Goal: Task Accomplishment & Management: Use online tool/utility

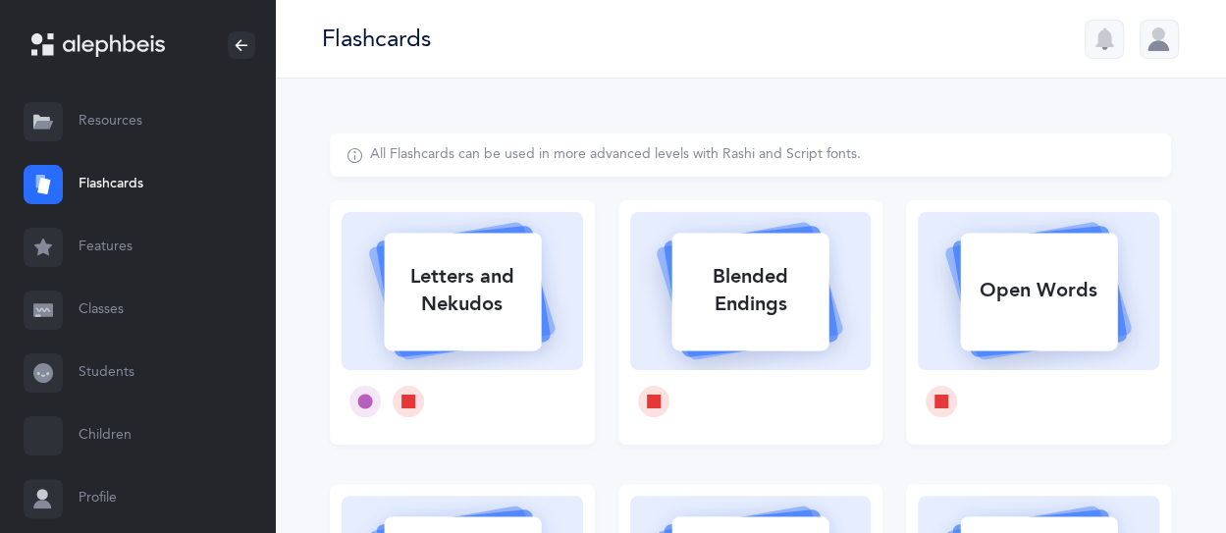
click at [506, 347] on rect at bounding box center [462, 292] width 157 height 118
select select
select select "single"
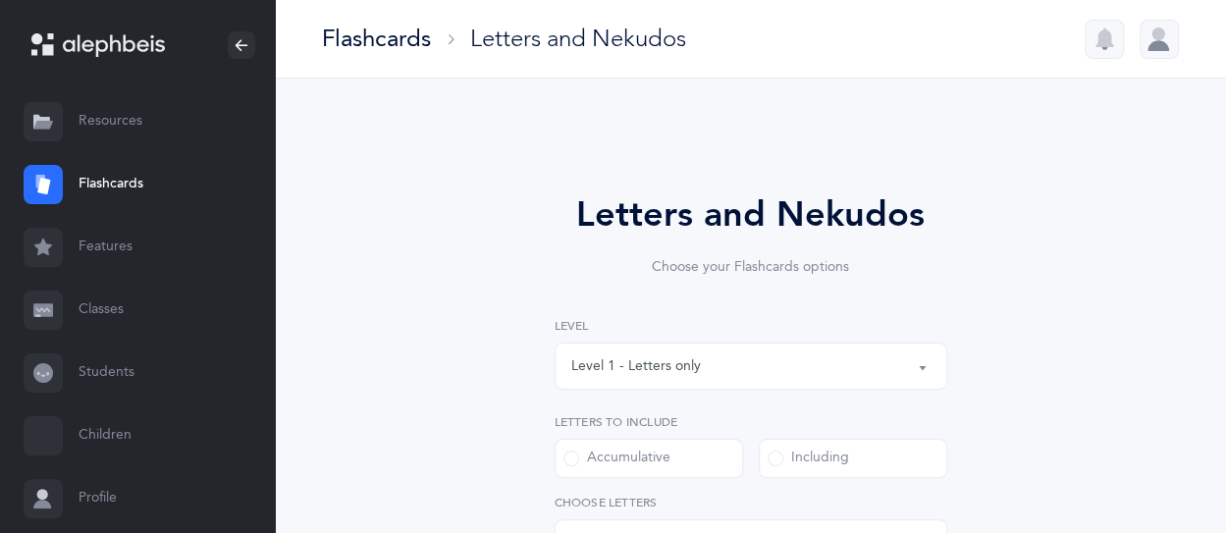
select select "27"
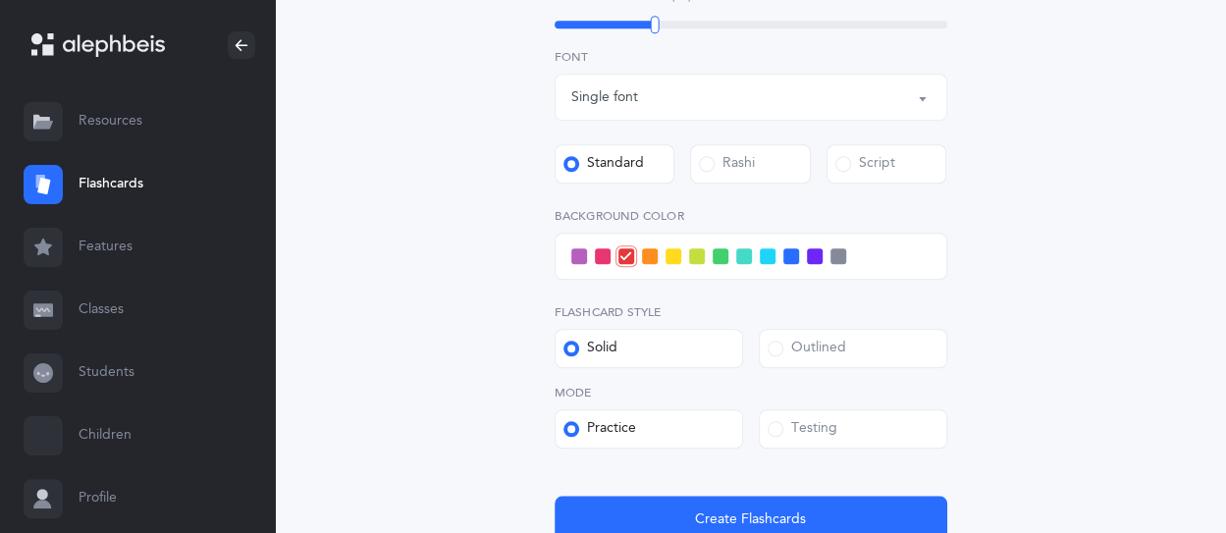
scroll to position [785, 0]
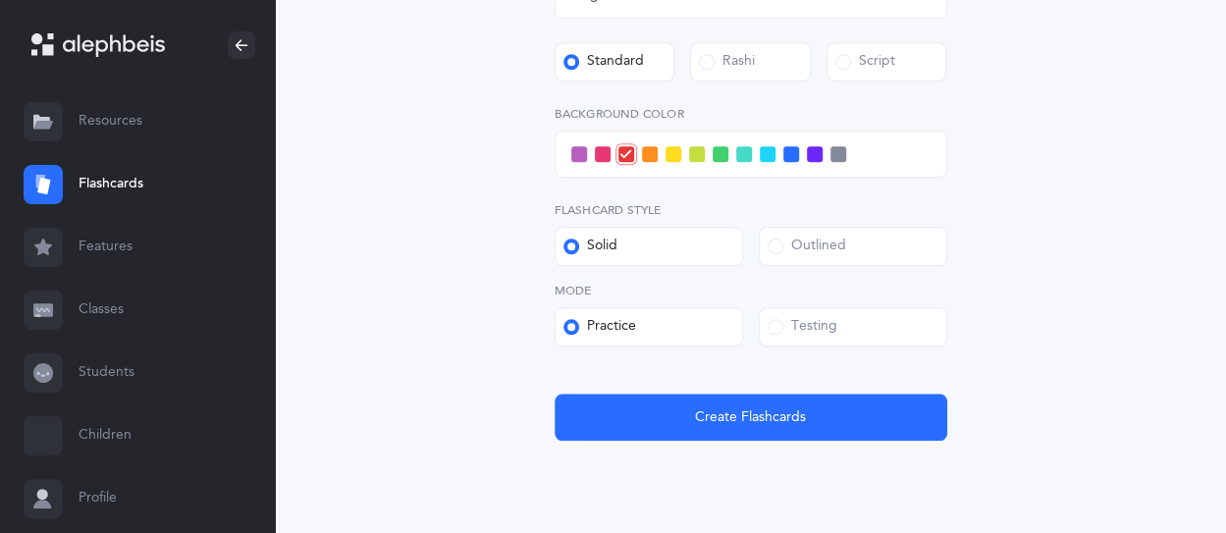
click at [835, 328] on div "Testing" at bounding box center [803, 327] width 70 height 20
click at [0, 0] on input "Testing" at bounding box center [0, 0] width 0 height 0
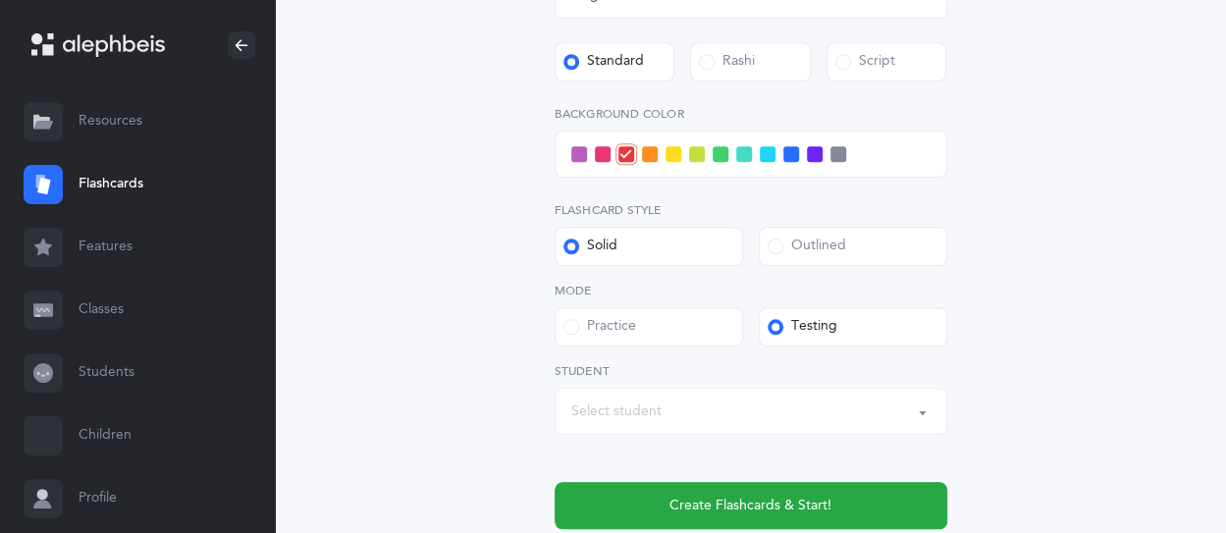
click at [696, 406] on div "Select student" at bounding box center [750, 411] width 359 height 33
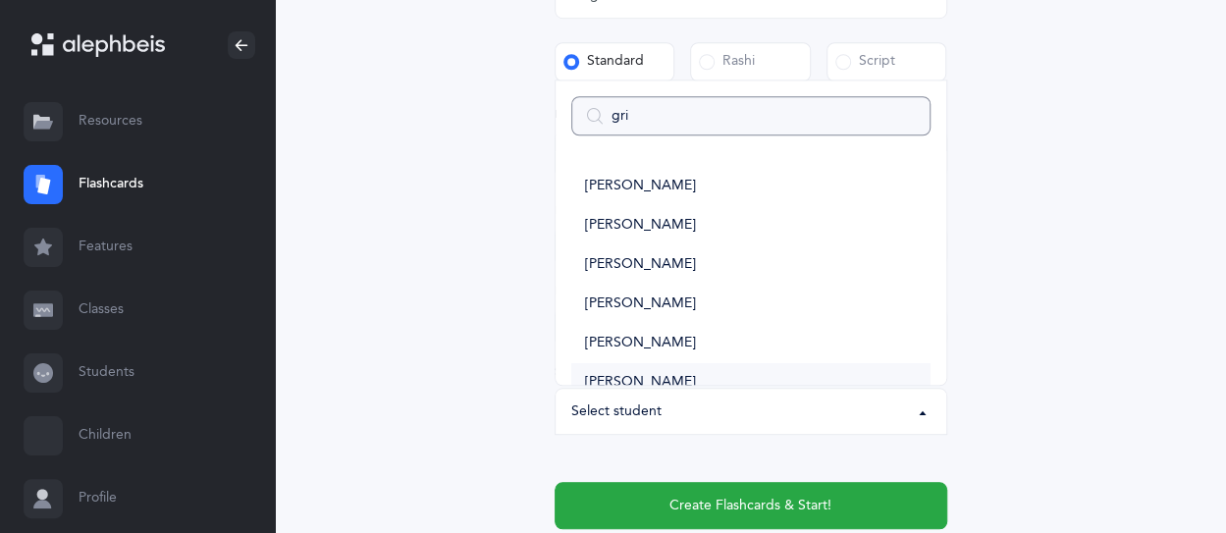
type input "grin"
select select
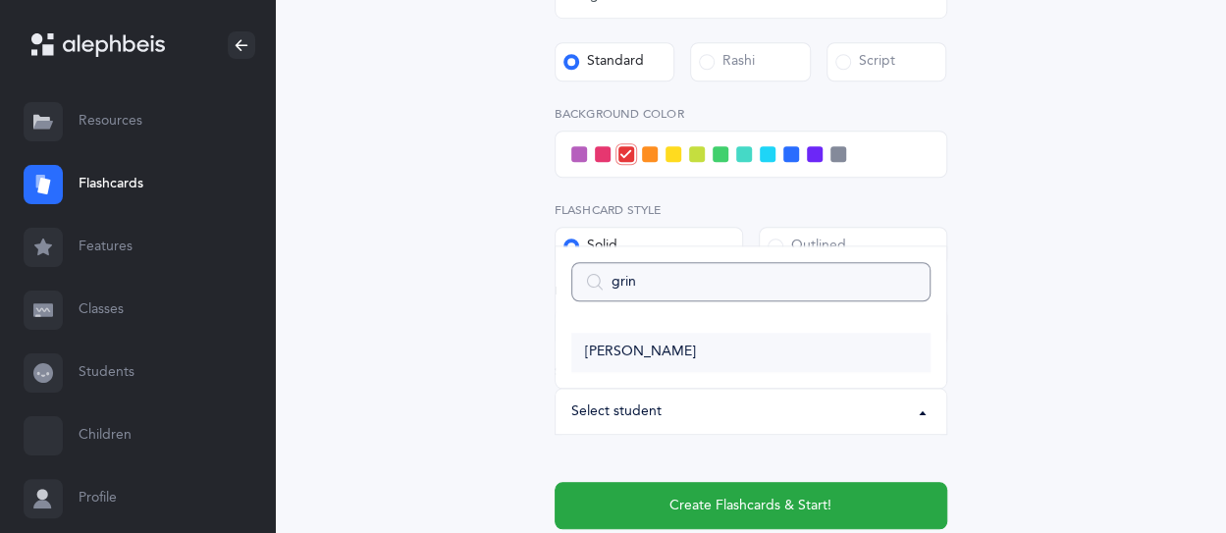
type input "grin"
click at [641, 353] on span "Oliver Grinblatt" at bounding box center [640, 353] width 111 height 18
select select "9220"
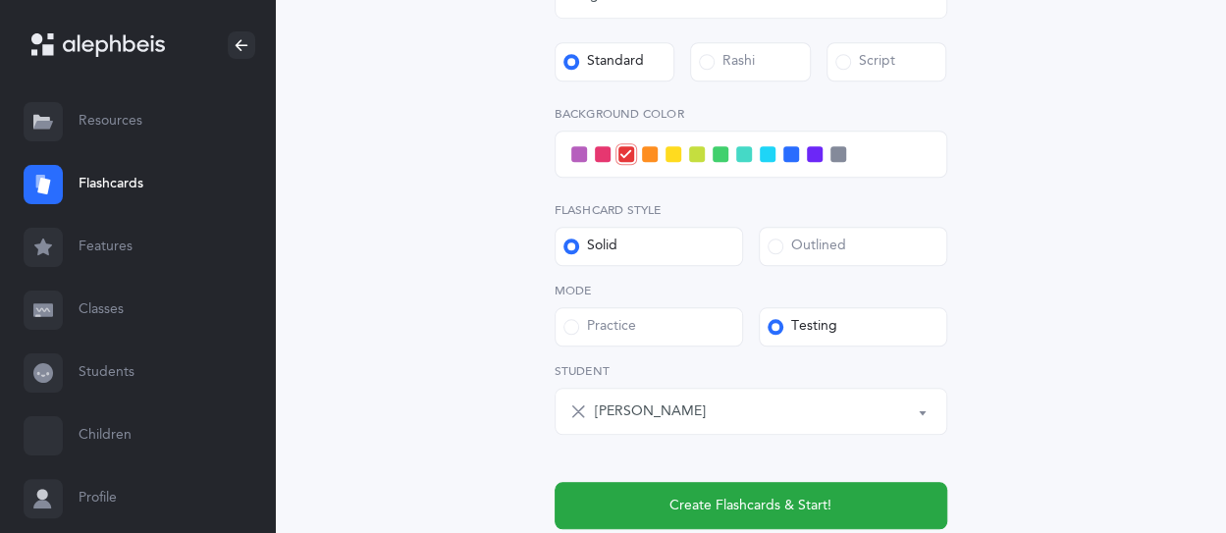
click at [841, 161] on span at bounding box center [838, 154] width 16 height 16
click at [0, 0] on input "checkbox" at bounding box center [0, 0] width 0 height 0
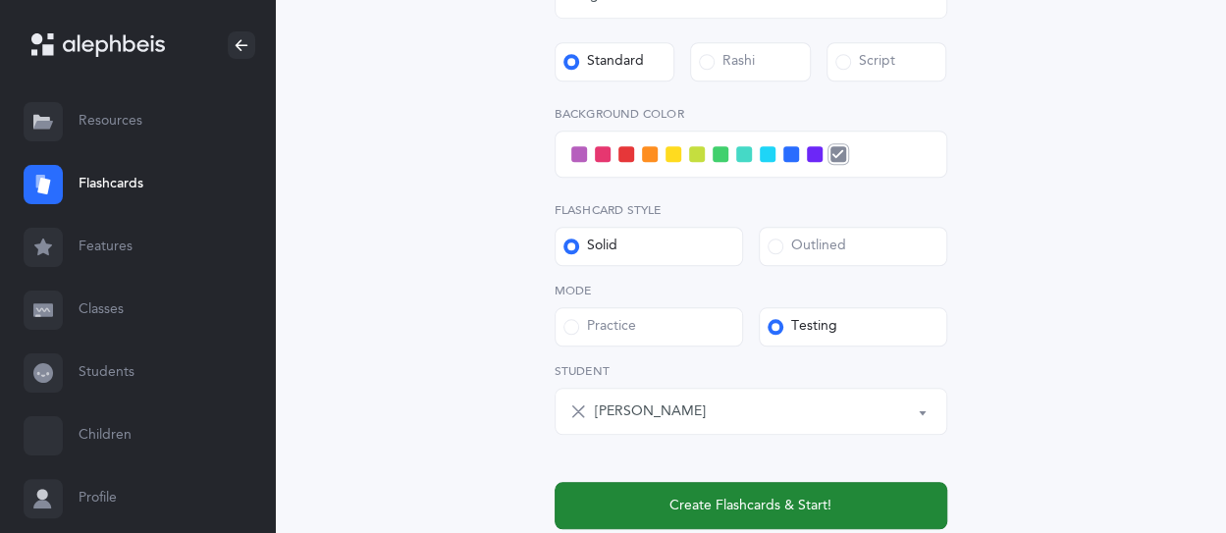
click at [849, 503] on button "Create Flashcards & Start!" at bounding box center [751, 505] width 393 height 47
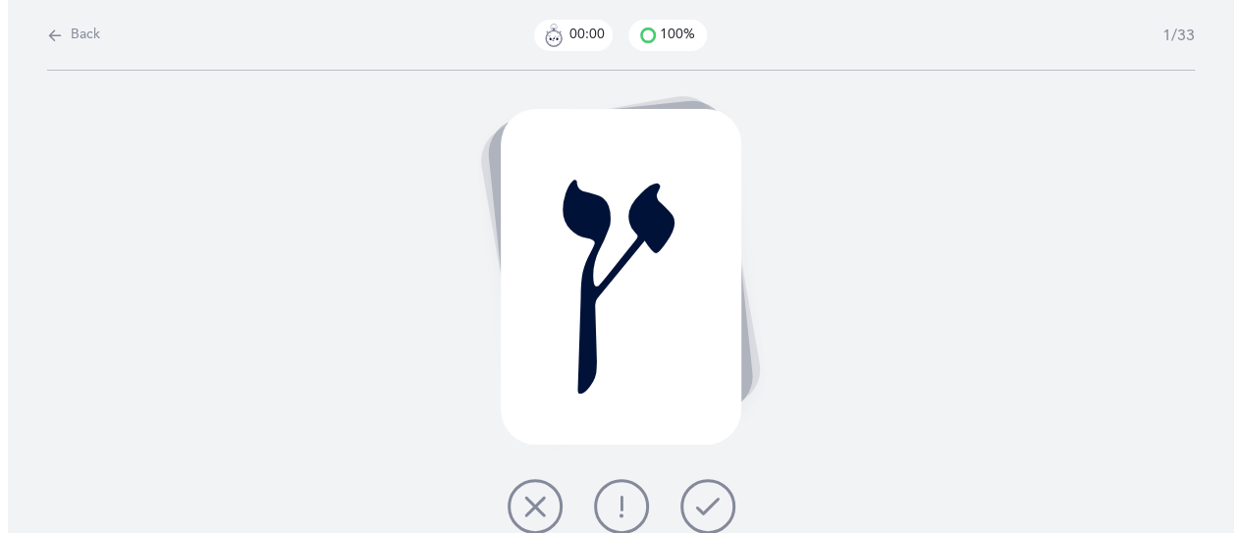
scroll to position [0, 0]
click at [715, 507] on icon at bounding box center [707, 507] width 24 height 24
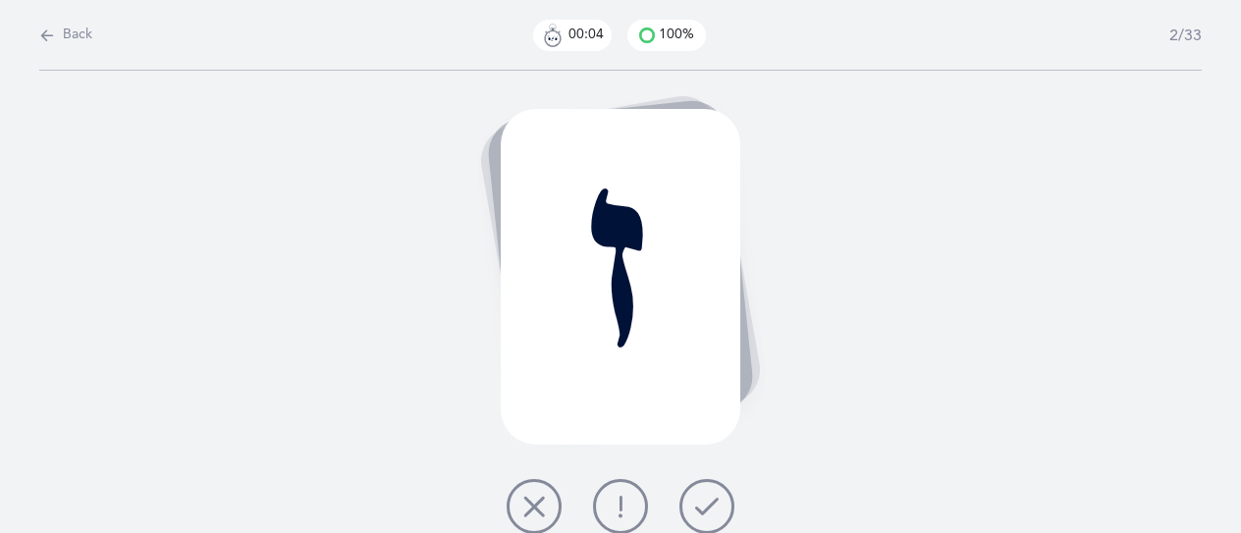
click at [716, 507] on icon at bounding box center [707, 507] width 24 height 24
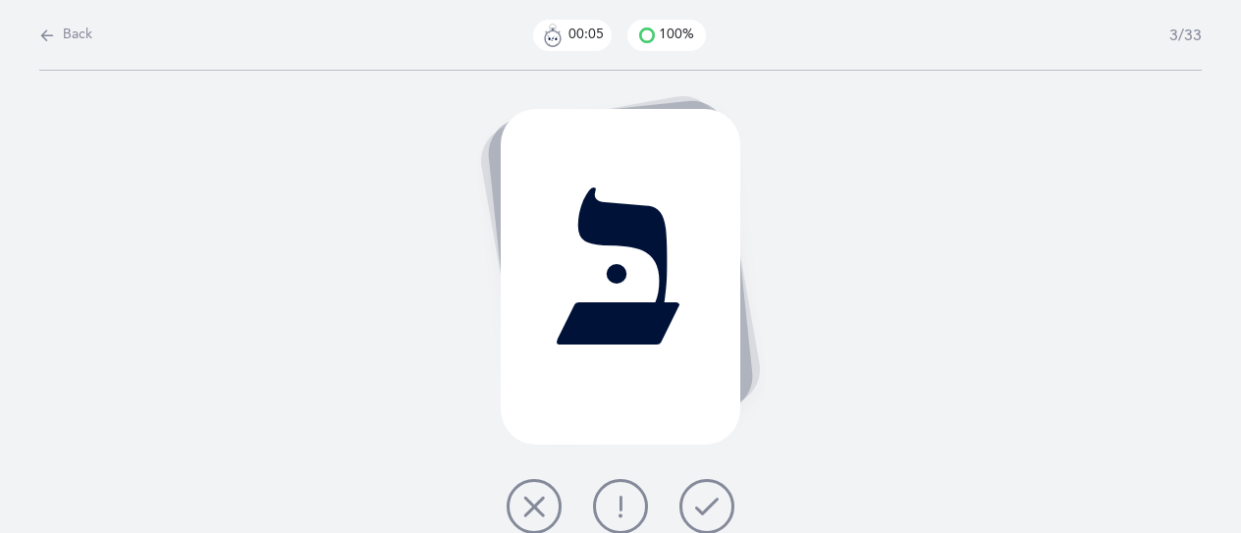
click at [716, 515] on icon at bounding box center [707, 507] width 24 height 24
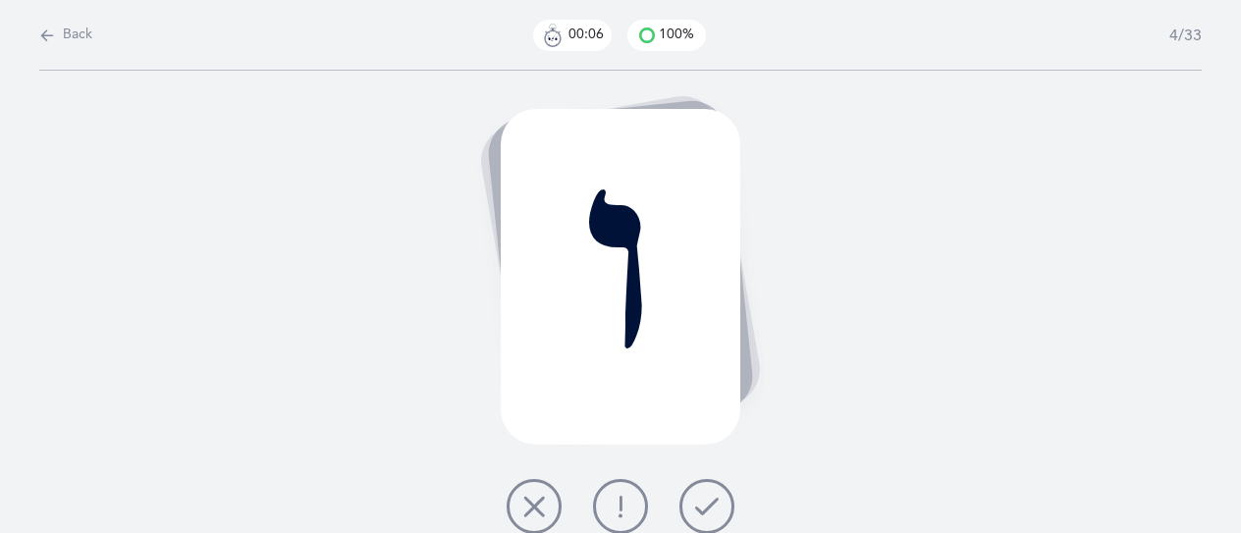
click at [716, 515] on icon at bounding box center [707, 507] width 24 height 24
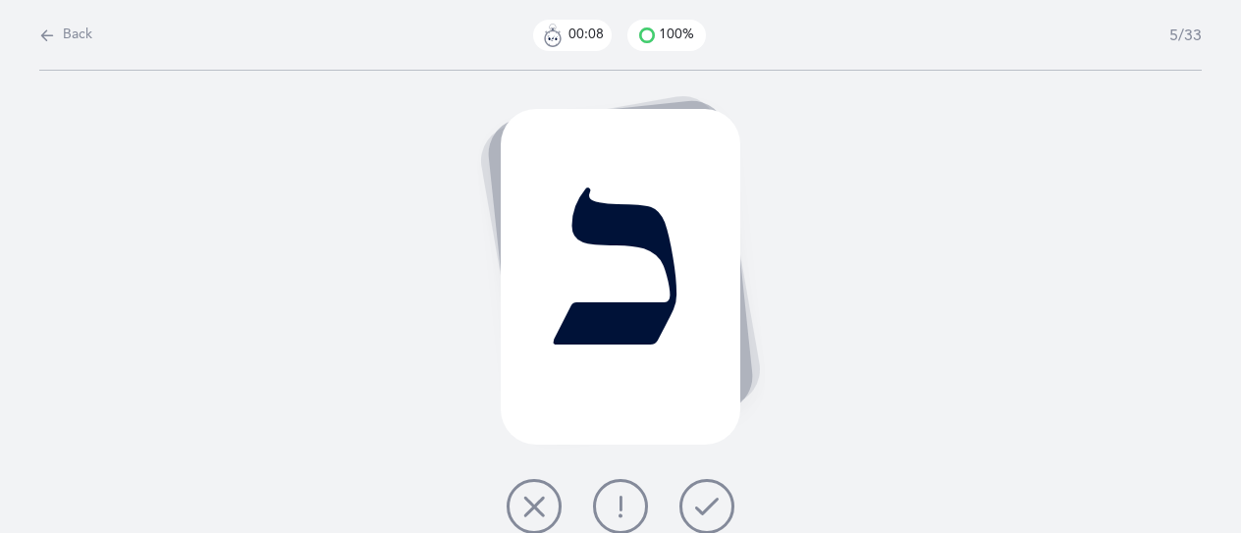
click at [716, 515] on icon at bounding box center [707, 507] width 24 height 24
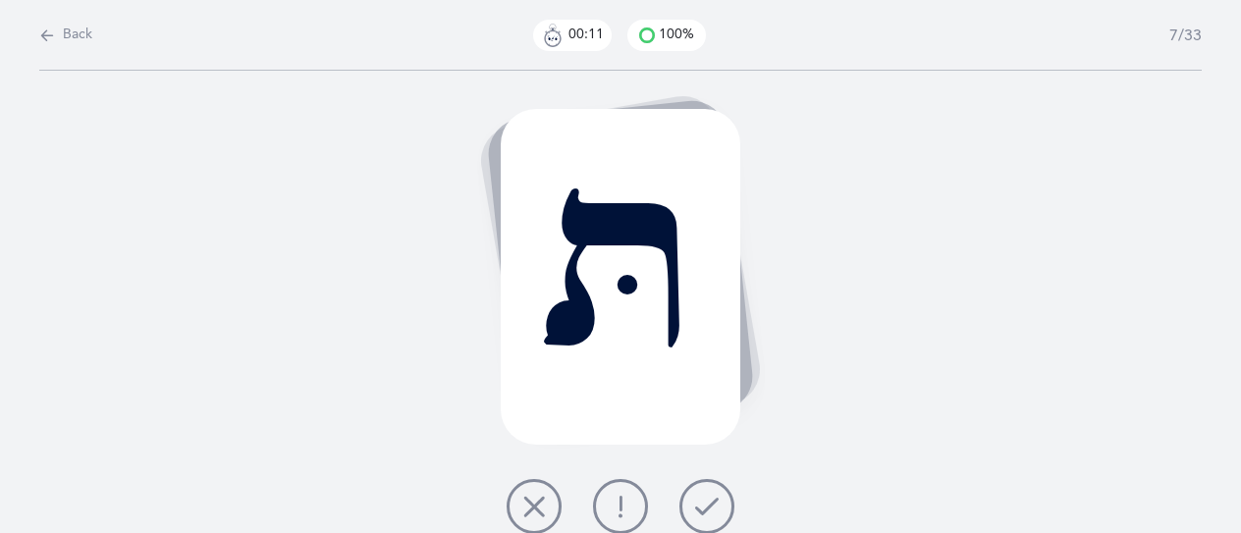
click at [716, 515] on icon at bounding box center [707, 507] width 24 height 24
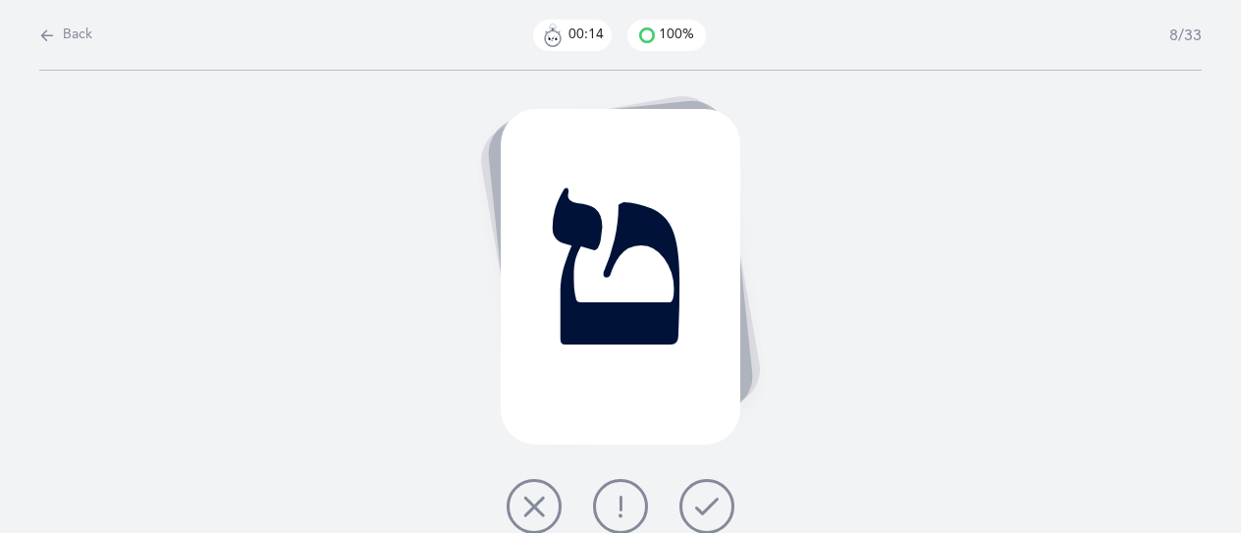
click at [716, 515] on icon at bounding box center [707, 507] width 24 height 24
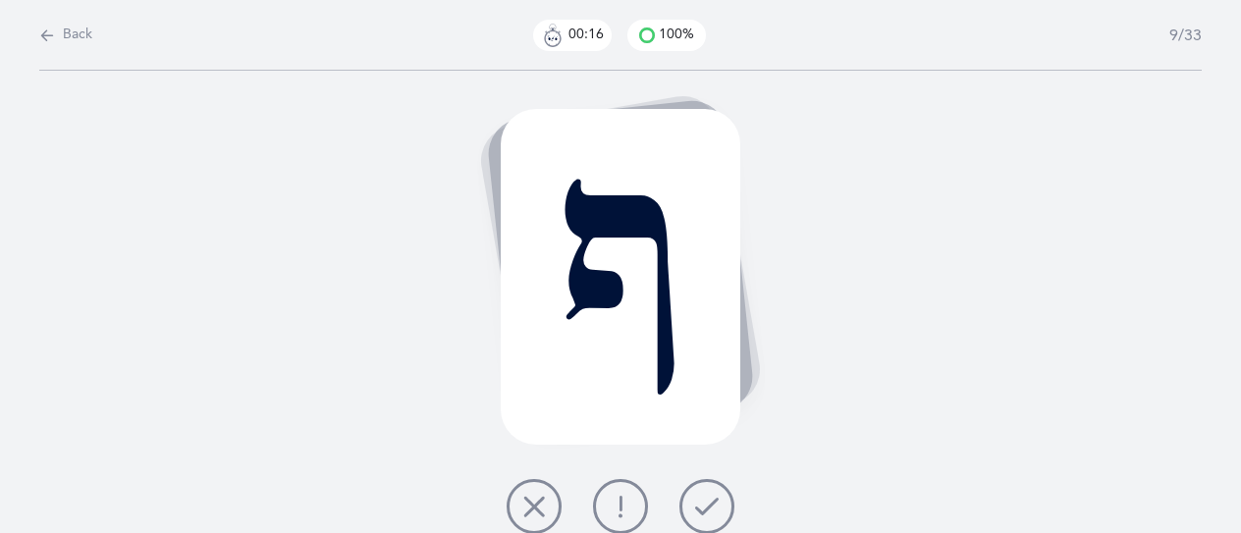
click at [716, 515] on icon at bounding box center [707, 507] width 24 height 24
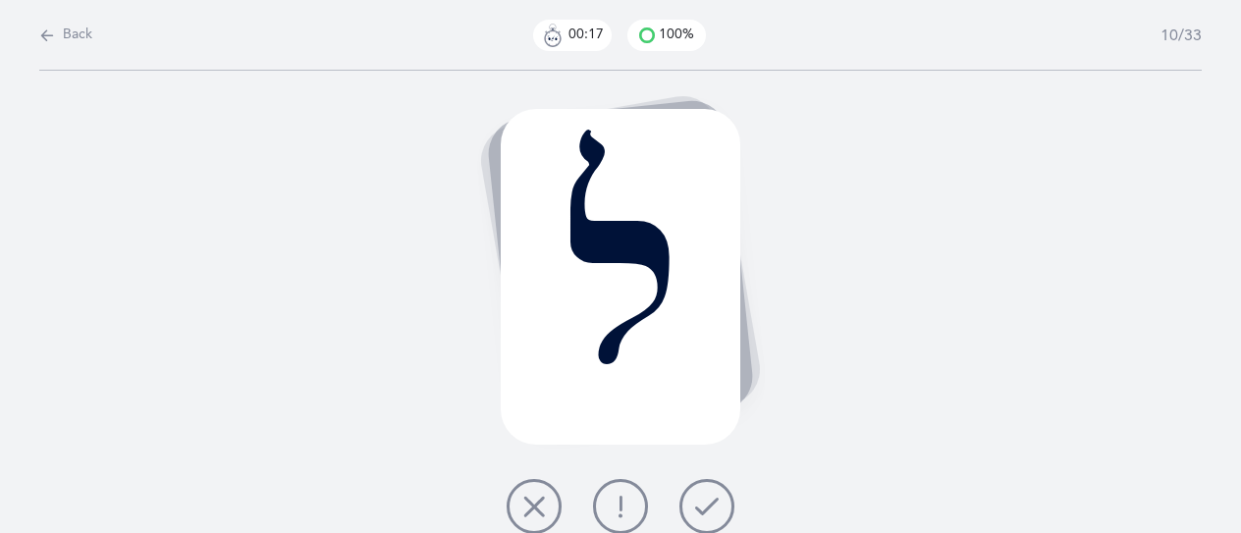
click at [716, 515] on icon at bounding box center [707, 507] width 24 height 24
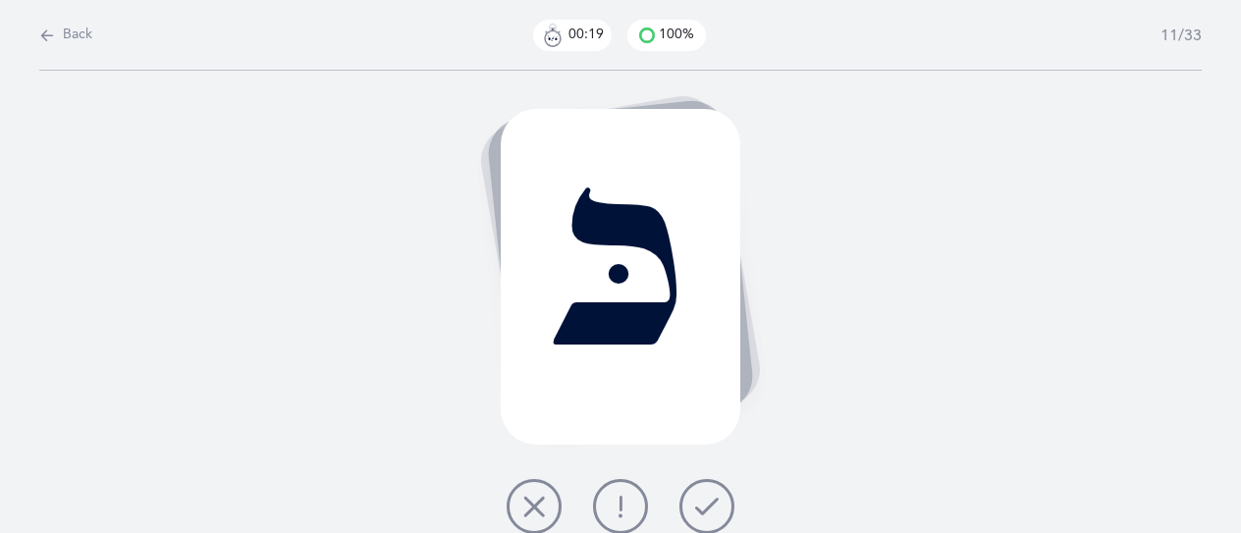
click at [716, 515] on icon at bounding box center [707, 507] width 24 height 24
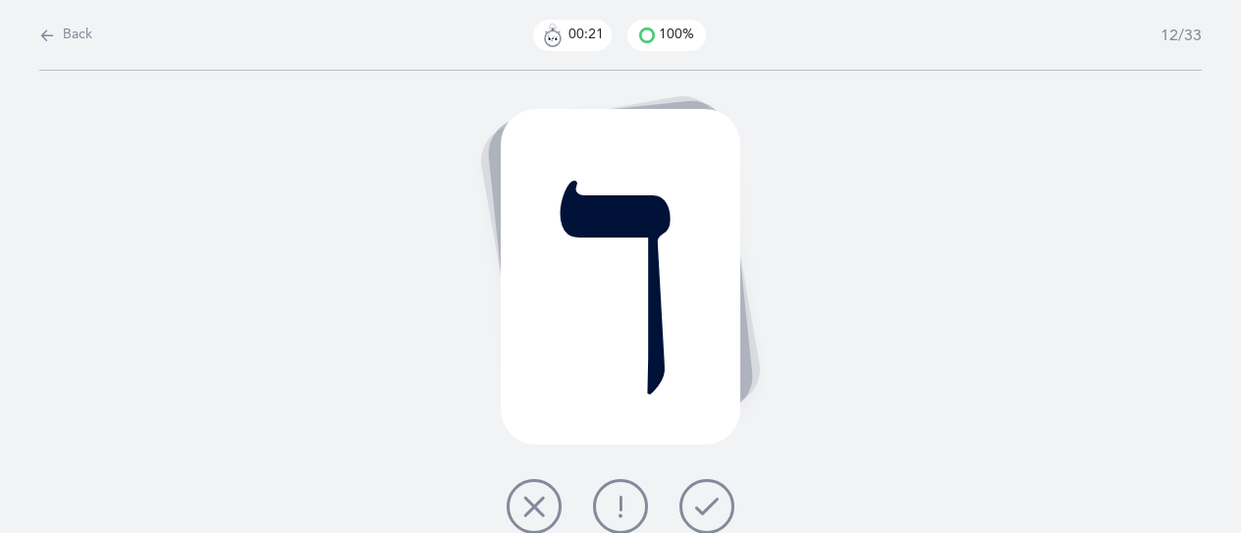
click at [716, 515] on icon at bounding box center [707, 507] width 24 height 24
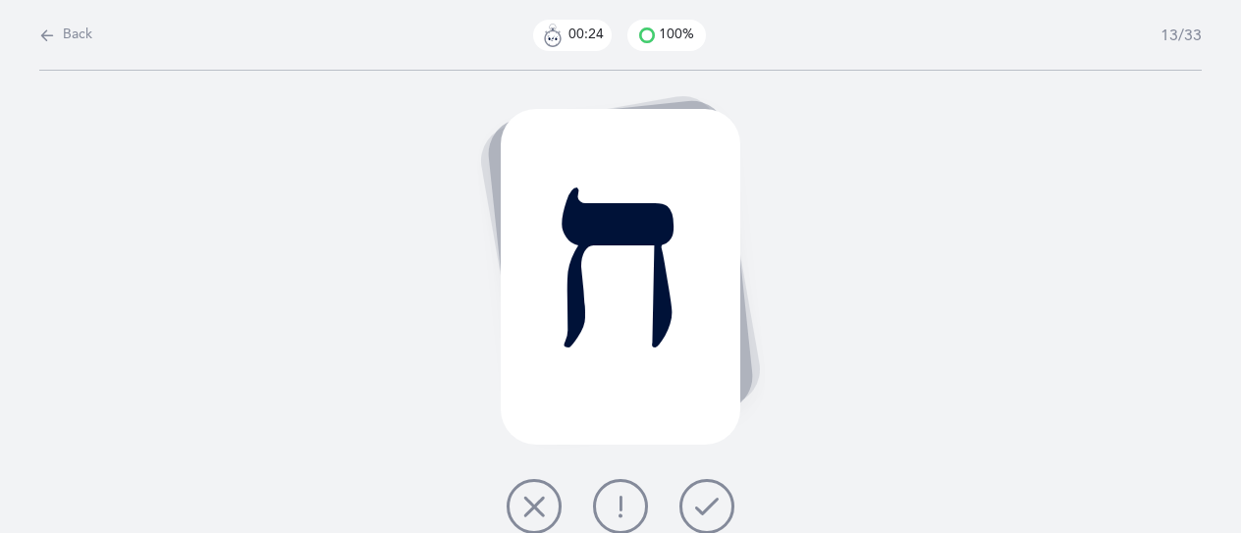
click at [716, 515] on icon at bounding box center [707, 507] width 24 height 24
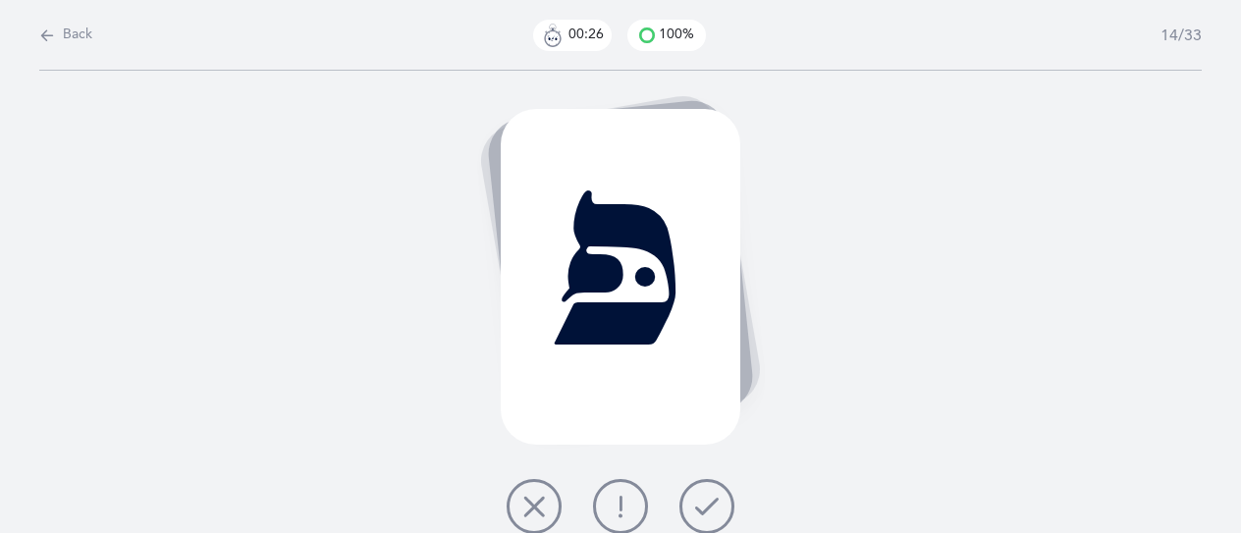
click at [716, 515] on icon at bounding box center [707, 507] width 24 height 24
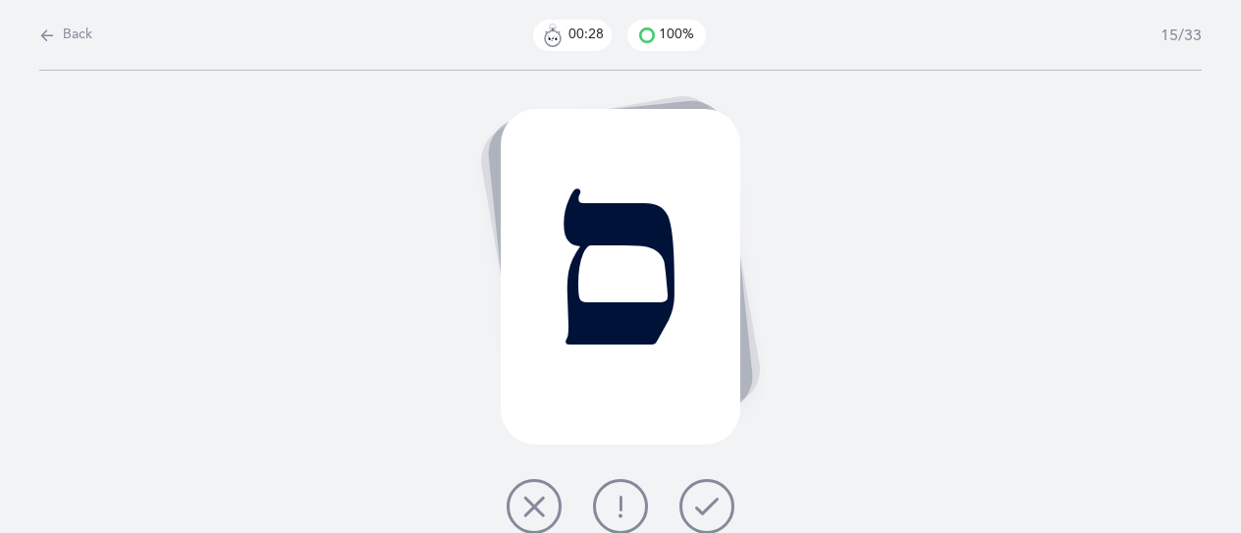
click at [716, 518] on icon at bounding box center [707, 507] width 24 height 24
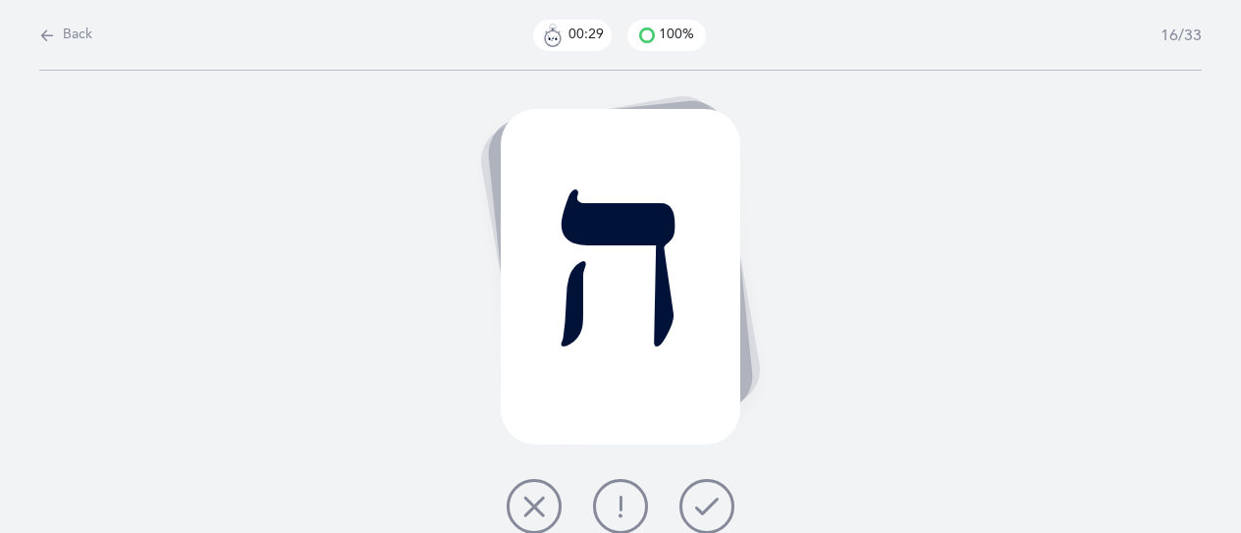
click at [716, 518] on icon at bounding box center [707, 507] width 24 height 24
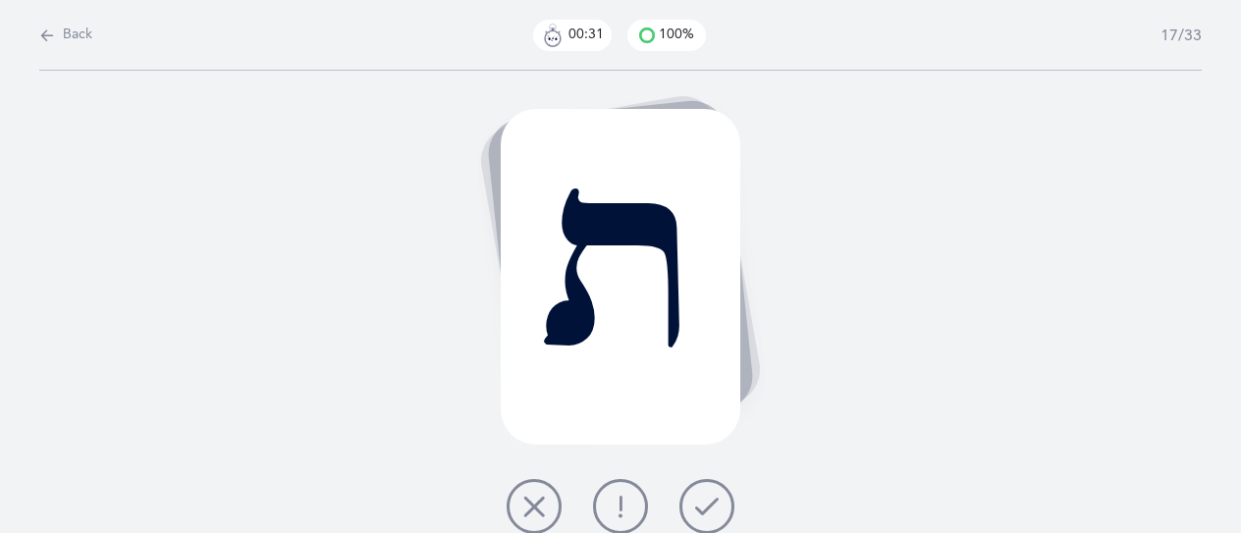
click at [718, 513] on button at bounding box center [706, 506] width 55 height 55
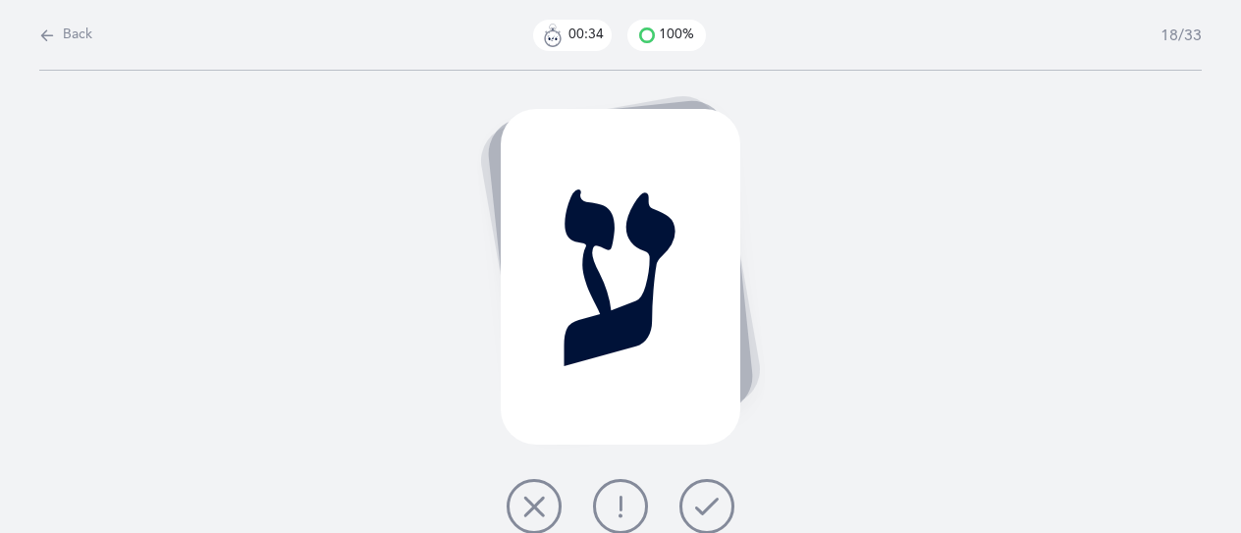
click at [718, 513] on button at bounding box center [706, 506] width 55 height 55
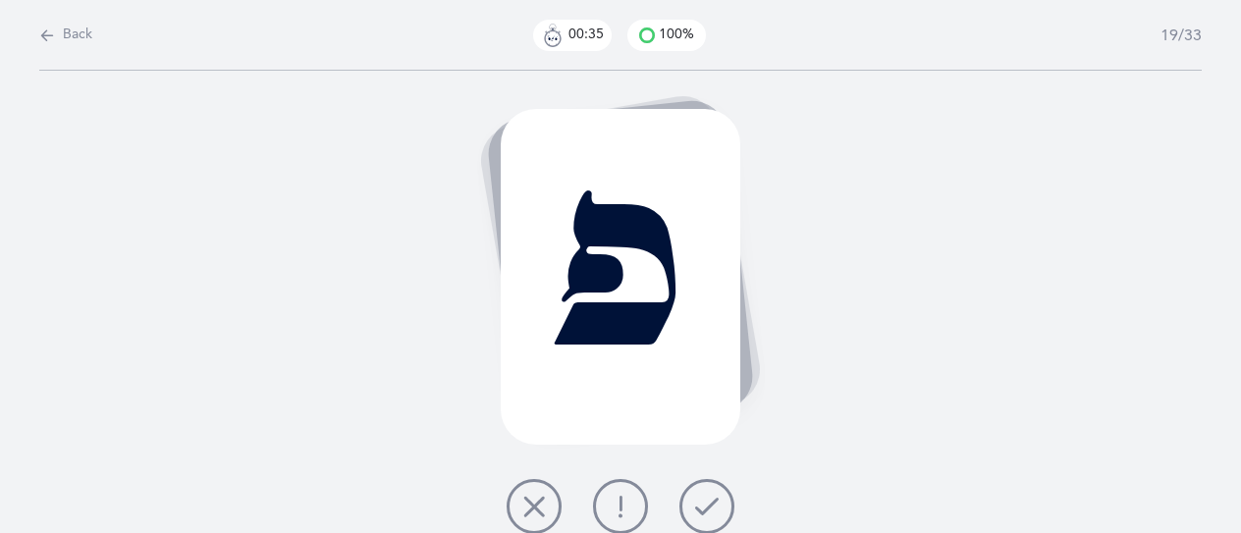
click at [718, 513] on button at bounding box center [706, 506] width 55 height 55
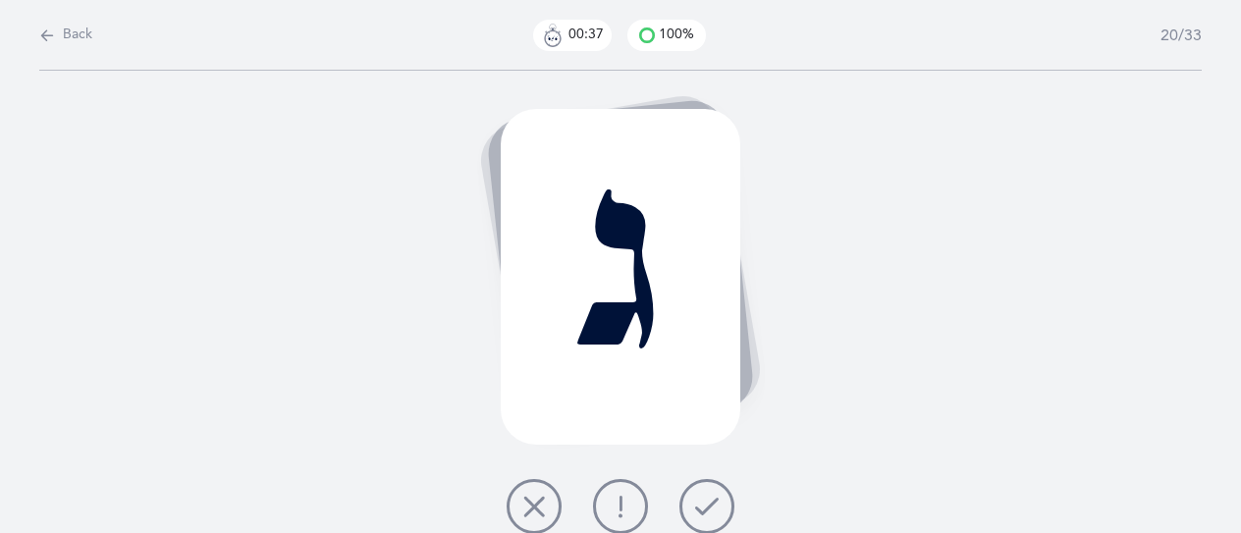
click at [718, 513] on button at bounding box center [706, 506] width 55 height 55
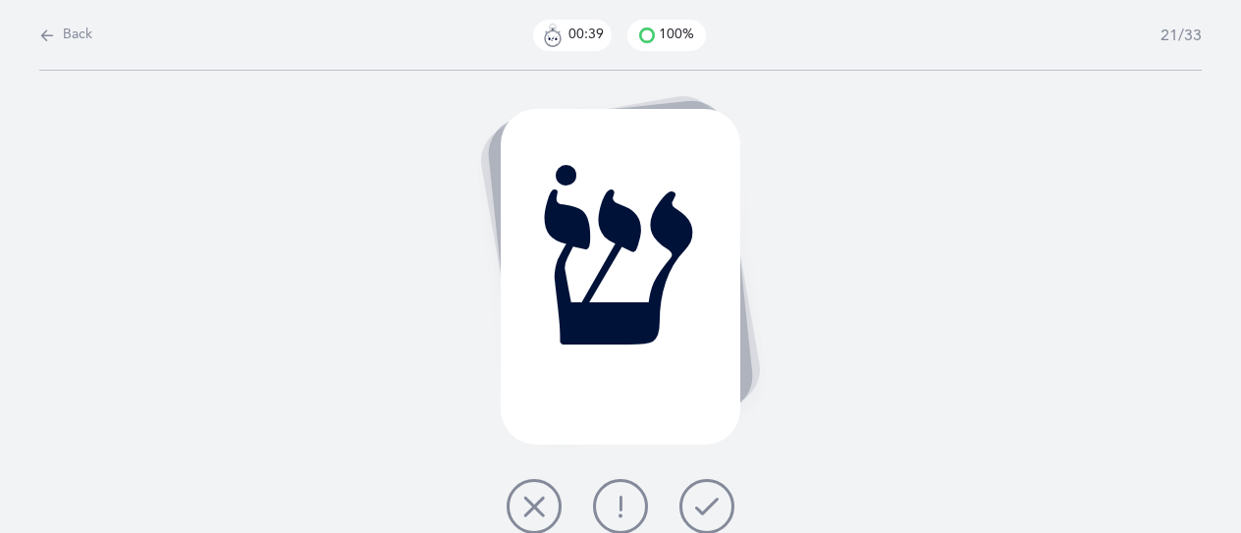
drag, startPoint x: 718, startPoint y: 513, endPoint x: 653, endPoint y: 521, distance: 66.2
click at [653, 521] on div at bounding box center [620, 506] width 259 height 55
click at [638, 509] on button at bounding box center [620, 506] width 55 height 55
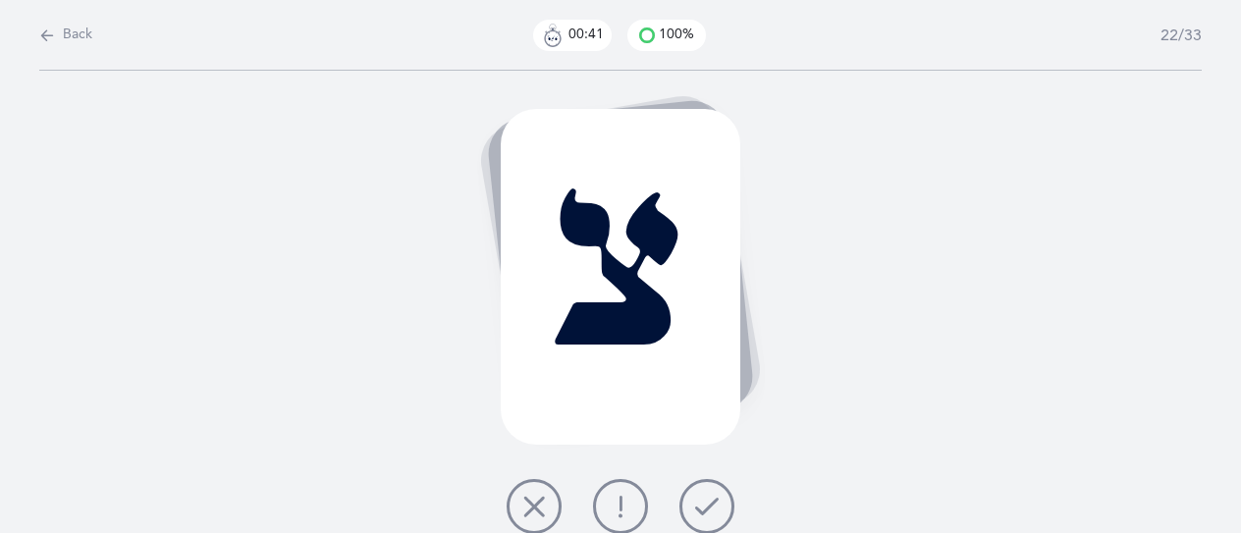
click at [723, 503] on button at bounding box center [706, 506] width 55 height 55
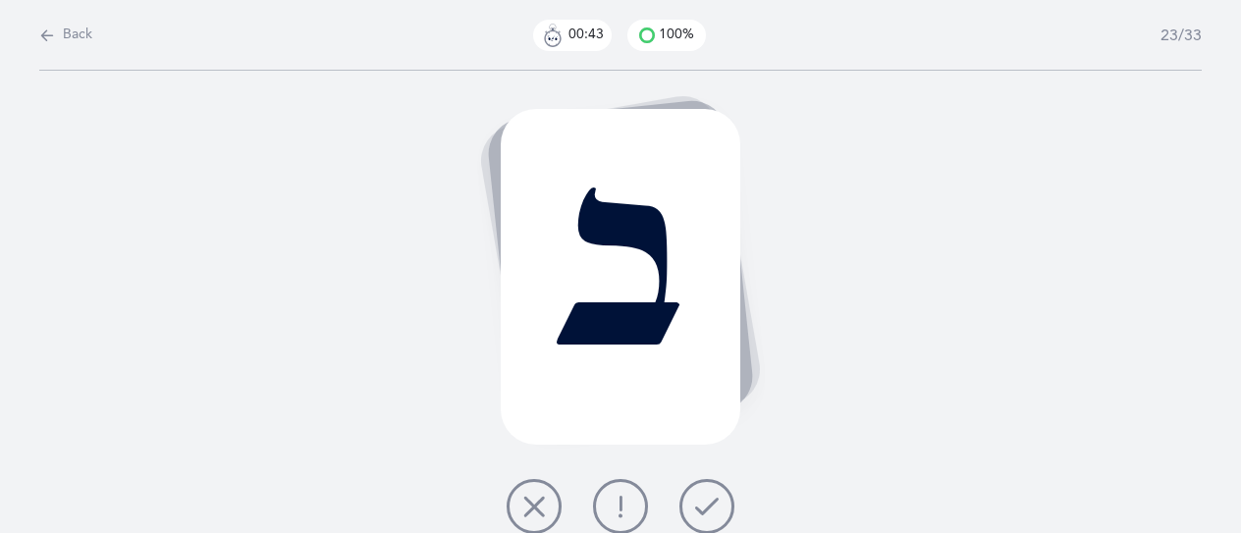
click at [723, 503] on button at bounding box center [706, 506] width 55 height 55
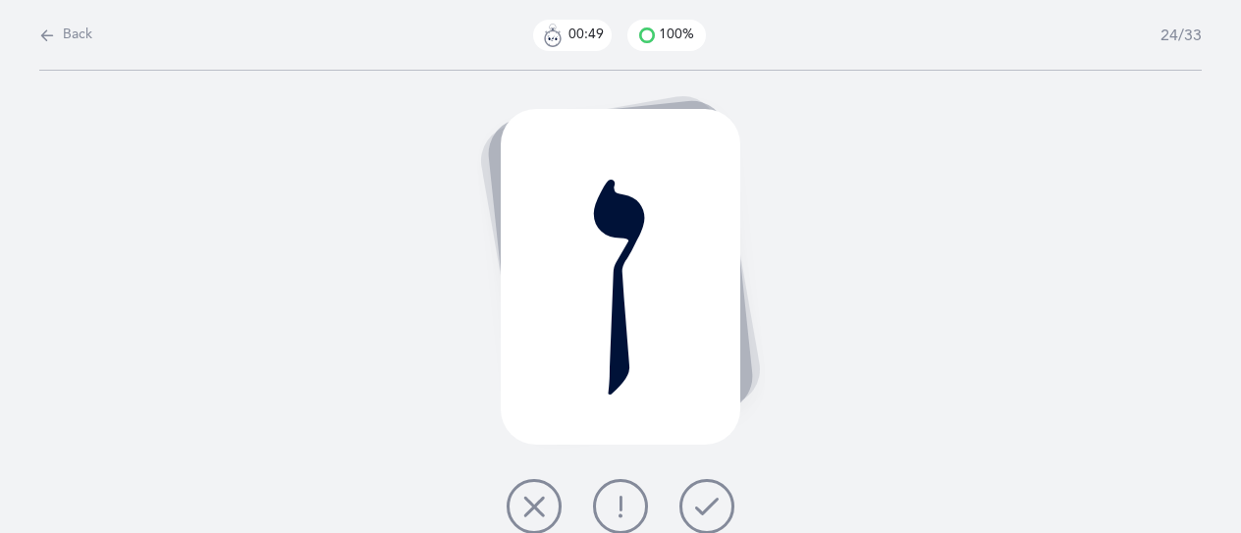
click at [623, 503] on icon at bounding box center [621, 507] width 24 height 24
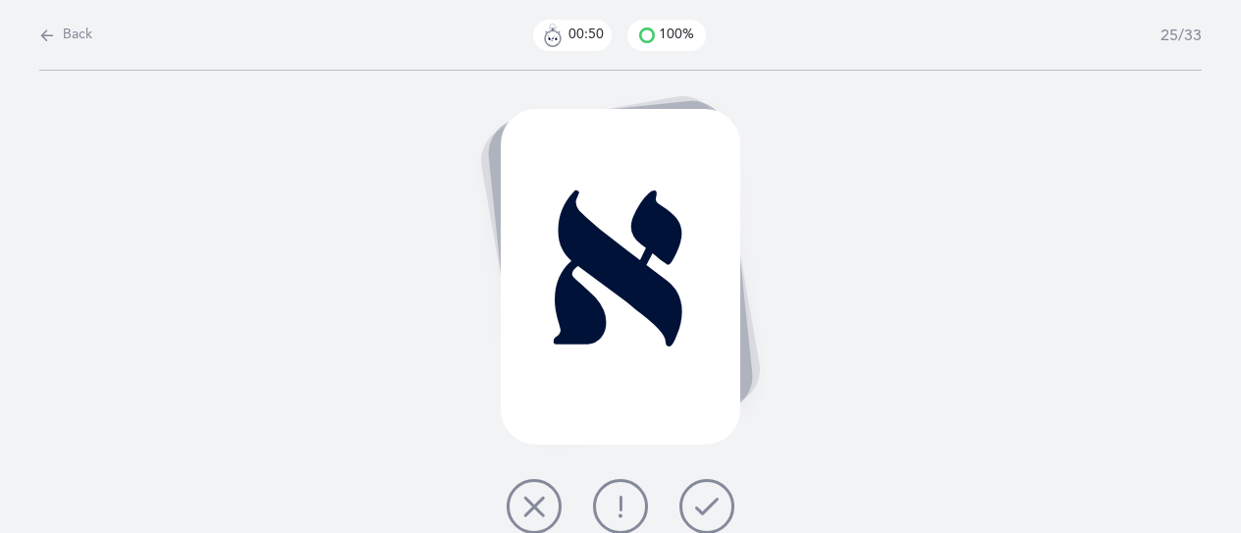
click at [702, 511] on icon at bounding box center [707, 507] width 24 height 24
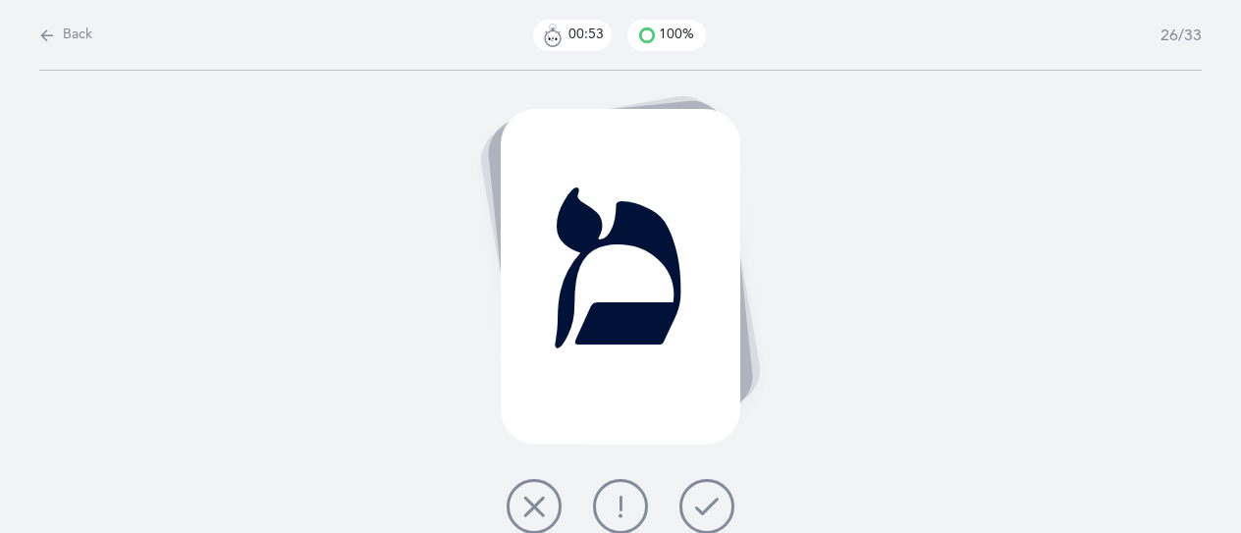
click at [702, 511] on icon at bounding box center [707, 507] width 24 height 24
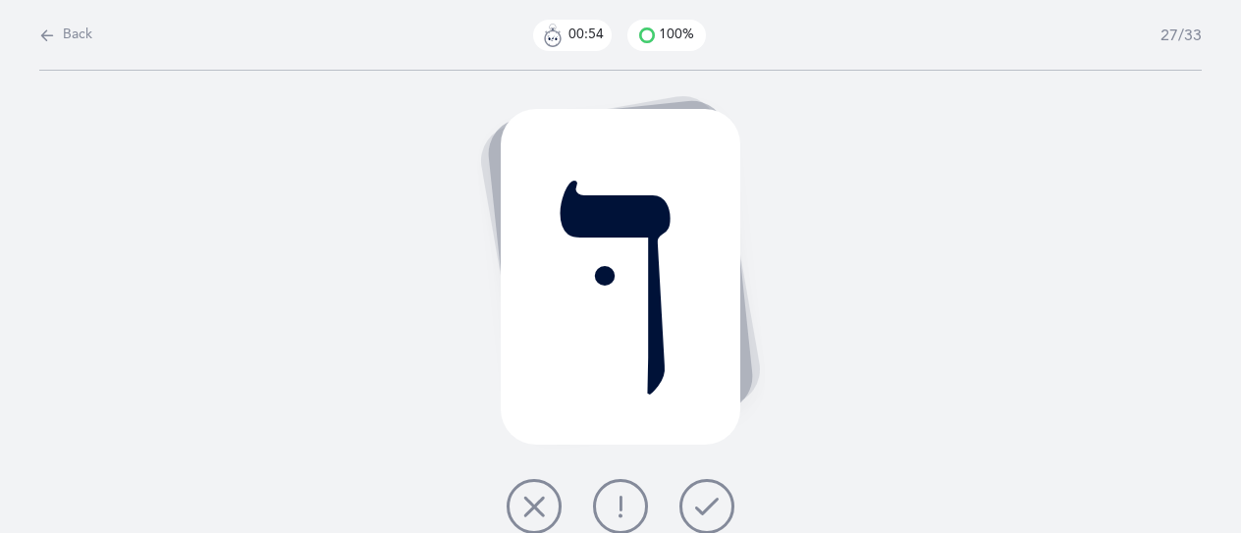
click at [706, 511] on icon at bounding box center [707, 507] width 24 height 24
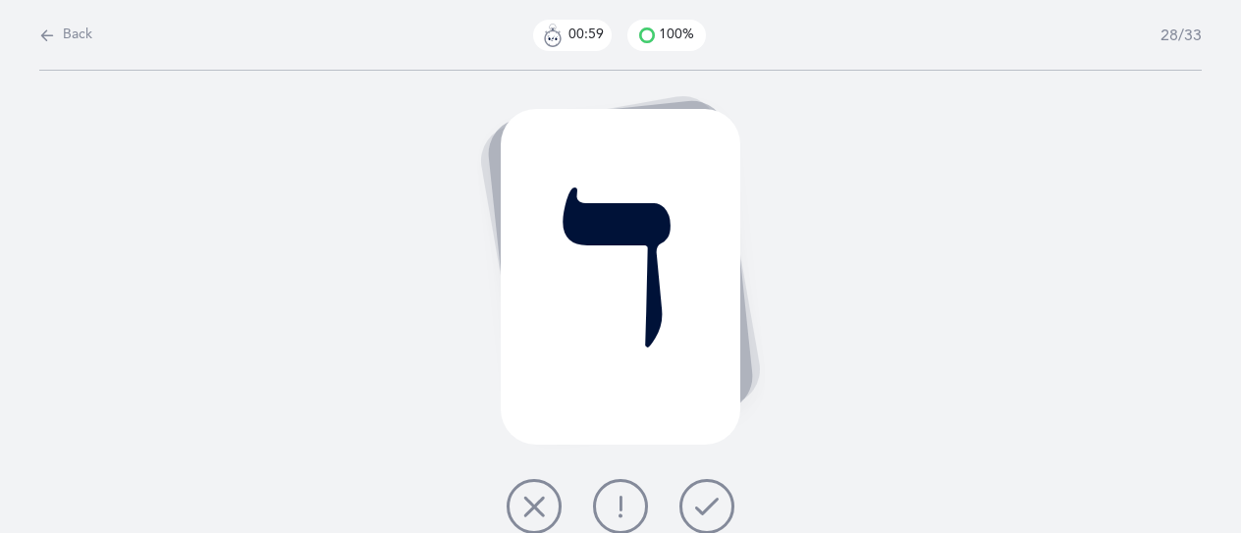
click at [613, 511] on icon at bounding box center [621, 507] width 24 height 24
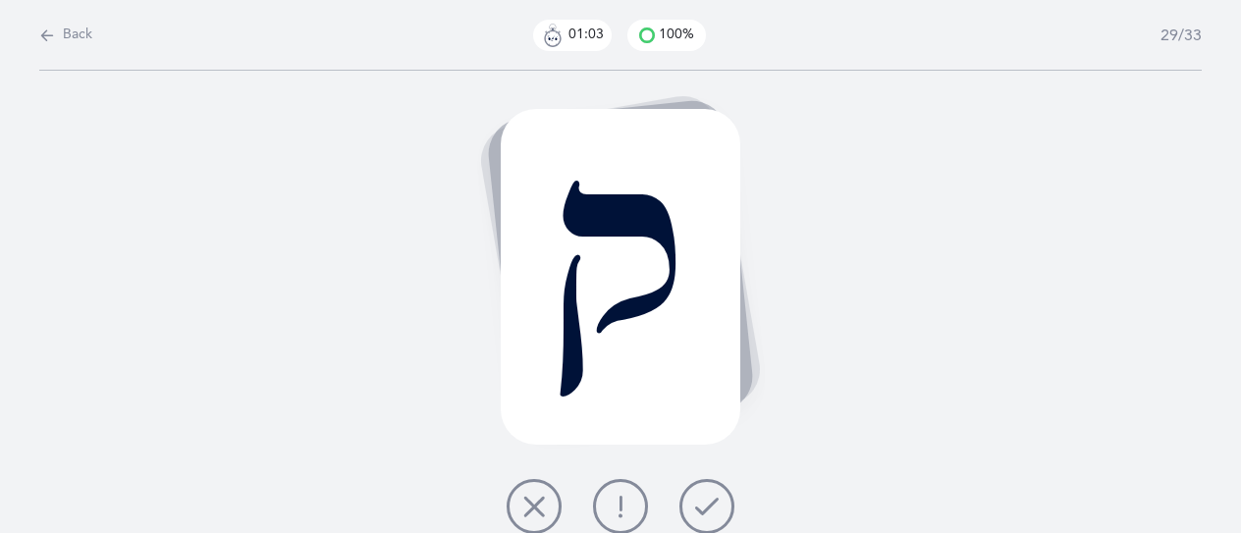
click at [636, 504] on button at bounding box center [620, 506] width 55 height 55
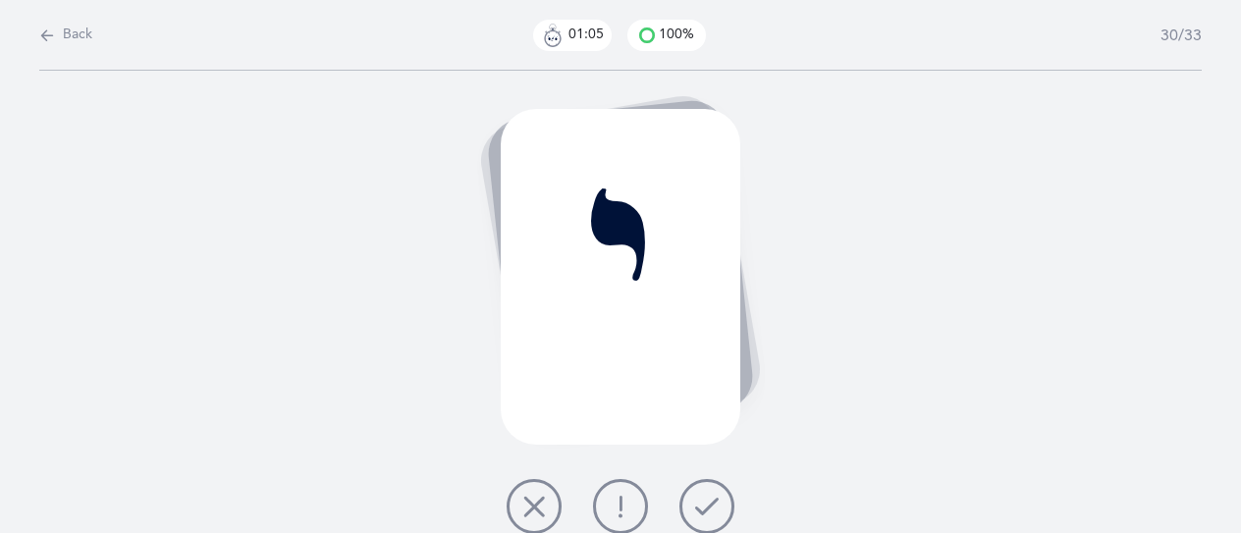
click at [720, 509] on button at bounding box center [706, 506] width 55 height 55
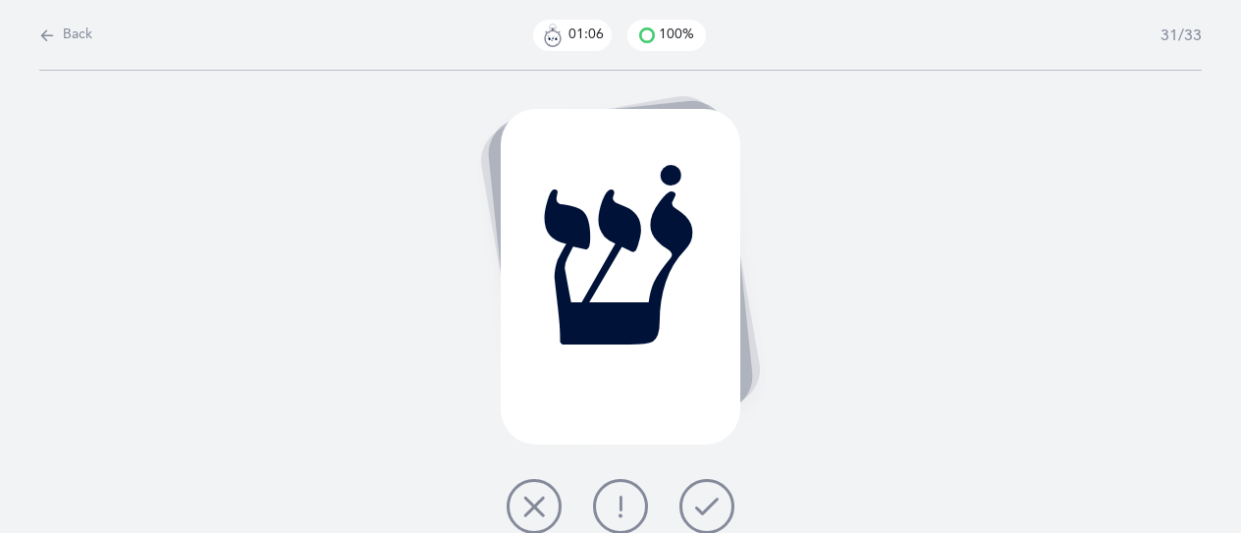
click at [720, 509] on button at bounding box center [706, 506] width 55 height 55
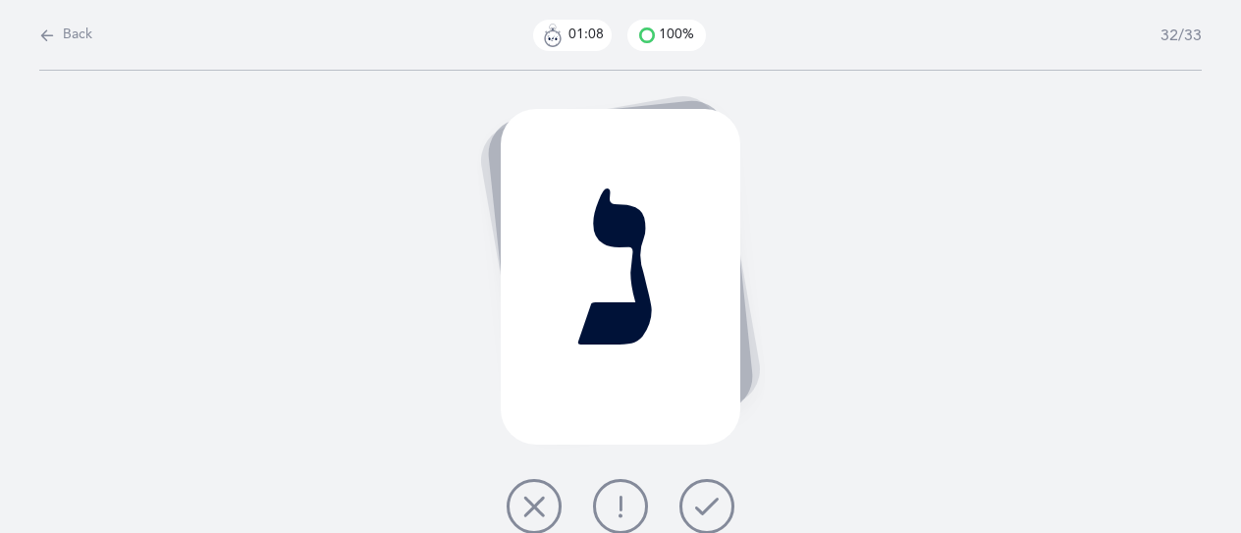
click at [720, 509] on button at bounding box center [706, 506] width 55 height 55
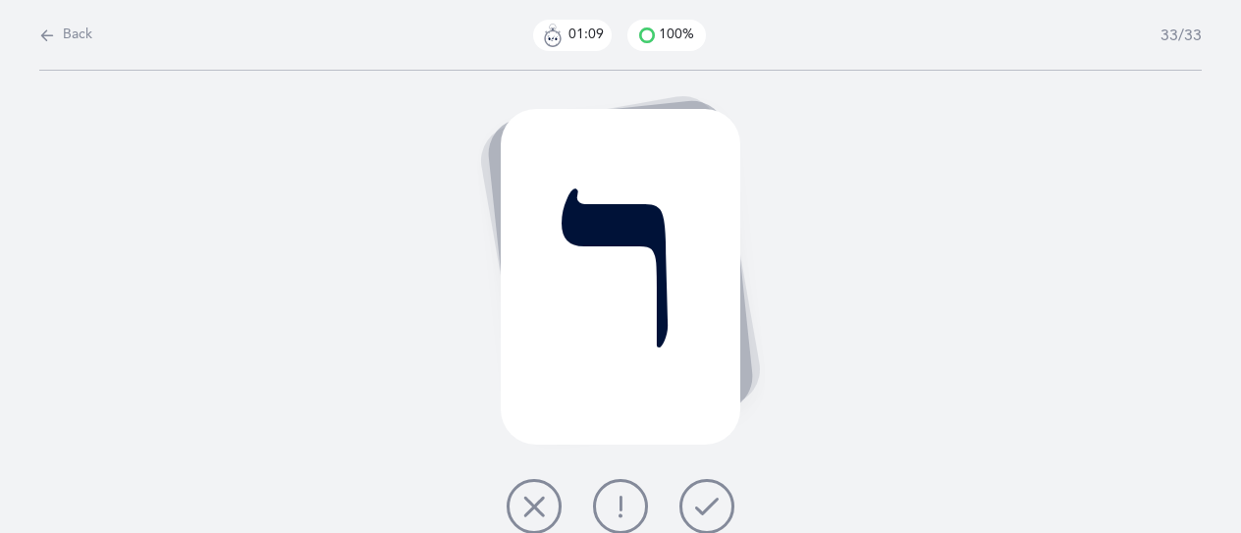
click at [720, 509] on button at bounding box center [706, 506] width 55 height 55
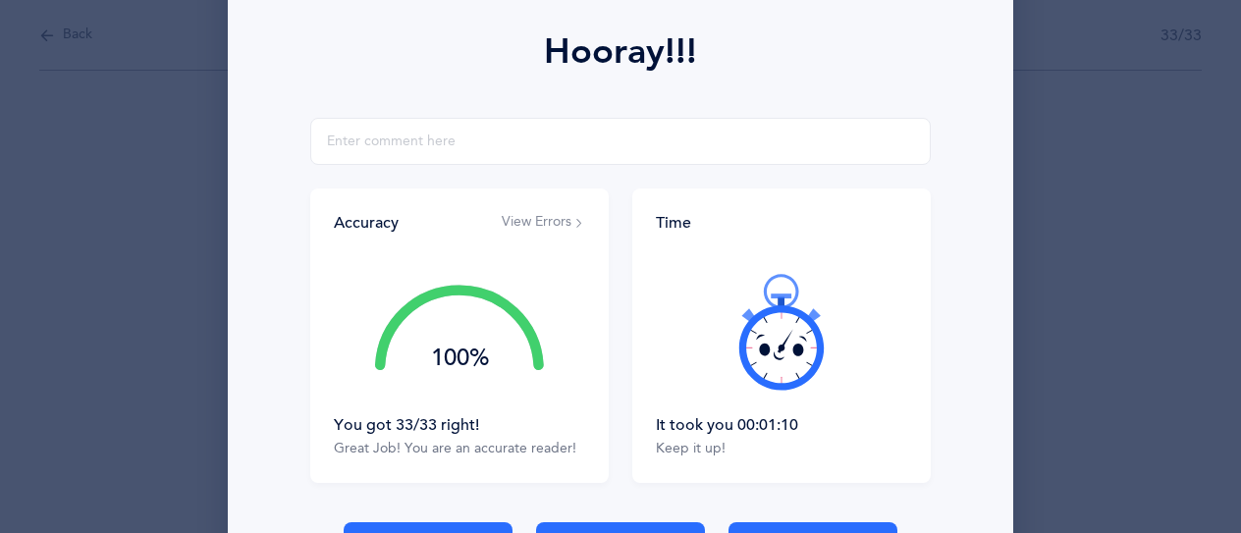
scroll to position [393, 0]
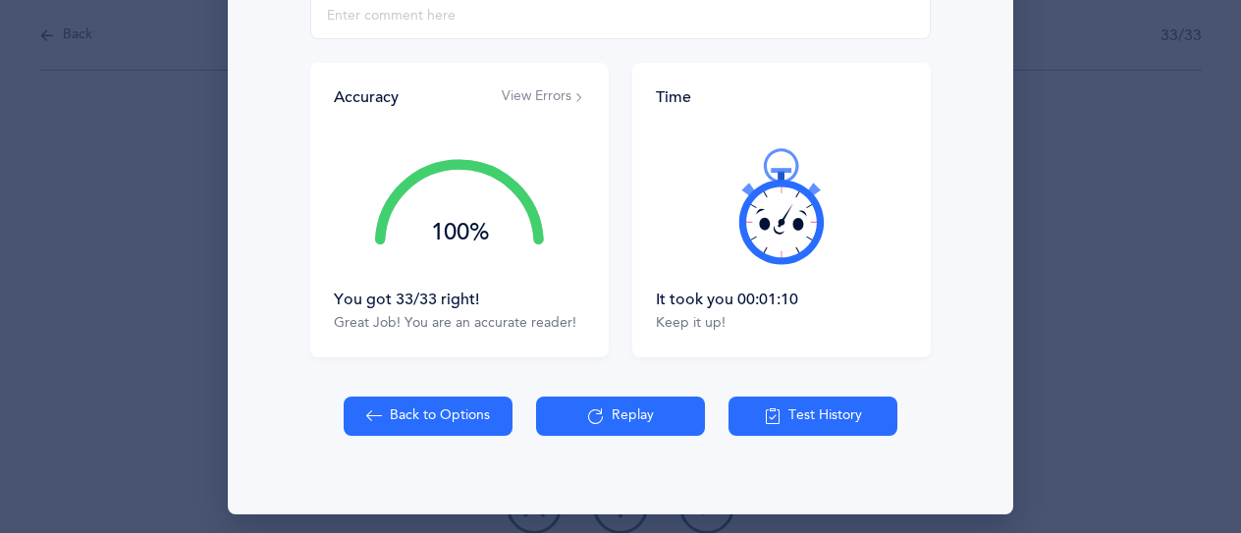
click at [787, 417] on button "Test History" at bounding box center [812, 416] width 169 height 39
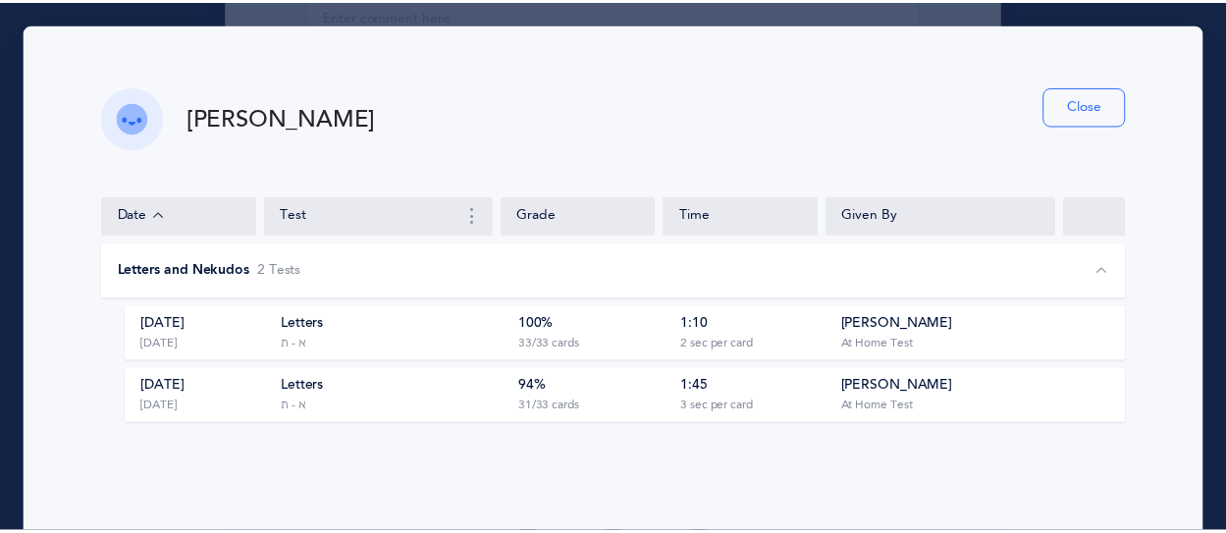
scroll to position [400, 0]
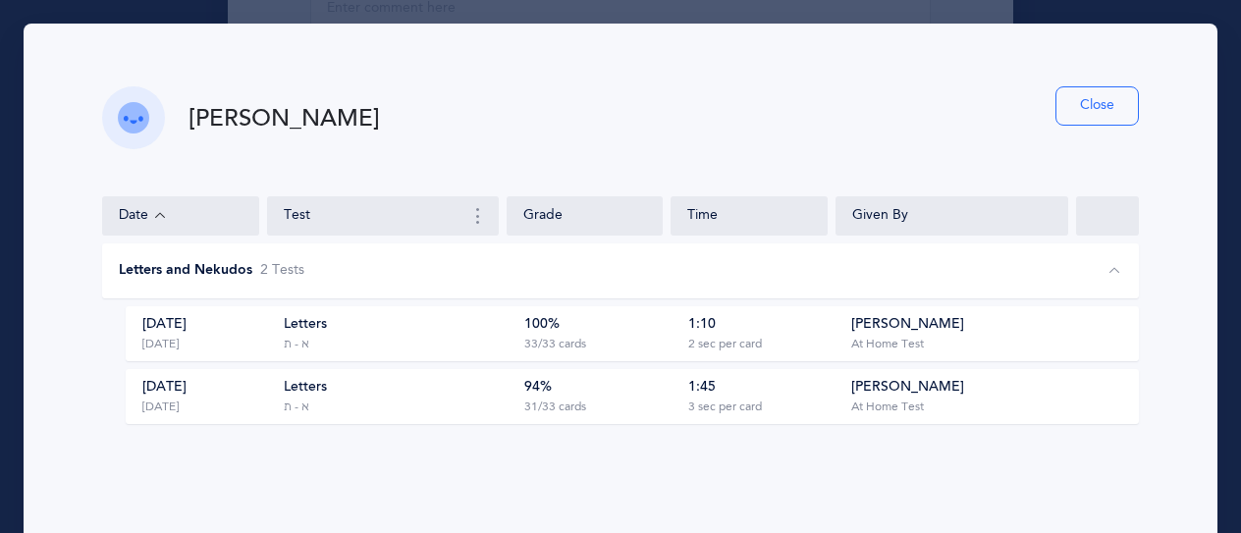
click at [1108, 104] on button "Close" at bounding box center [1096, 105] width 83 height 39
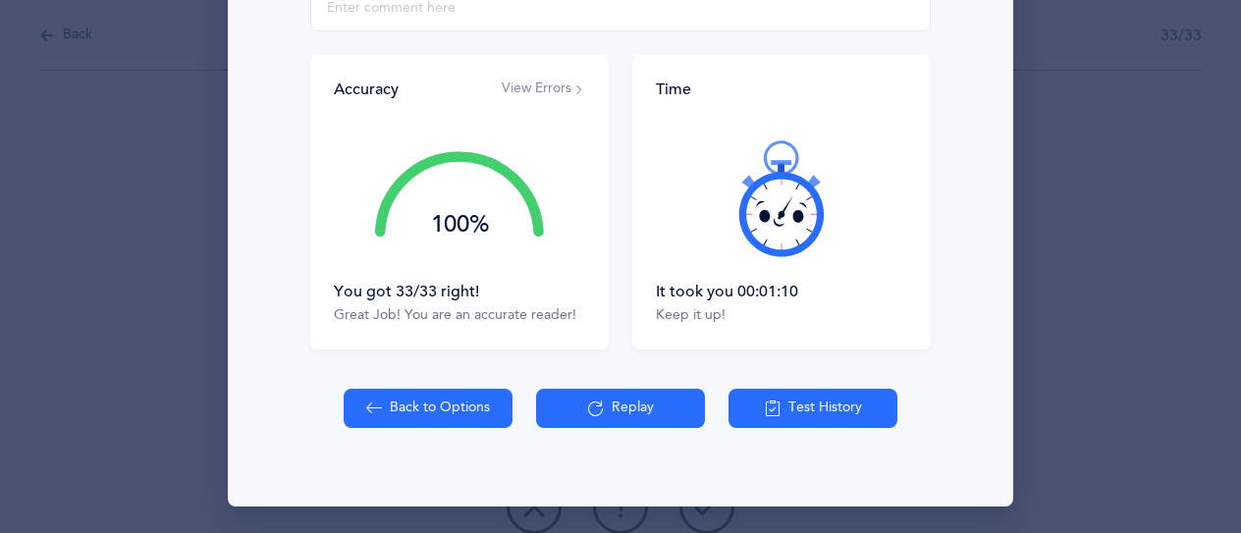
click at [464, 406] on button "Back to Options" at bounding box center [428, 408] width 169 height 39
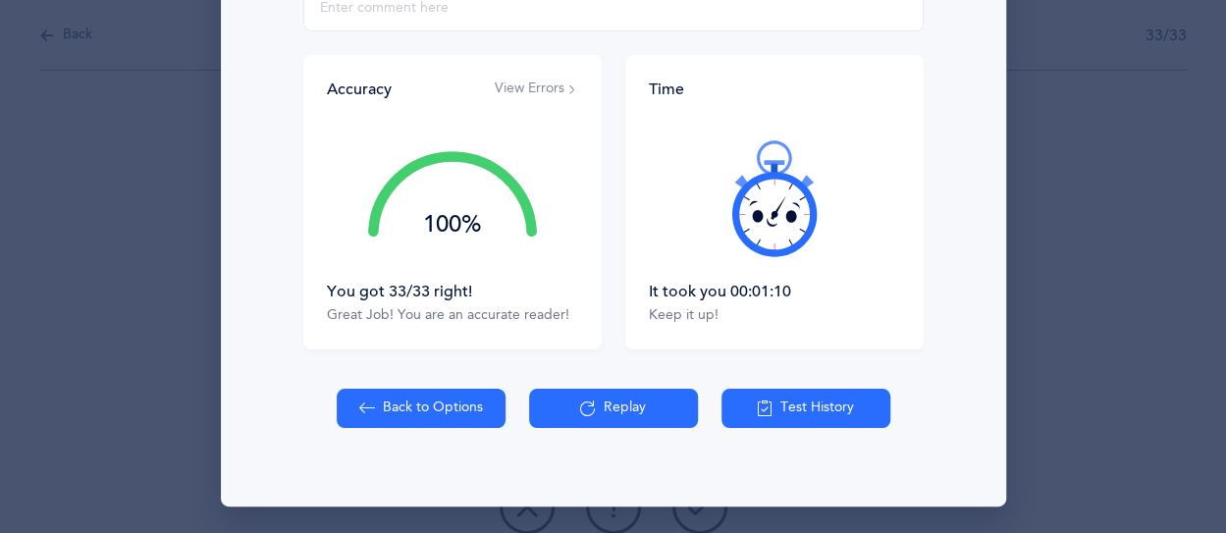
select select "27"
select select "single"
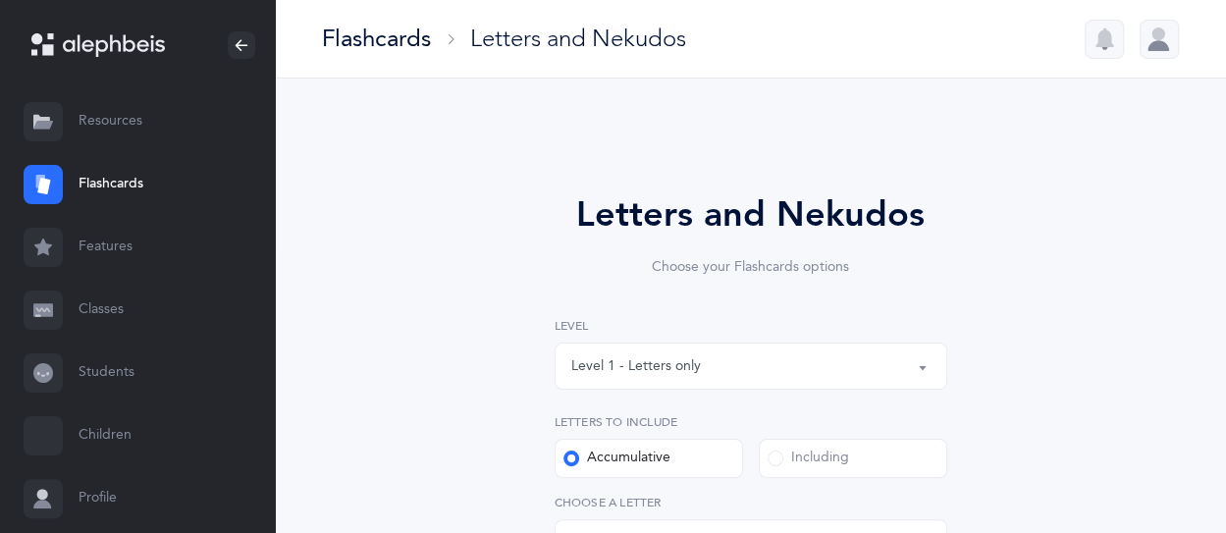
click at [75, 370] on link "Students" at bounding box center [137, 373] width 275 height 63
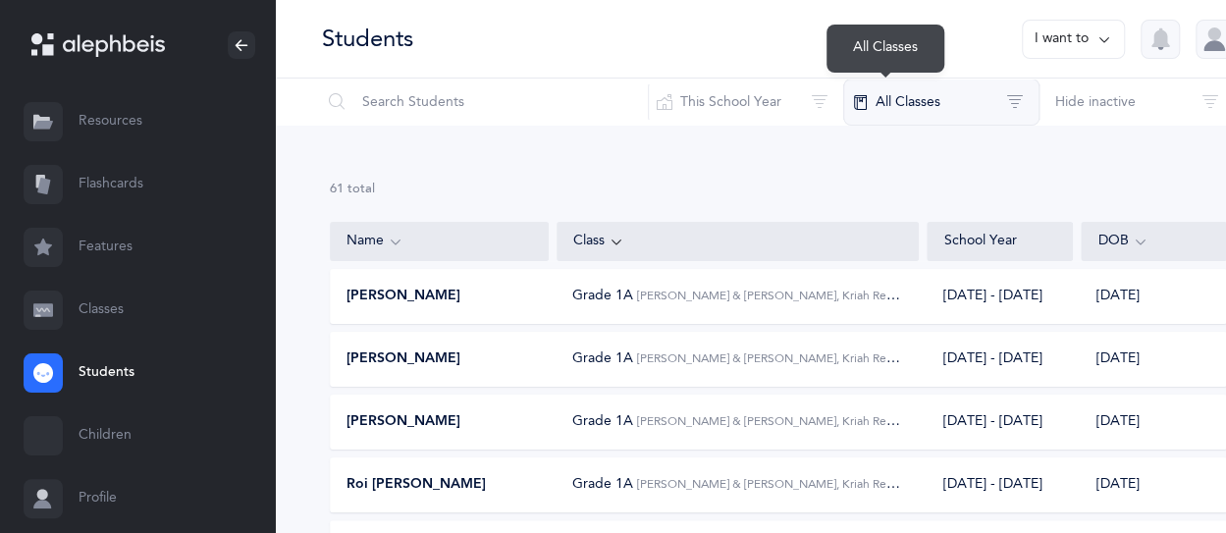
click at [934, 115] on button "All Classes" at bounding box center [941, 102] width 196 height 47
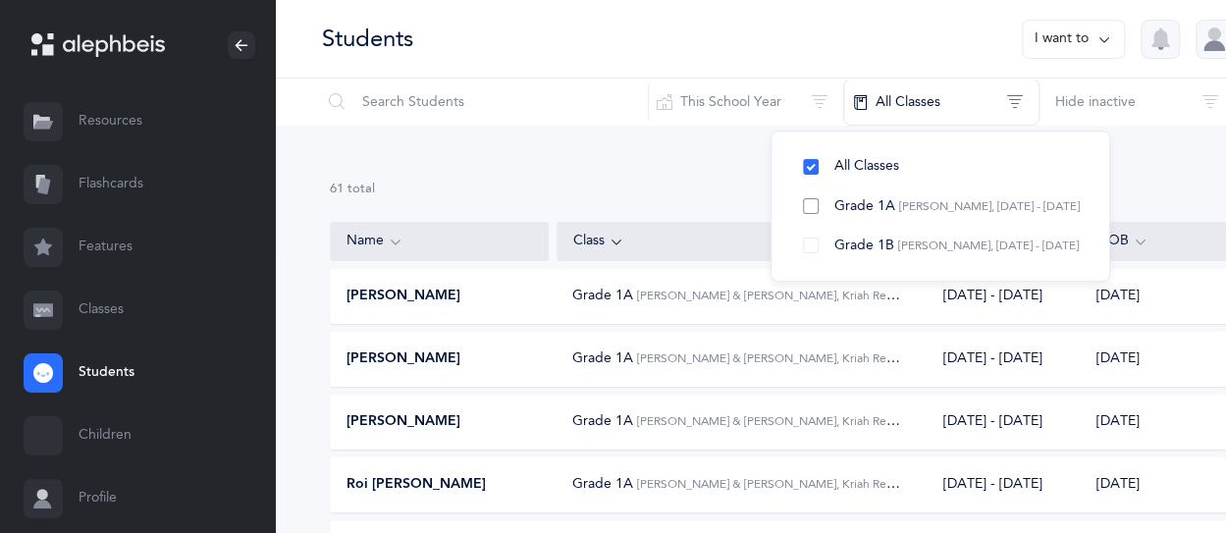
click at [834, 218] on button "Grade 1A Shikma Cohen-Sasson, 2025 - 2026" at bounding box center [940, 205] width 306 height 39
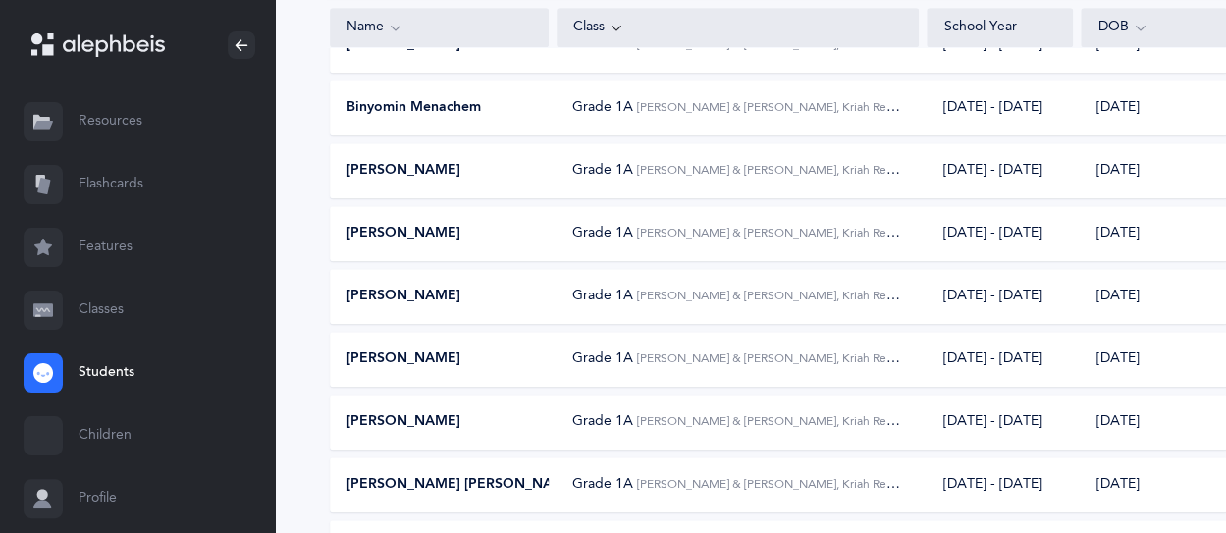
scroll to position [785, 0]
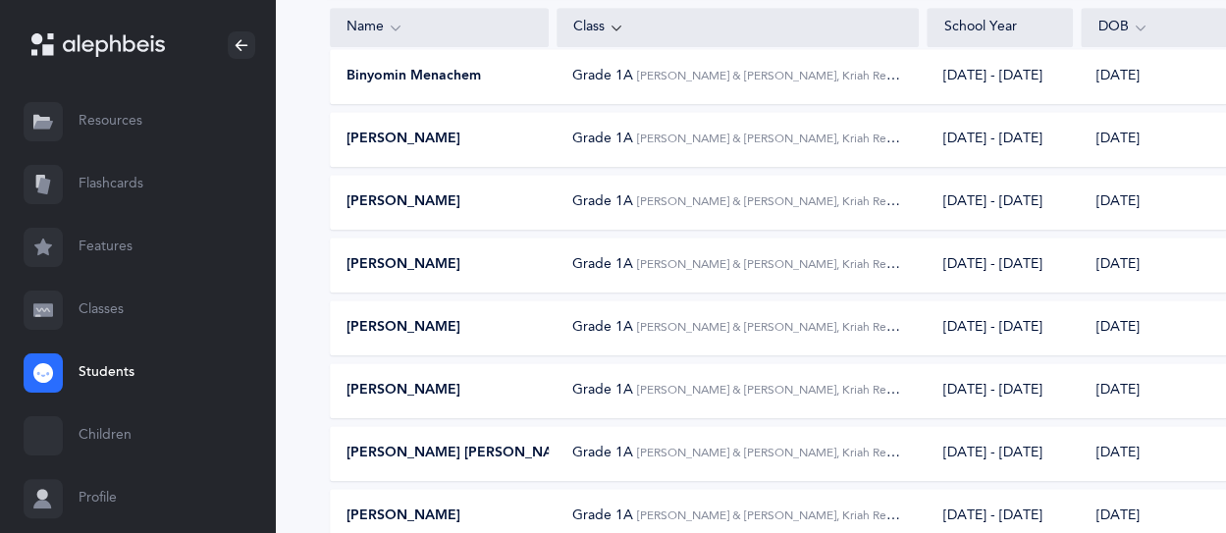
click at [406, 449] on span "Eiden Shapiro" at bounding box center [462, 454] width 232 height 20
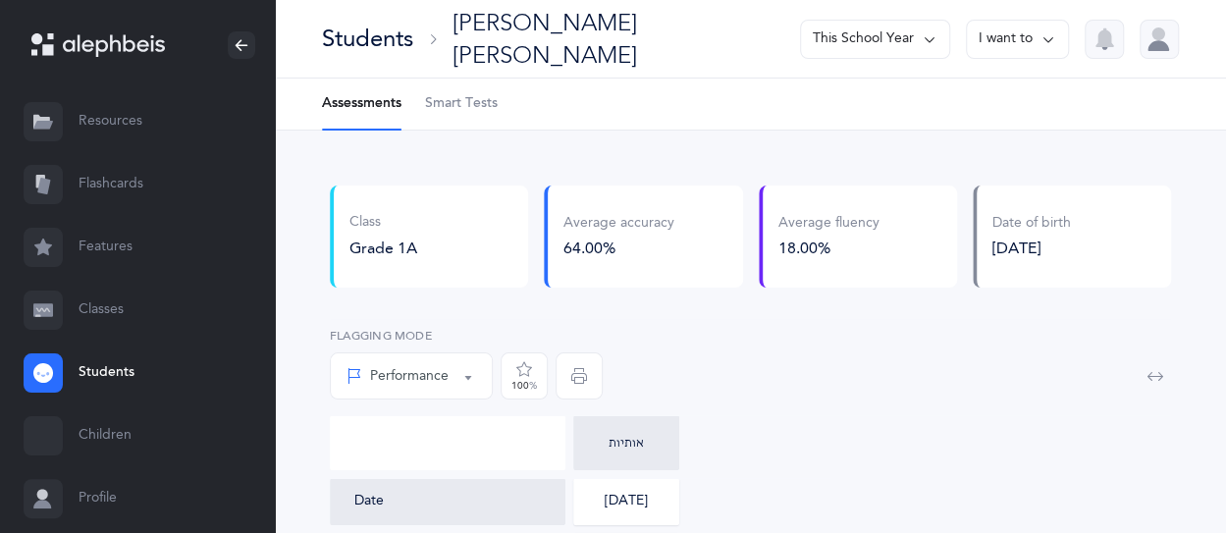
click at [477, 101] on span "Smart Tests" at bounding box center [461, 104] width 73 height 20
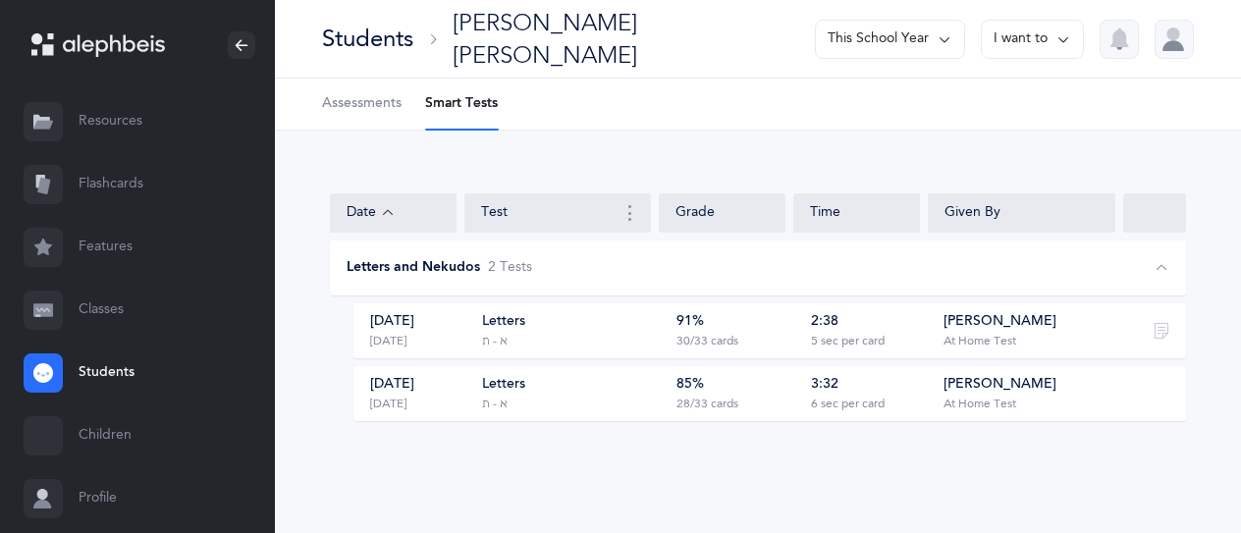
click at [94, 172] on link "Flashcards" at bounding box center [137, 184] width 275 height 63
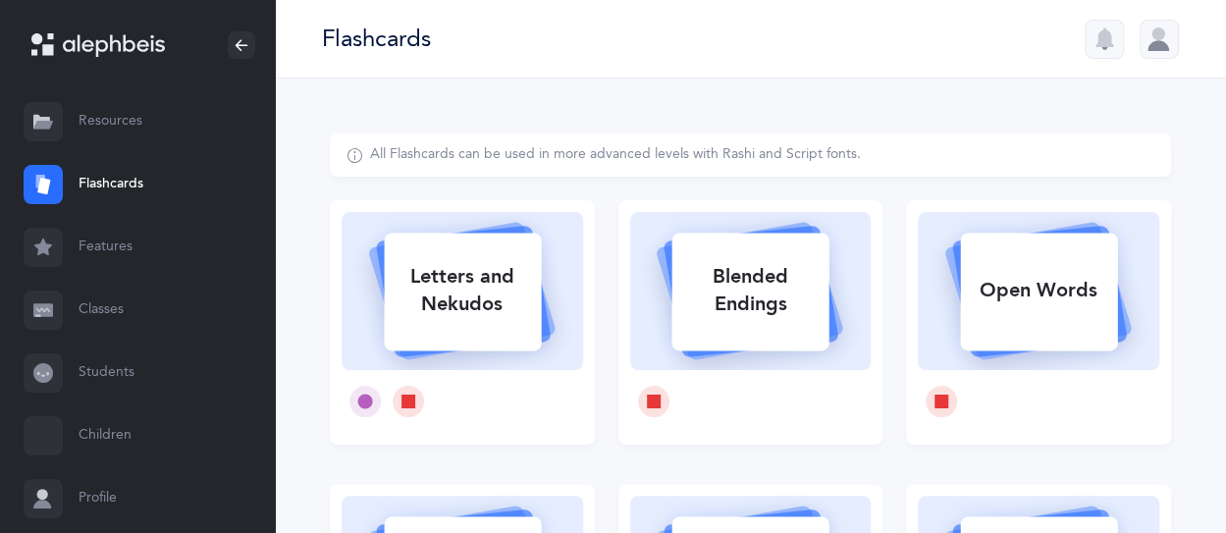
click at [527, 285] on div "Letters and Nekudos" at bounding box center [462, 290] width 157 height 79
select select "27"
select select "single"
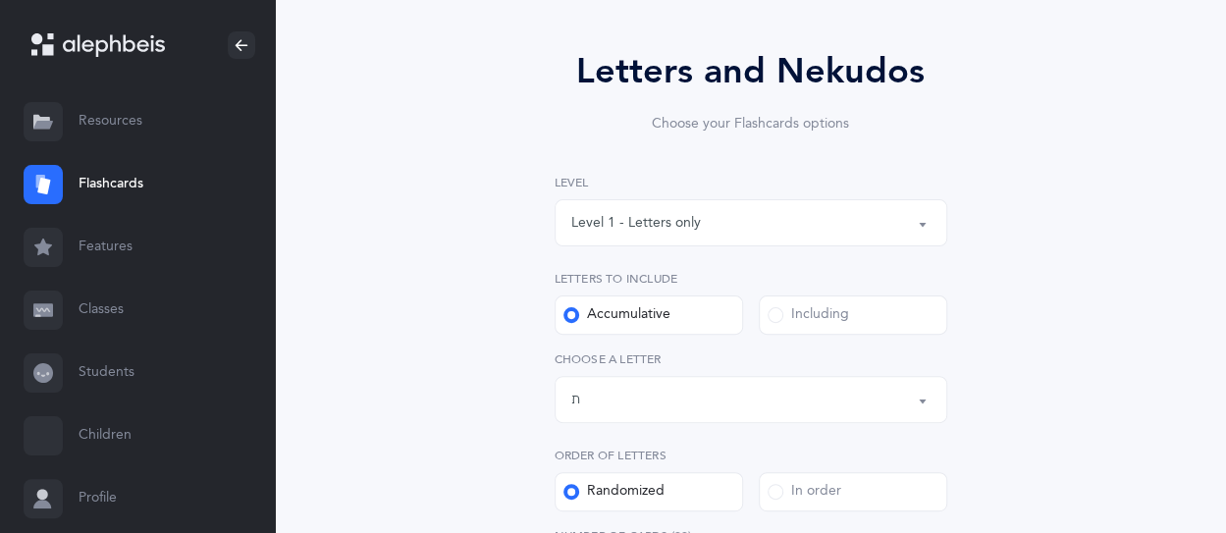
scroll to position [294, 0]
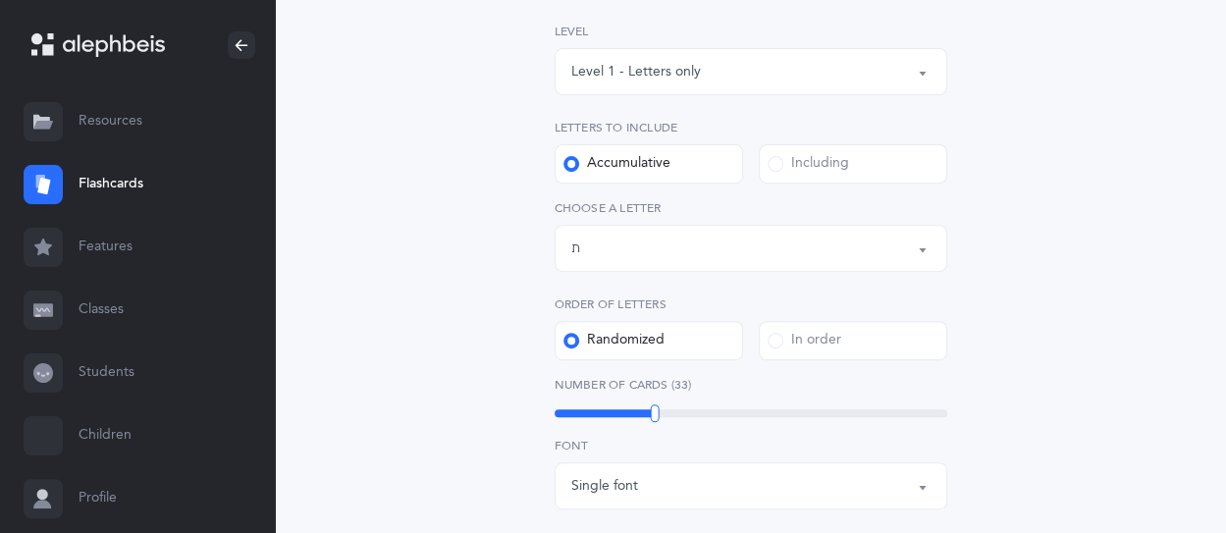
click at [662, 238] on div "Letters up until: ת" at bounding box center [750, 248] width 359 height 33
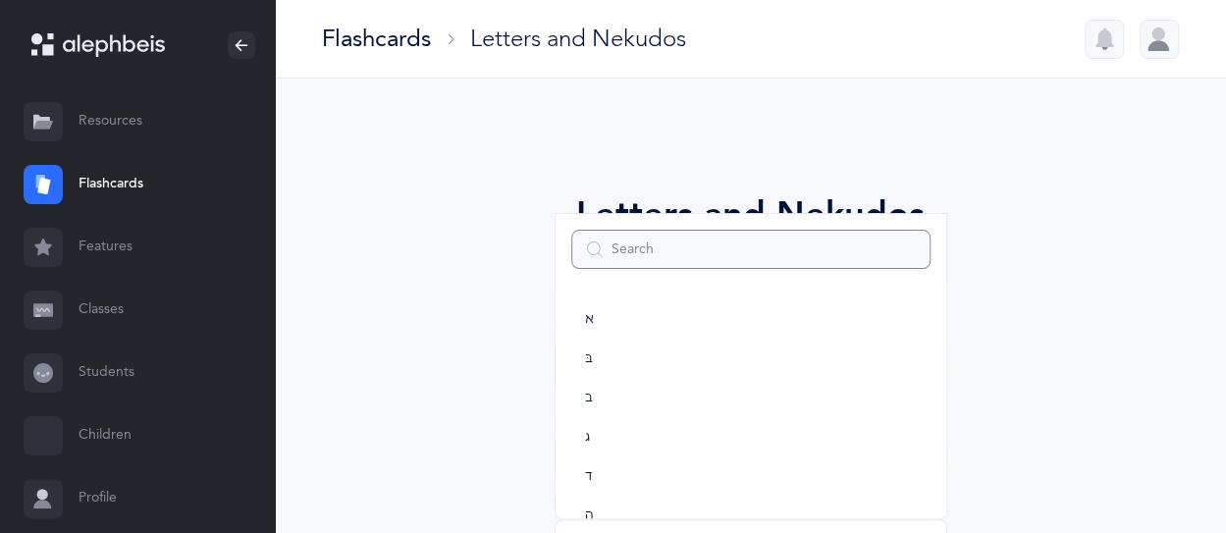
scroll to position [1091, 0]
drag, startPoint x: 932, startPoint y: 119, endPoint x: 923, endPoint y: 121, distance: 10.0
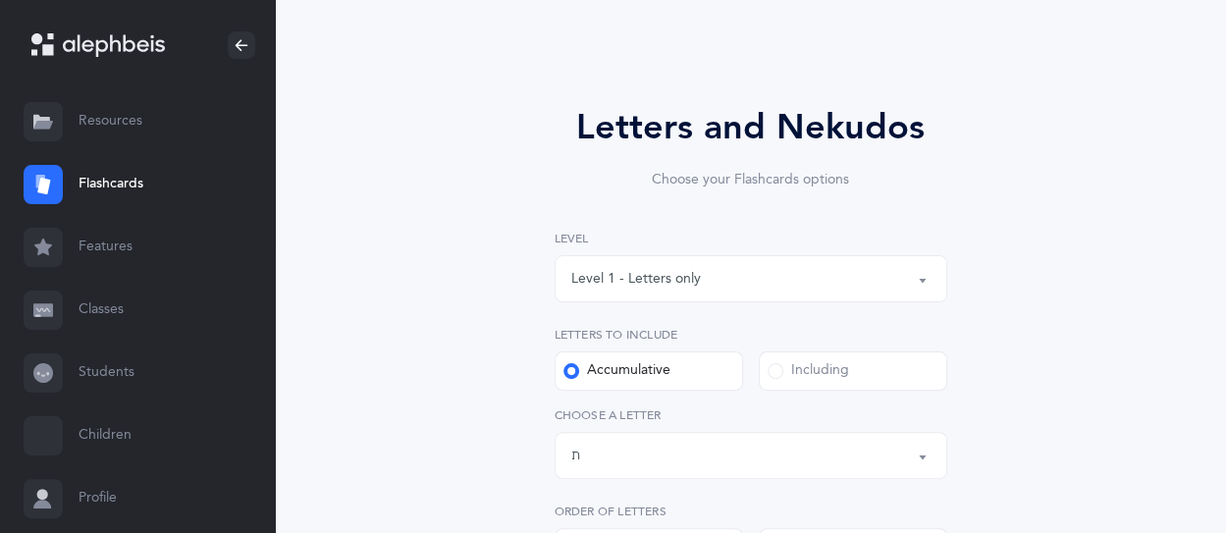
scroll to position [196, 0]
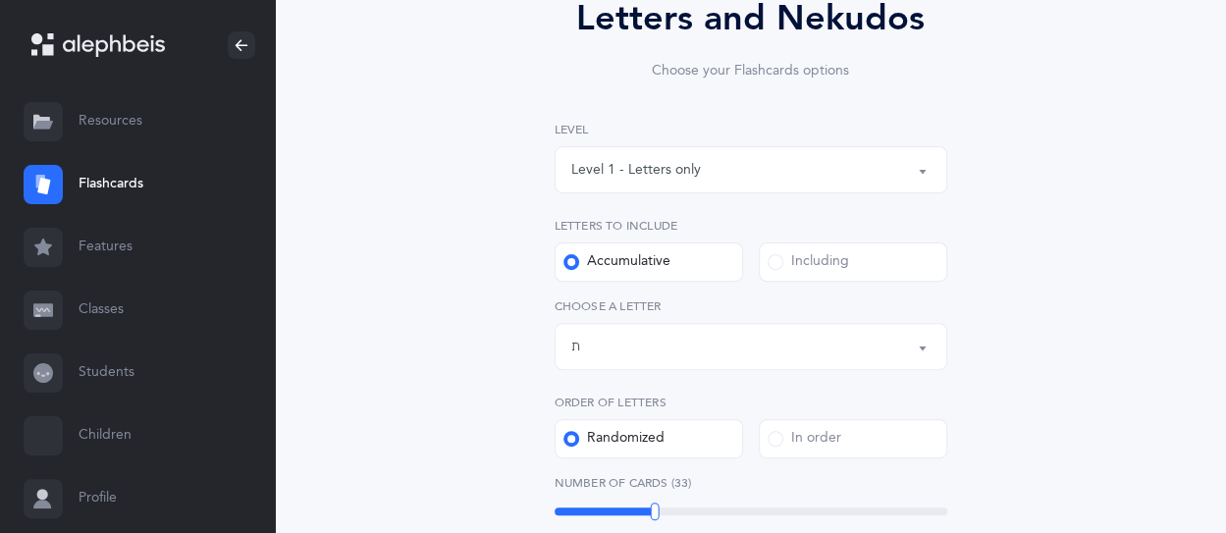
click at [764, 160] on div "Level 1 - Letters only" at bounding box center [750, 169] width 359 height 33
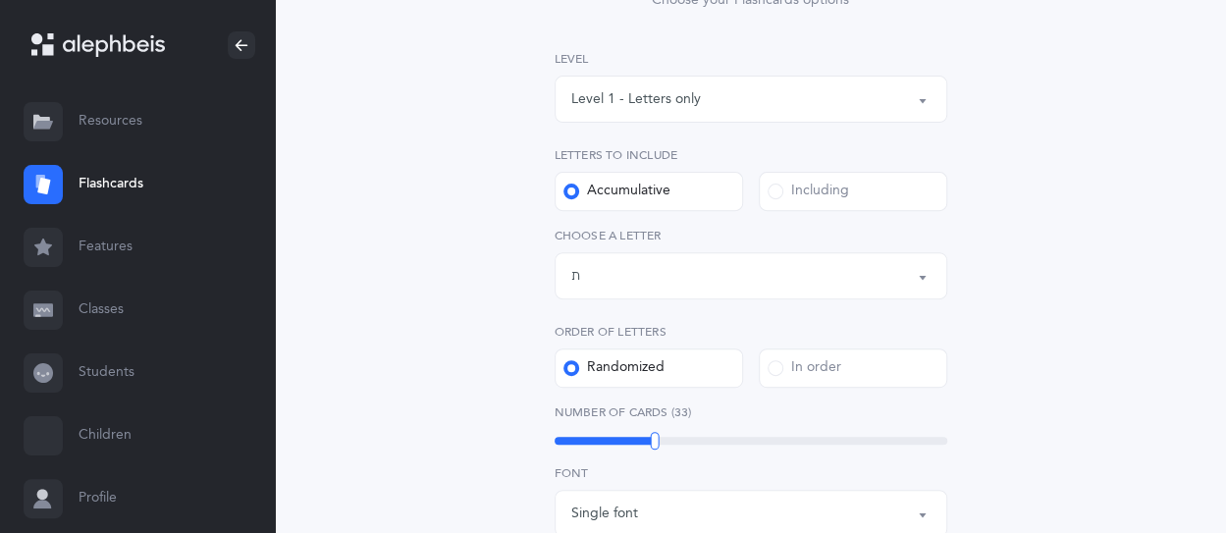
scroll to position [294, 0]
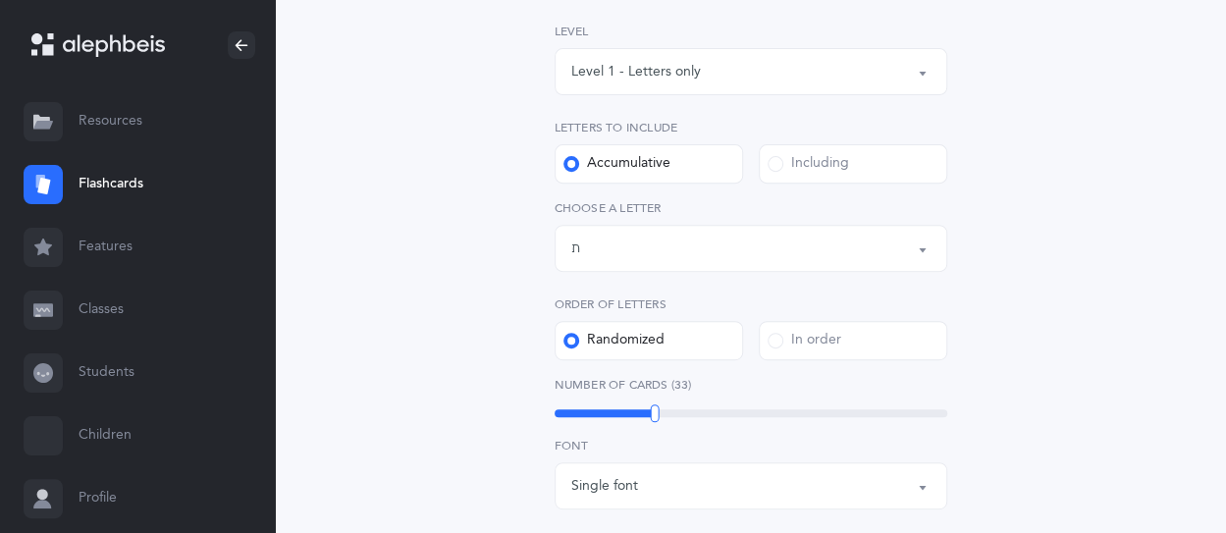
click at [813, 169] on div "Including" at bounding box center [808, 164] width 81 height 20
click at [0, 0] on input "Including" at bounding box center [0, 0] width 0 height 0
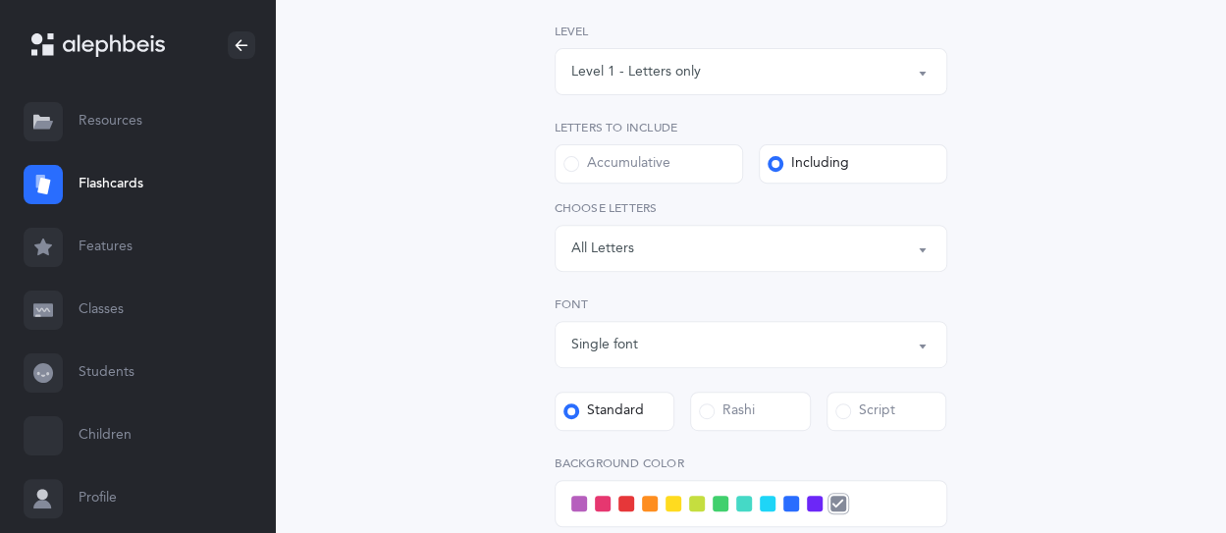
click at [740, 250] on div "Letters: All Letters" at bounding box center [750, 248] width 359 height 33
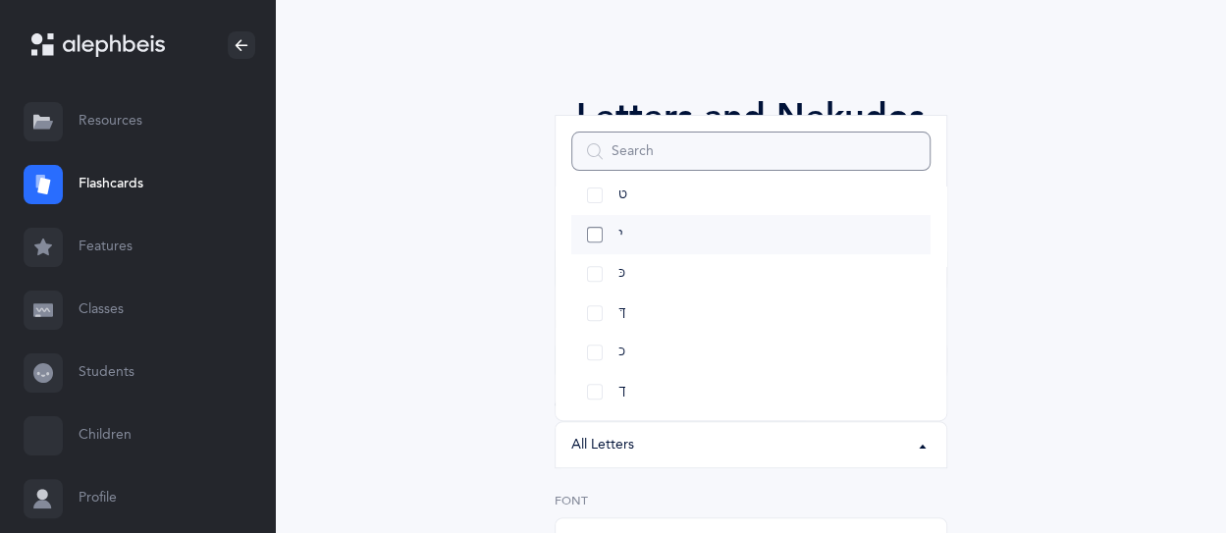
scroll to position [491, 0]
click at [583, 245] on link "ךּ" at bounding box center [750, 241] width 359 height 39
select select "83"
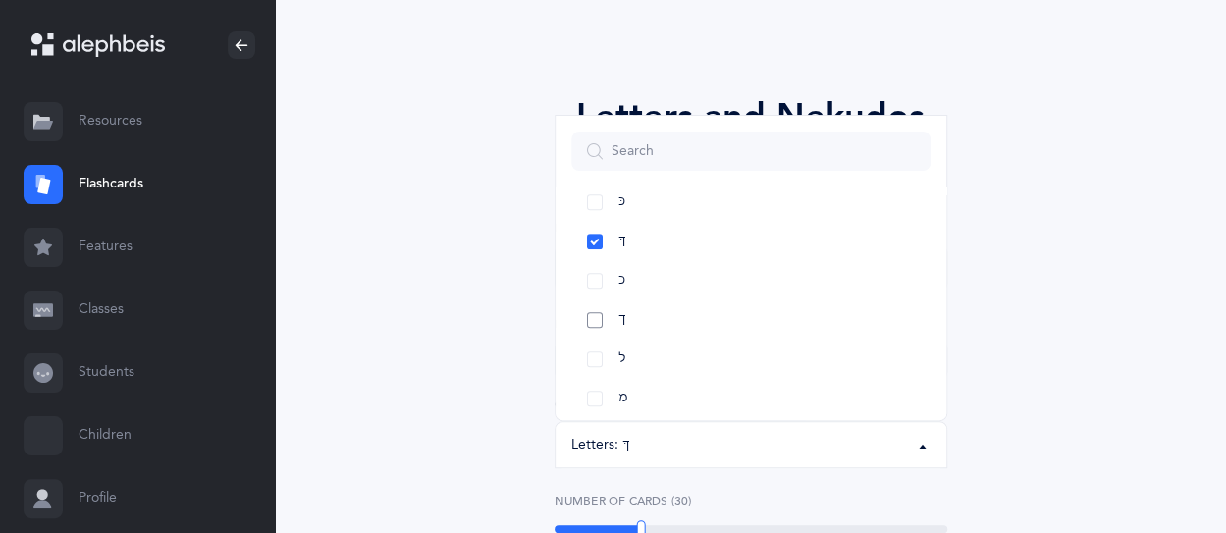
click at [599, 325] on link "ך" at bounding box center [750, 319] width 359 height 39
click at [638, 246] on link "ם" at bounding box center [750, 241] width 359 height 39
click at [620, 316] on span "ן" at bounding box center [620, 320] width 4 height 18
click at [630, 323] on link "ף" at bounding box center [750, 319] width 359 height 39
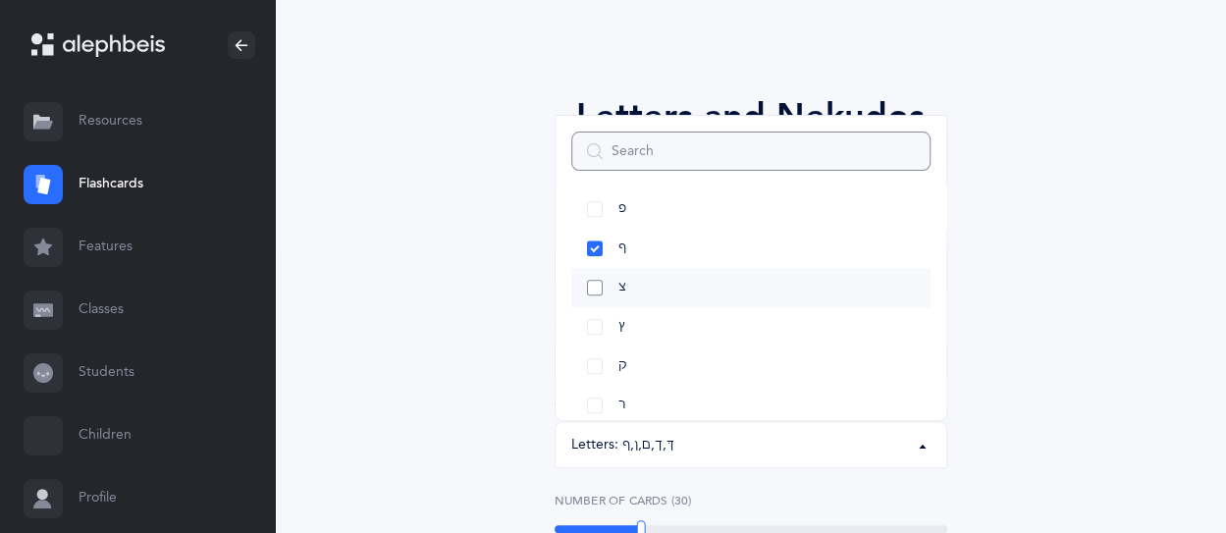
scroll to position [981, 0]
click at [626, 299] on link "ץ" at bounding box center [750, 300] width 359 height 39
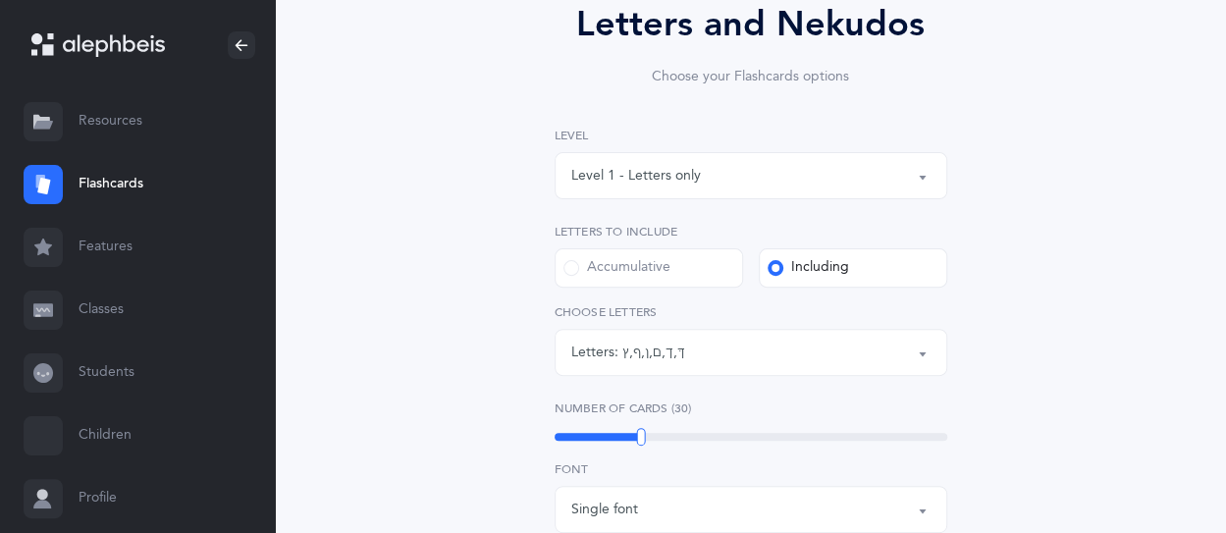
scroll to position [393, 0]
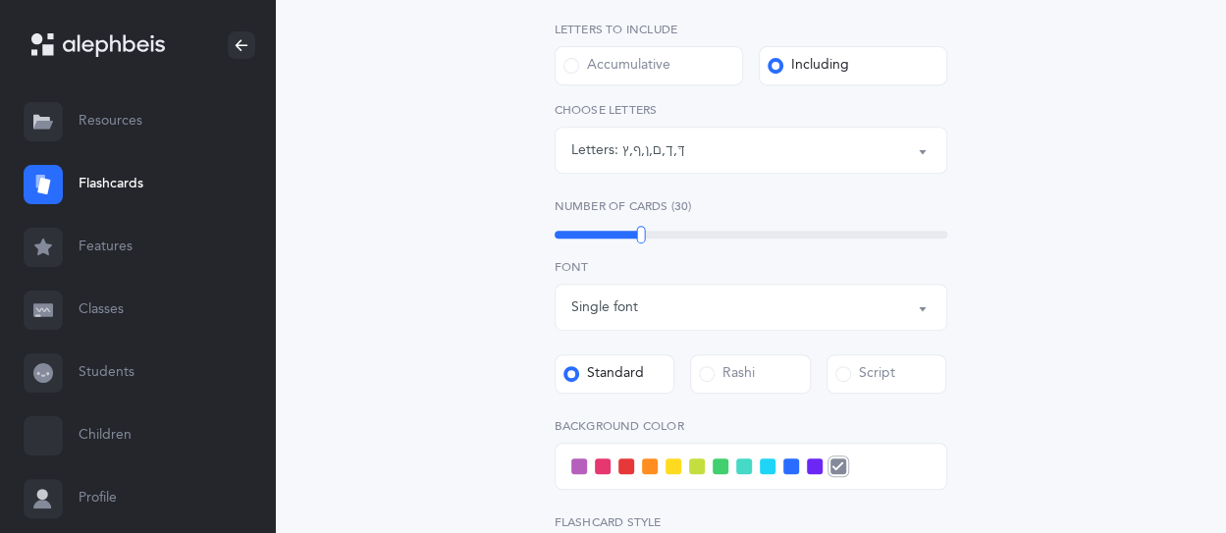
click at [687, 166] on div "Letters: ךּ , ך , ם , ן , ף , ץ" at bounding box center [750, 149] width 359 height 33
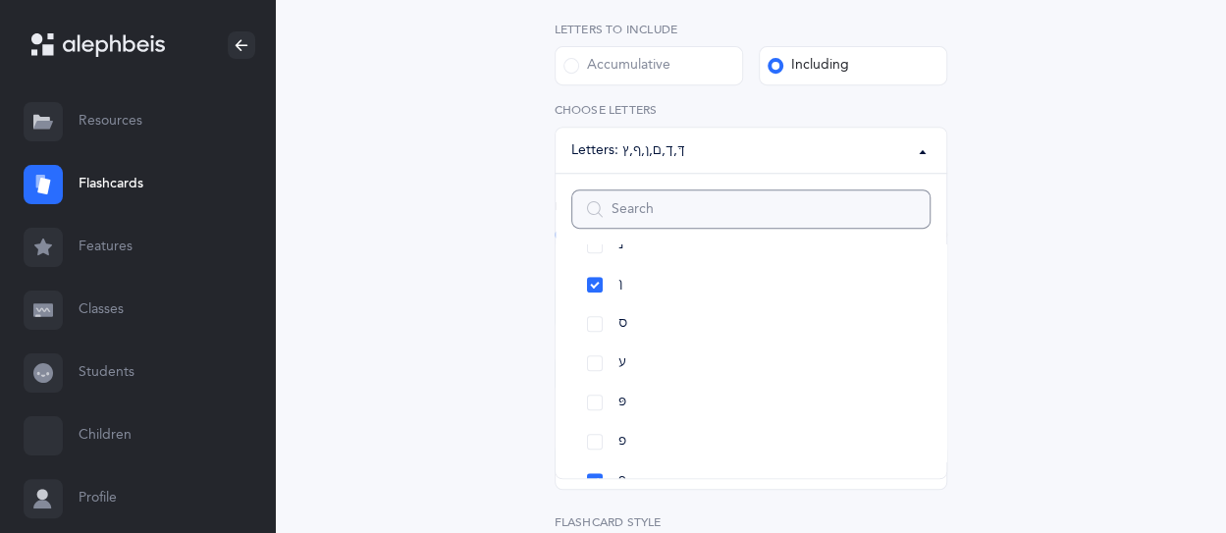
scroll to position [785, 0]
click at [597, 361] on link "ע" at bounding box center [750, 358] width 359 height 39
click at [601, 315] on link "צ" at bounding box center [750, 318] width 359 height 39
click at [1093, 286] on div "Letters and Nekudos Choose your Flashcards options Level 1 - Letters only Level…" at bounding box center [750, 330] width 841 height 1179
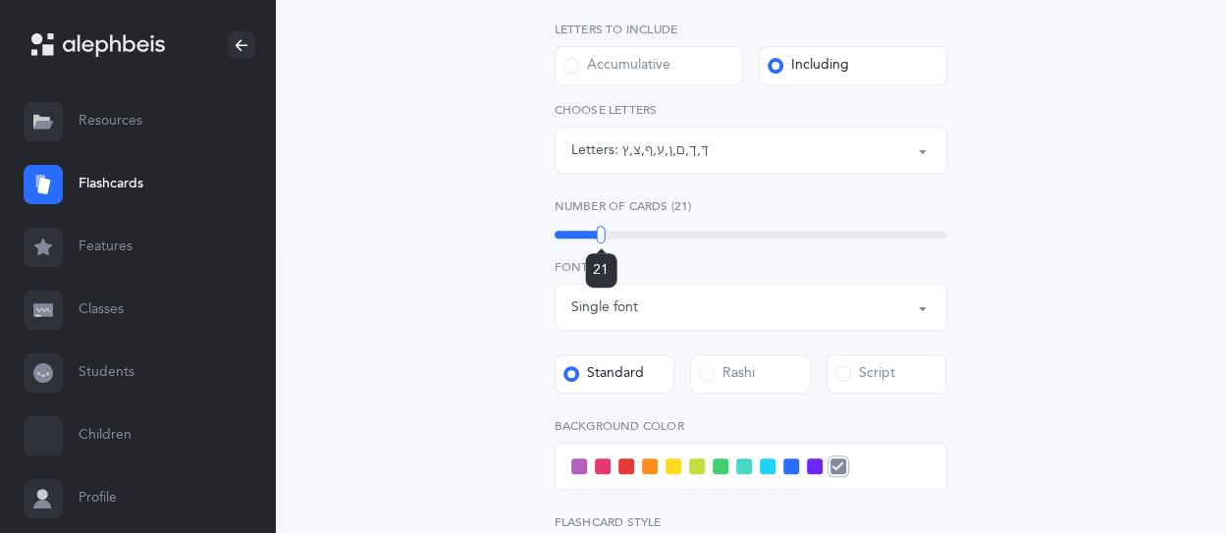
drag, startPoint x: 637, startPoint y: 230, endPoint x: 599, endPoint y: 262, distance: 50.1
click at [602, 243] on div "21" at bounding box center [601, 235] width 9 height 18
click at [599, 262] on span "21" at bounding box center [602, 270] width 16 height 16
drag, startPoint x: 598, startPoint y: 238, endPoint x: 619, endPoint y: 238, distance: 21.6
click at [619, 238] on div at bounding box center [619, 235] width 9 height 18
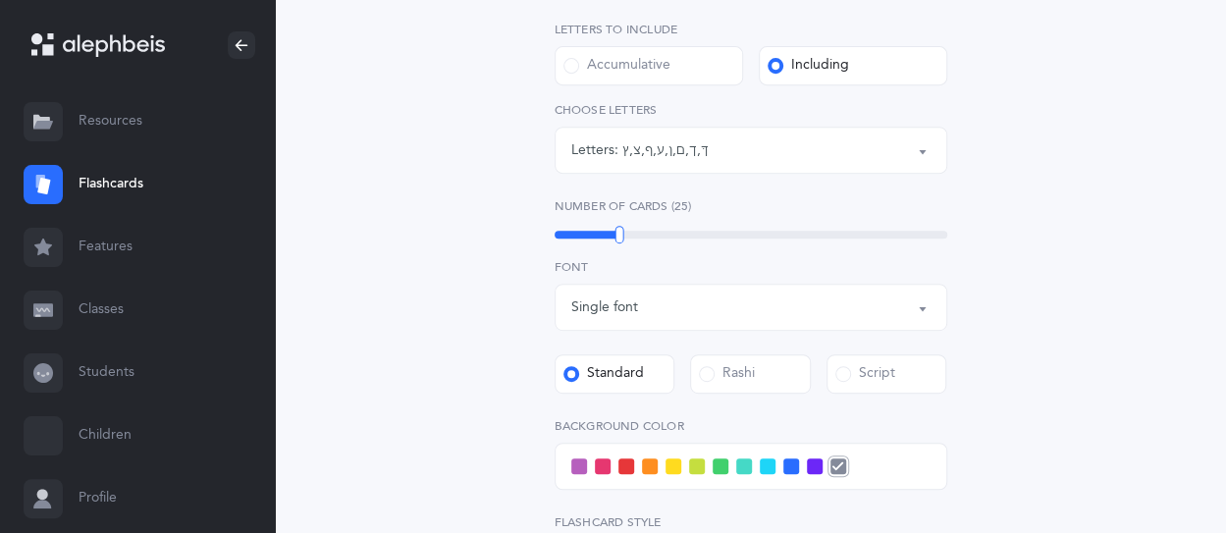
click at [1090, 317] on div "Letters and Nekudos Choose your Flashcards options Level 1 - Letters only Level…" at bounding box center [750, 330] width 841 height 1179
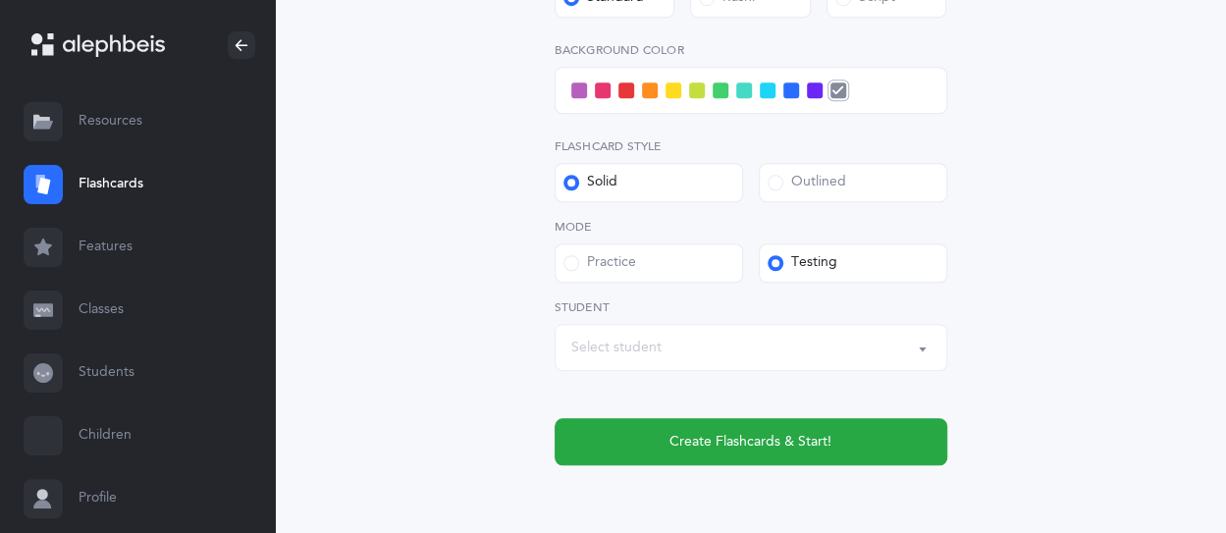
scroll to position [785, 0]
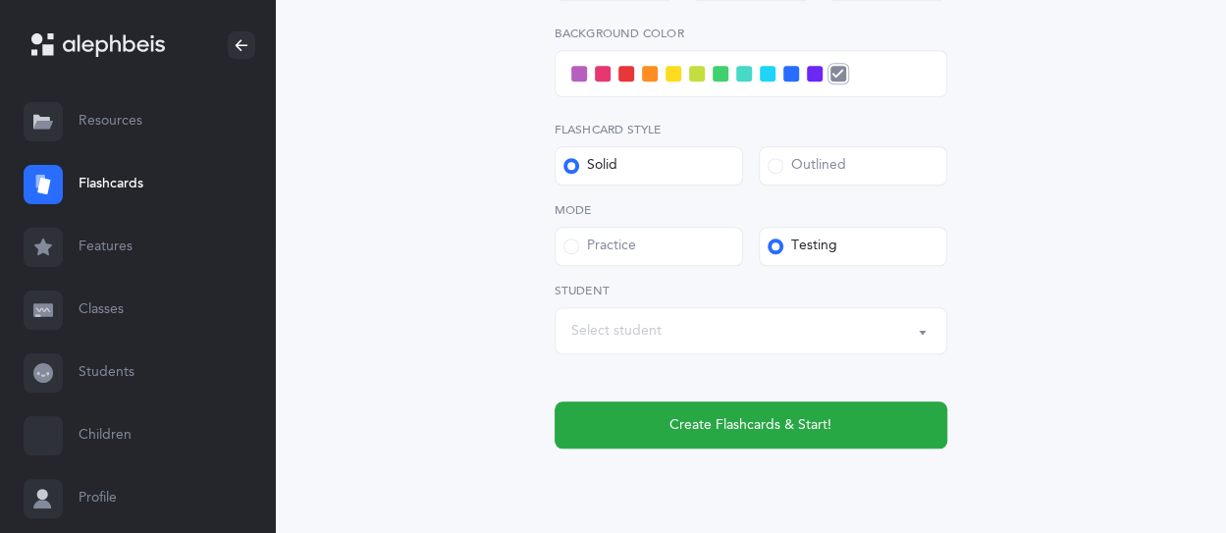
click at [734, 316] on div "Select student" at bounding box center [750, 330] width 359 height 33
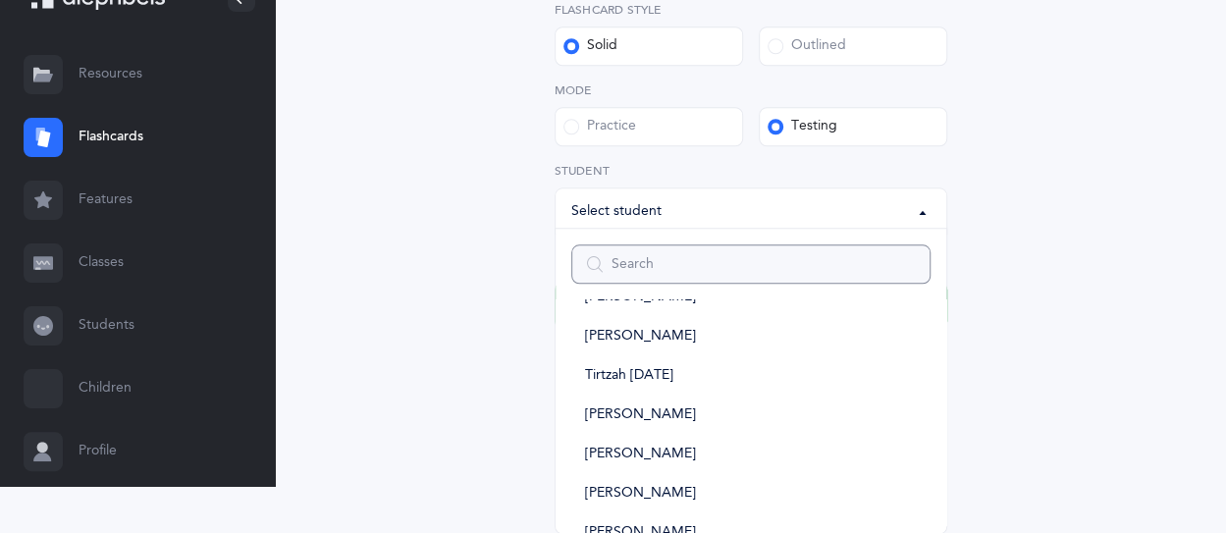
scroll to position [393, 0]
type input "eid"
select select
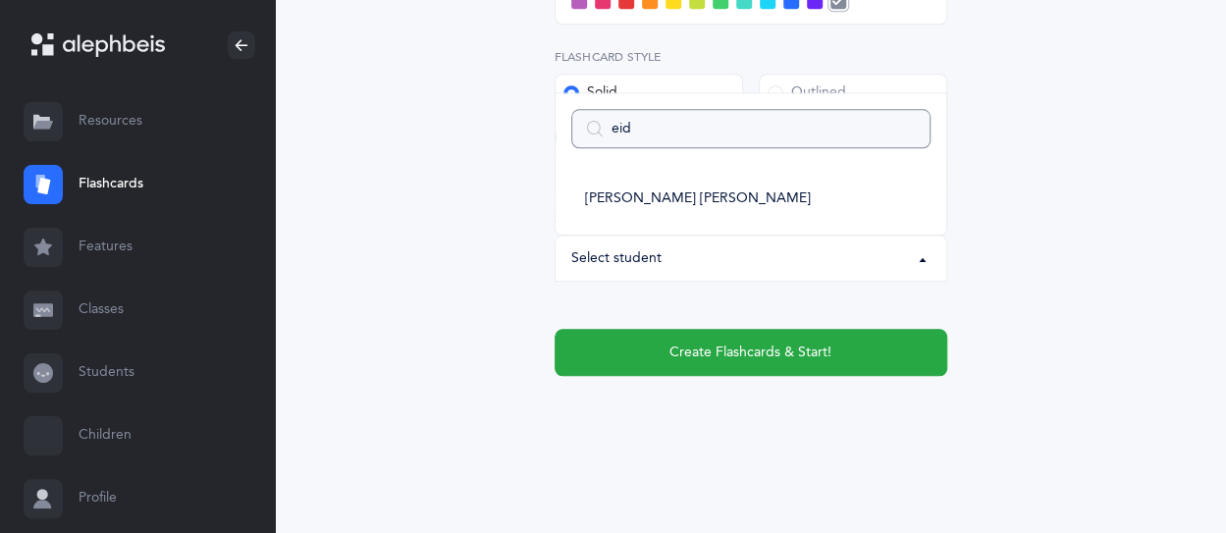
scroll to position [0, 0]
type input "eid"
click at [703, 192] on link "Eiden Shapiro" at bounding box center [750, 199] width 359 height 39
select select "14485"
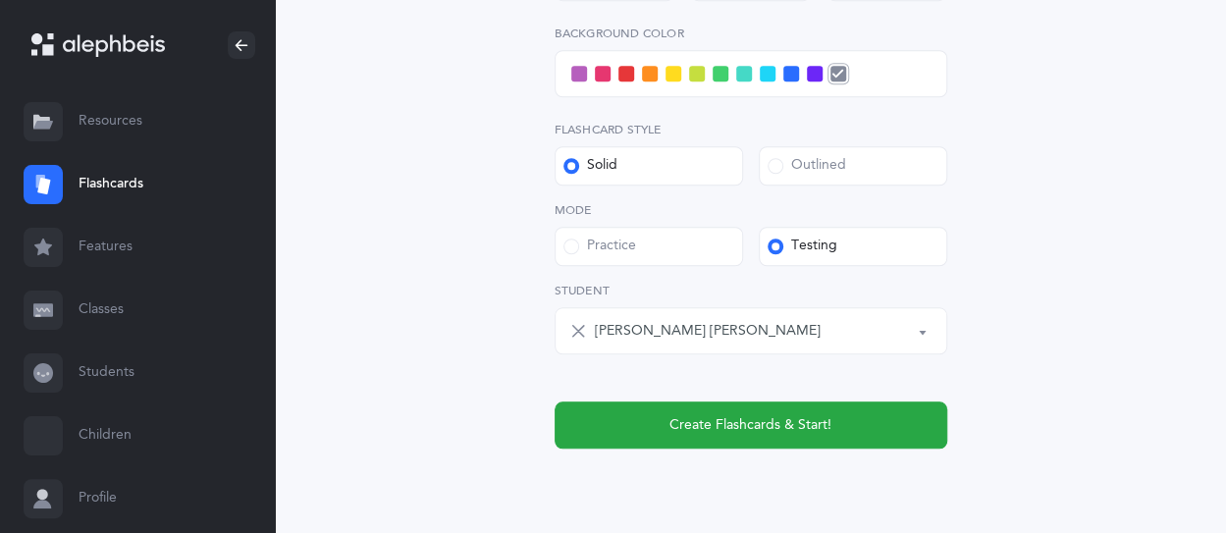
scroll to position [760, 0]
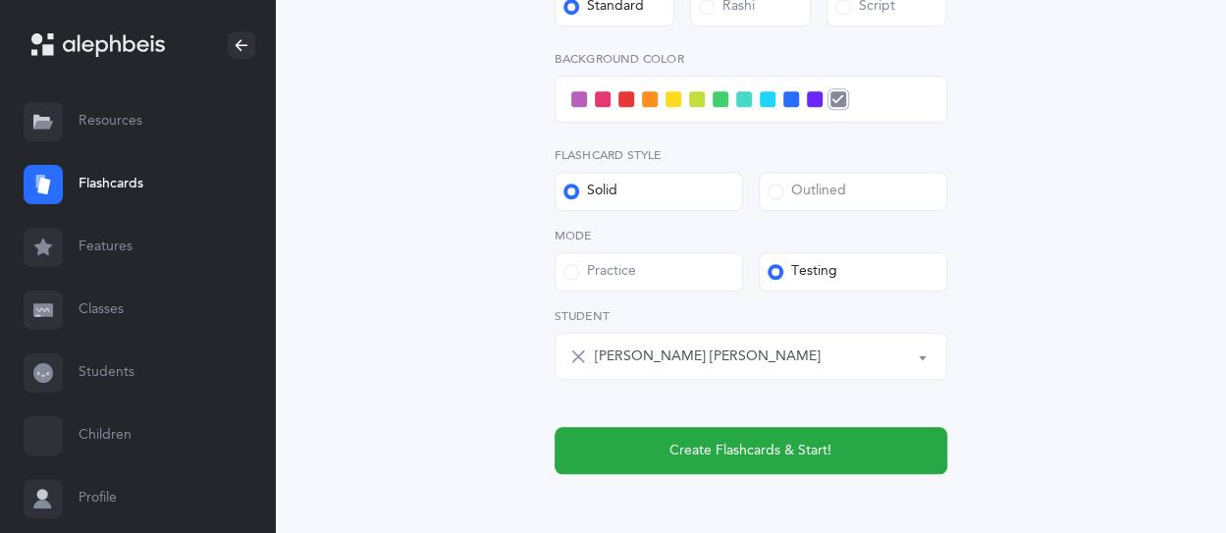
click at [626, 100] on span at bounding box center [626, 99] width 16 height 16
click at [0, 0] on input "checkbox" at bounding box center [0, 0] width 0 height 0
click at [603, 101] on span at bounding box center [603, 99] width 16 height 16
click at [0, 0] on input "checkbox" at bounding box center [0, 0] width 0 height 0
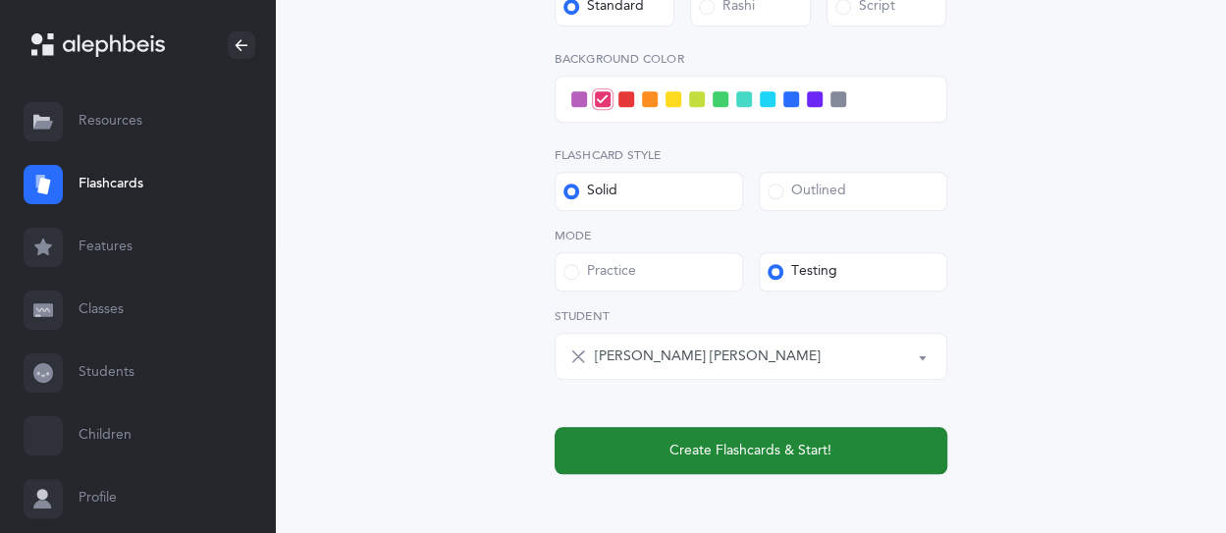
click at [755, 456] on span "Create Flashcards & Start!" at bounding box center [750, 451] width 162 height 21
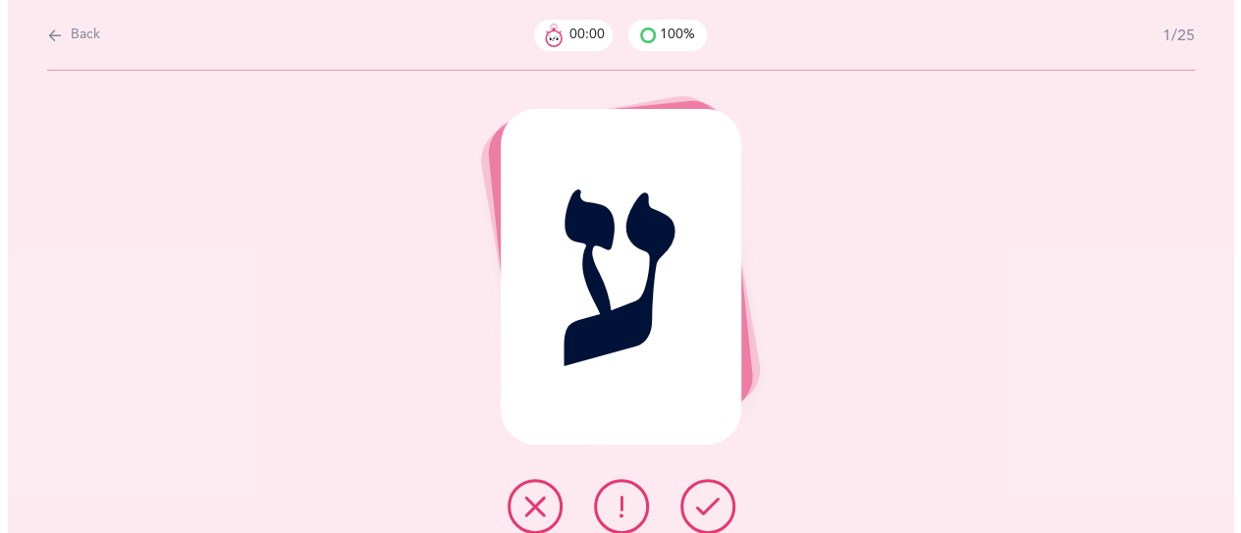
scroll to position [0, 0]
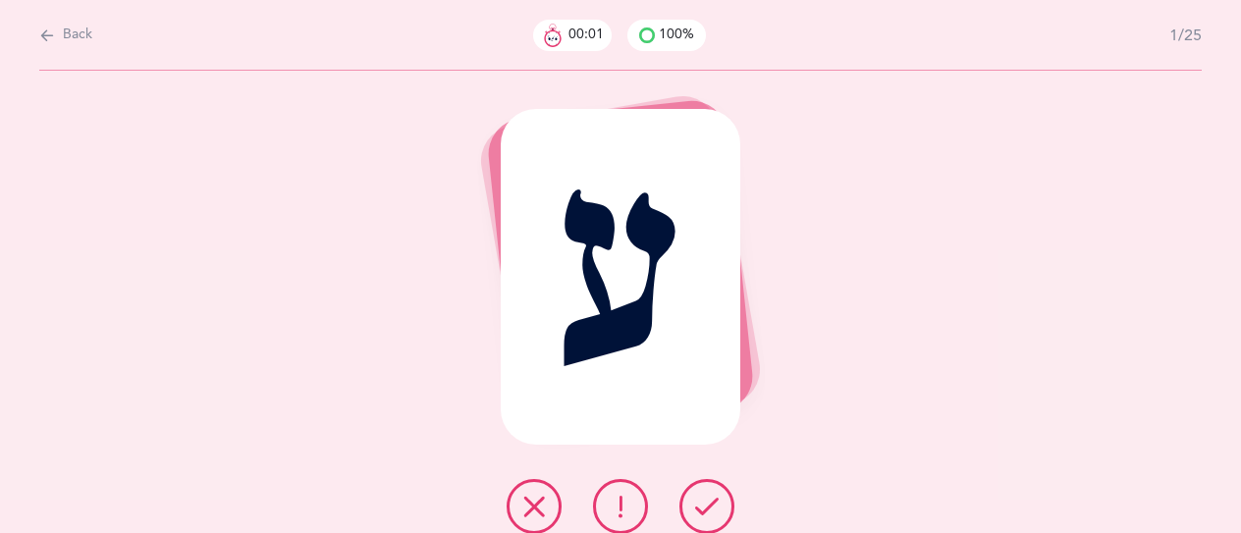
click at [711, 503] on icon at bounding box center [707, 507] width 24 height 24
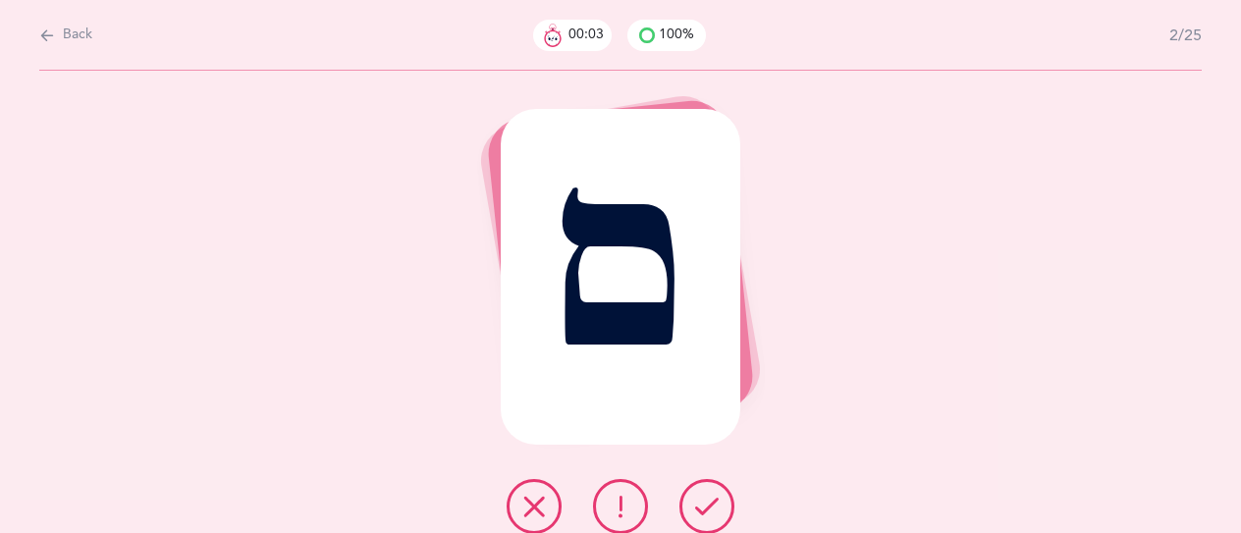
click at [711, 503] on icon at bounding box center [707, 507] width 24 height 24
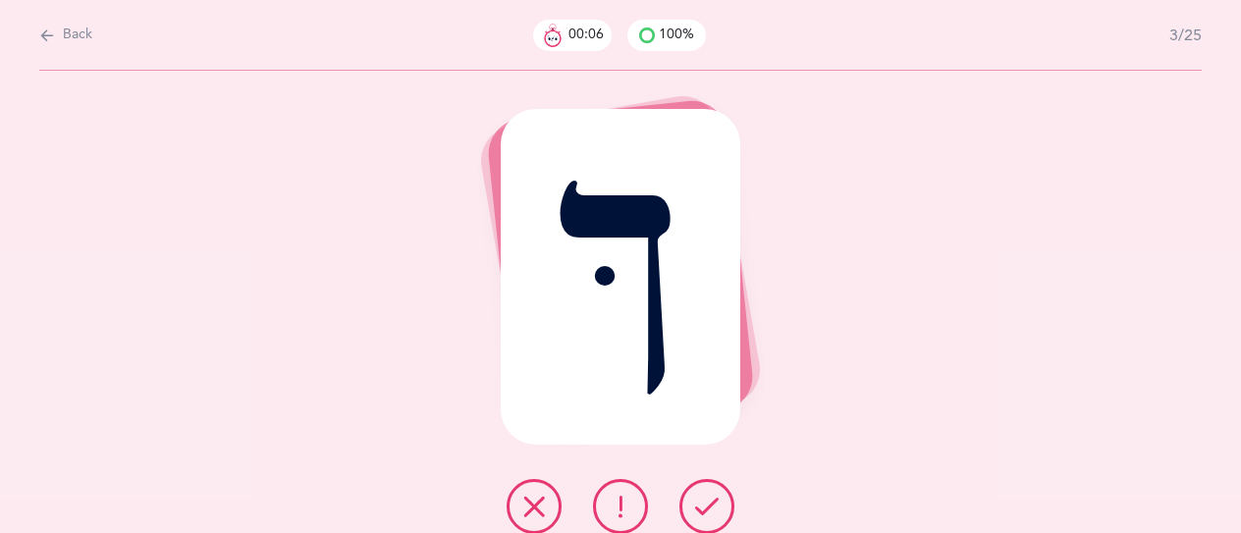
click at [697, 512] on icon at bounding box center [707, 507] width 24 height 24
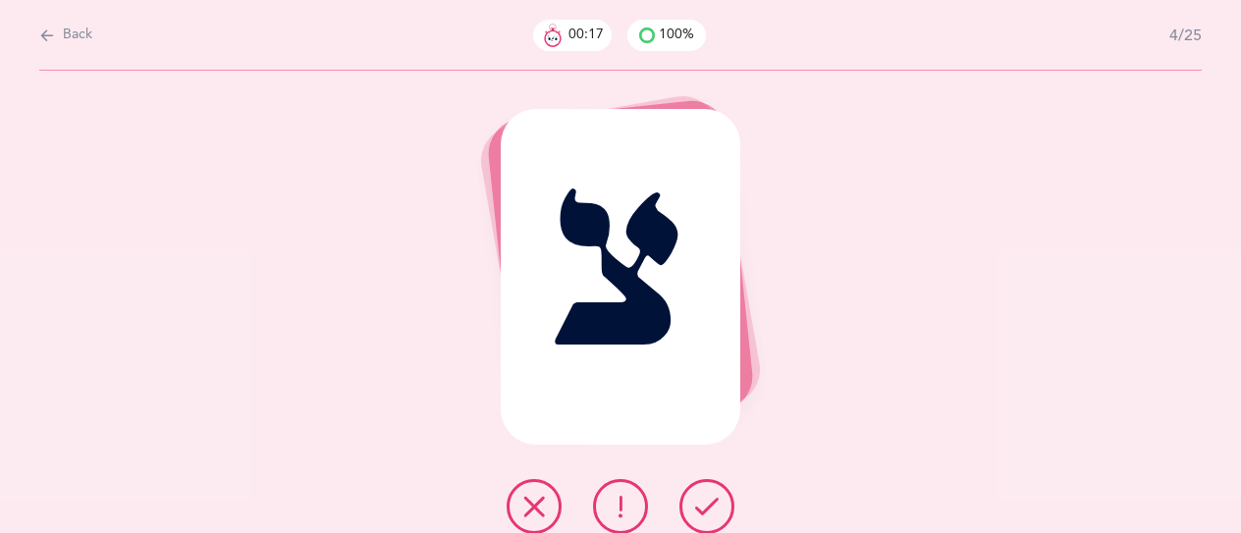
click at [697, 512] on icon at bounding box center [707, 507] width 24 height 24
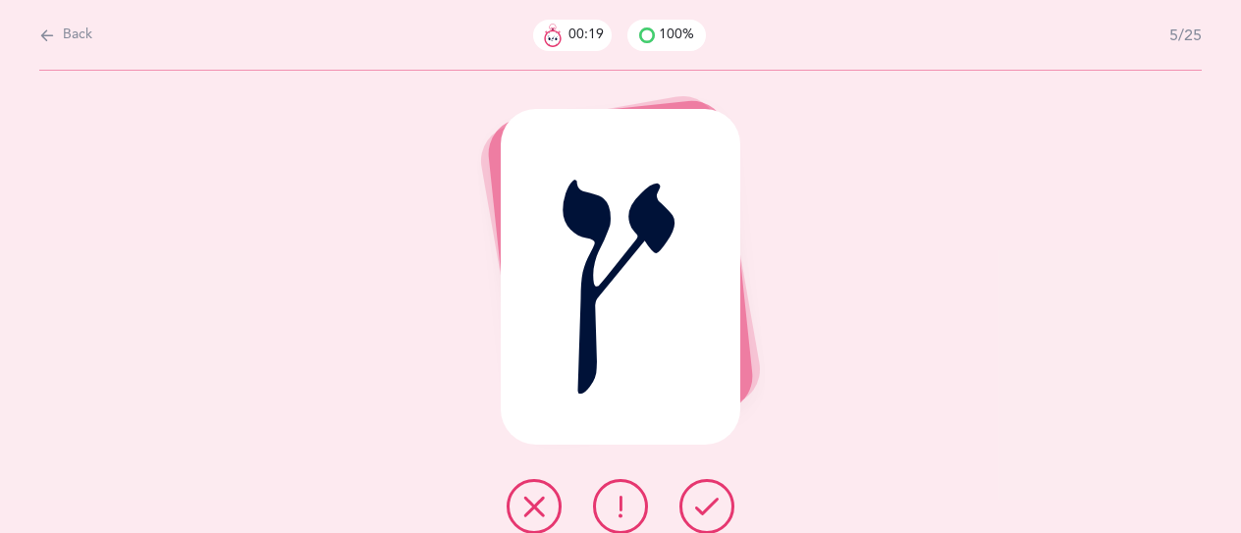
click at [1074, 391] on div "ץ" at bounding box center [620, 302] width 1241 height 462
click at [715, 491] on button at bounding box center [706, 506] width 55 height 55
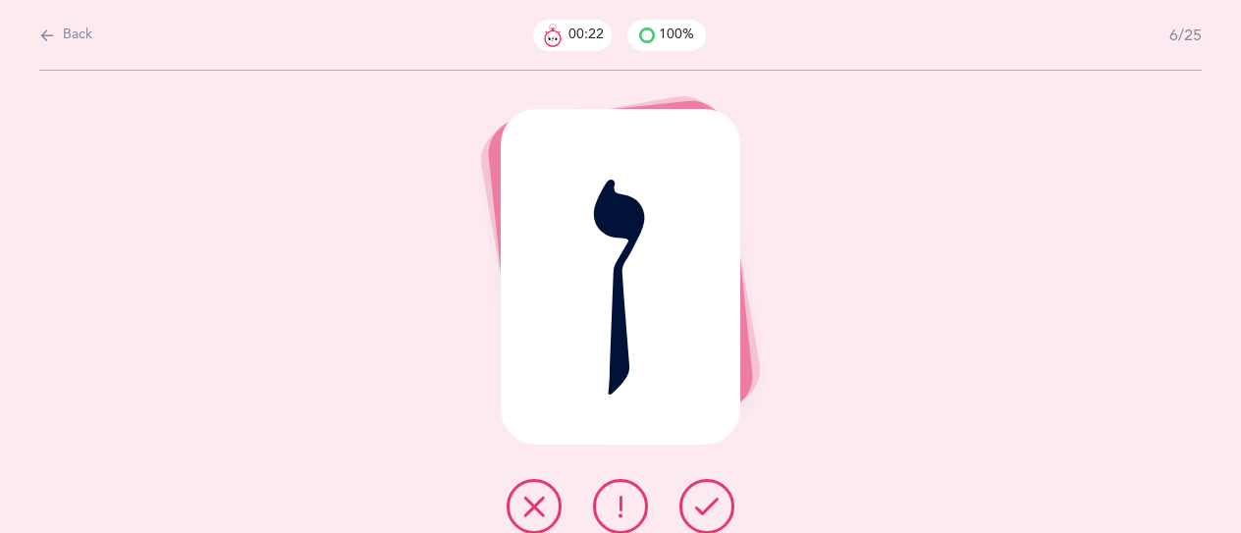
click at [728, 505] on button at bounding box center [706, 506] width 55 height 55
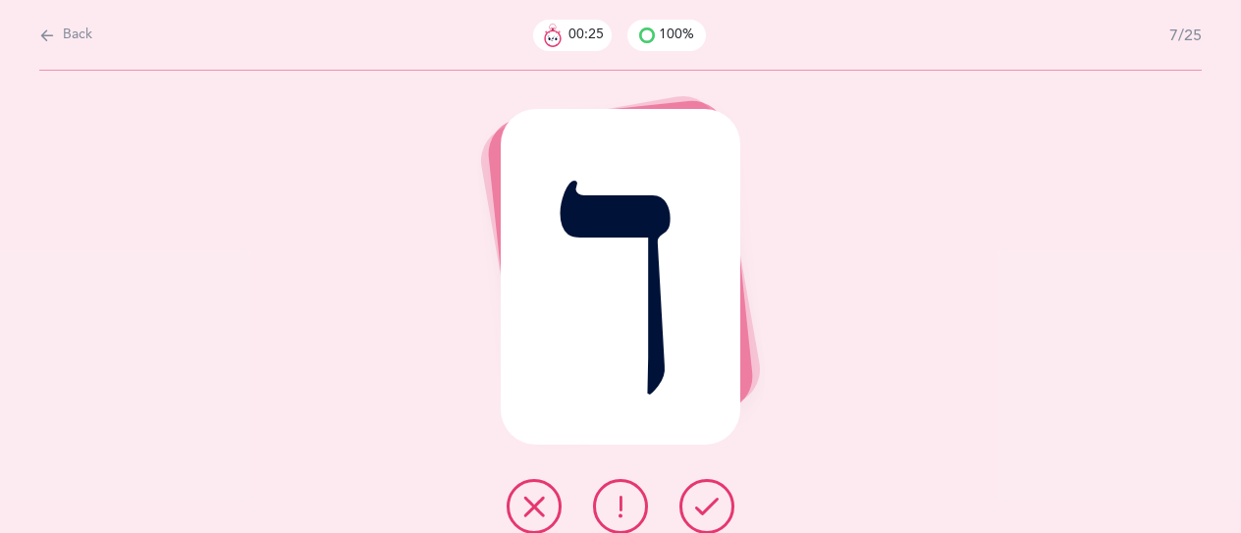
click at [728, 505] on button at bounding box center [706, 506] width 55 height 55
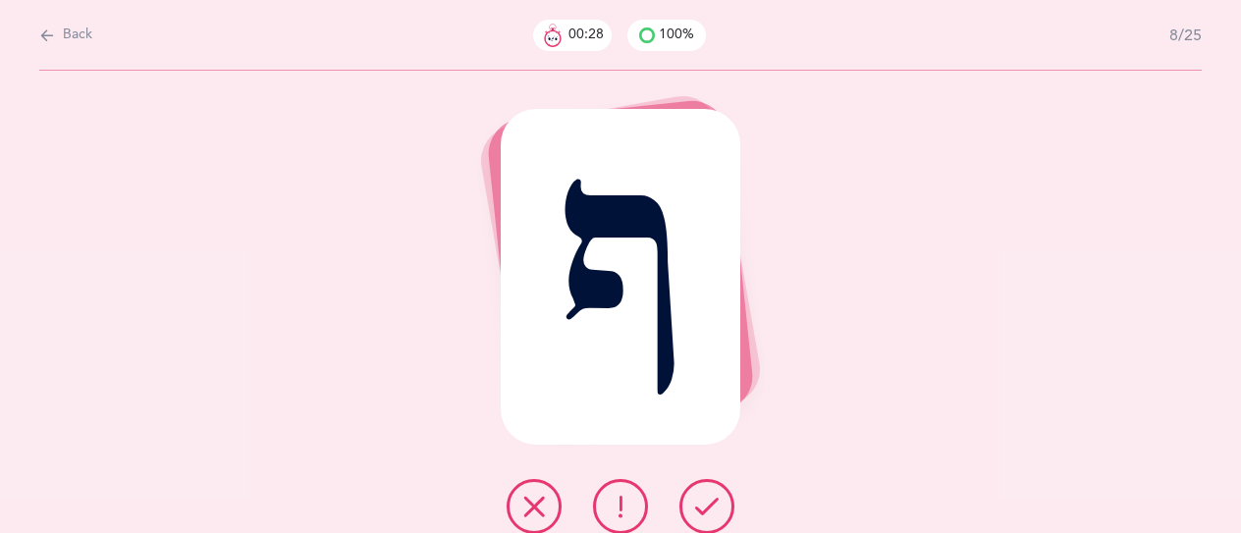
click at [728, 505] on button at bounding box center [706, 506] width 55 height 55
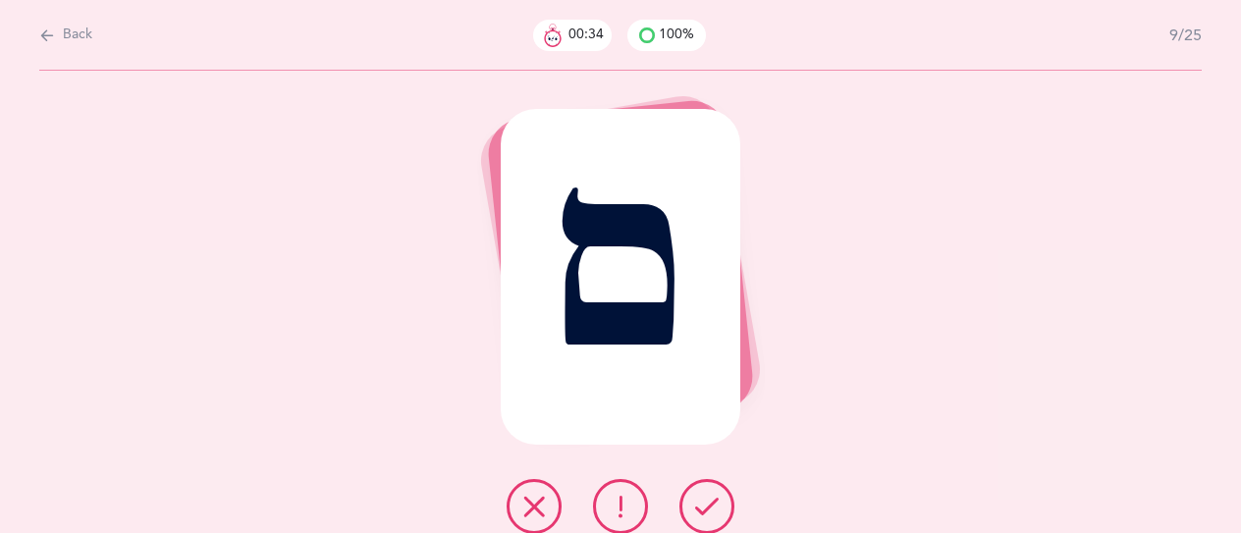
click at [723, 502] on button at bounding box center [706, 506] width 55 height 55
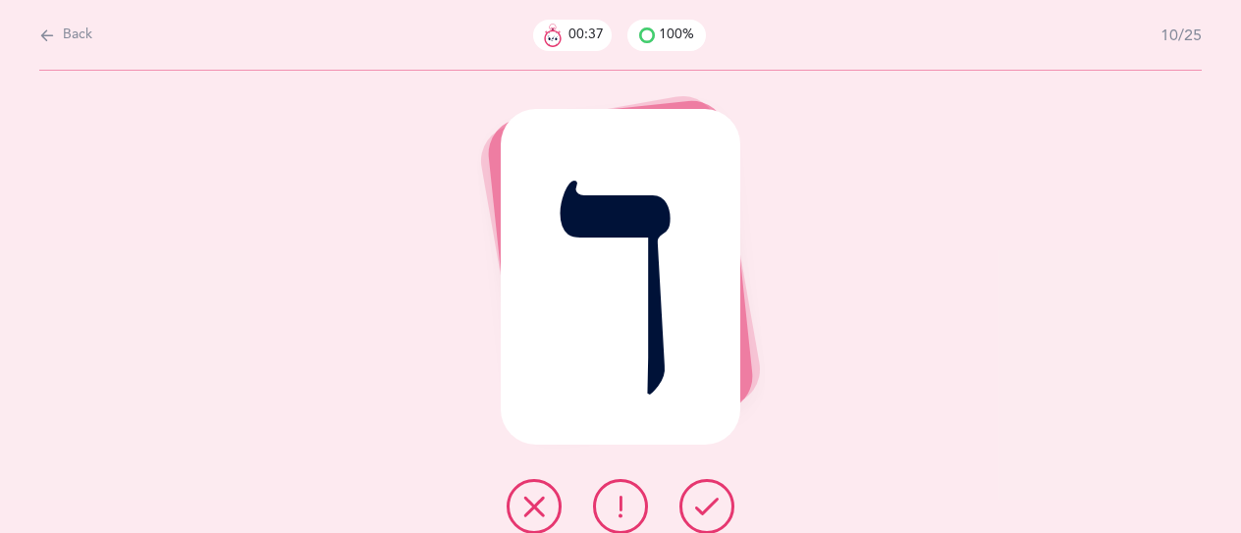
click at [723, 499] on button at bounding box center [706, 506] width 55 height 55
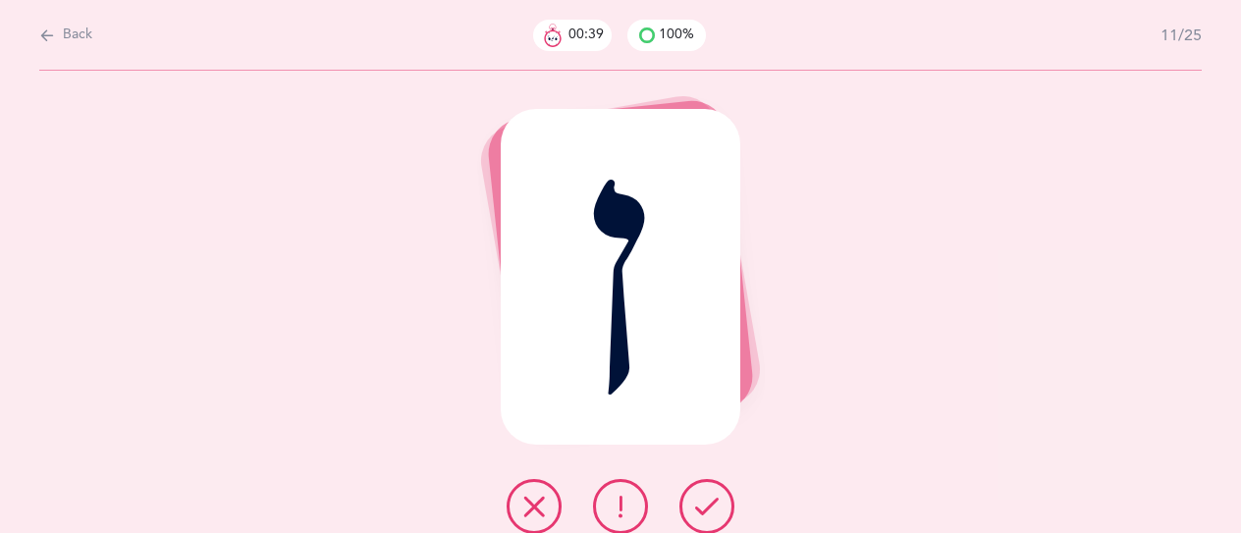
click at [723, 499] on button at bounding box center [706, 506] width 55 height 55
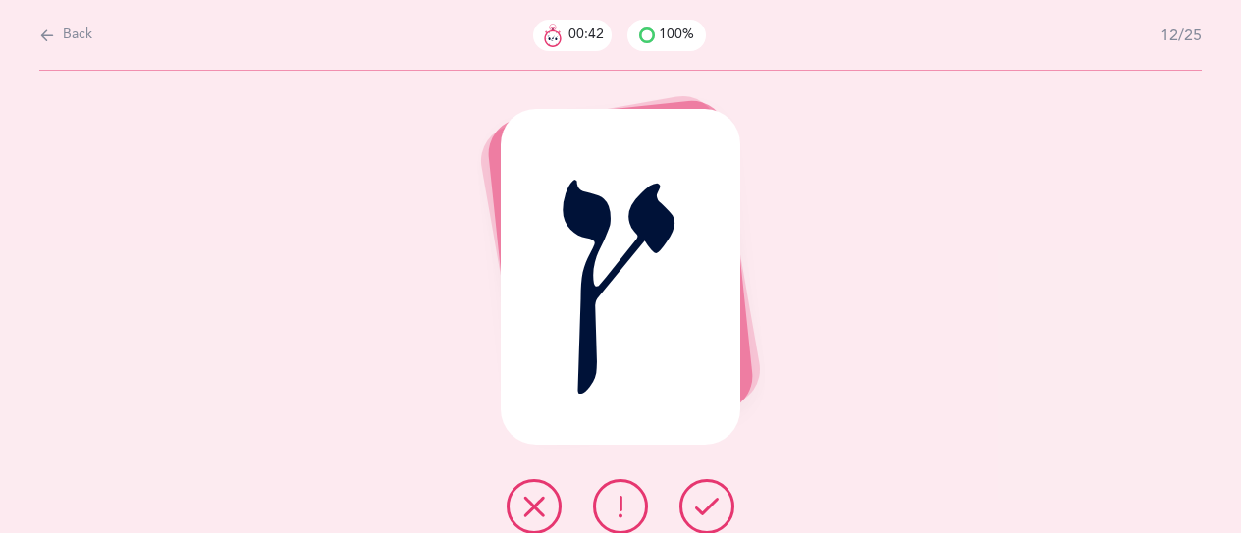
click at [723, 499] on button at bounding box center [706, 506] width 55 height 55
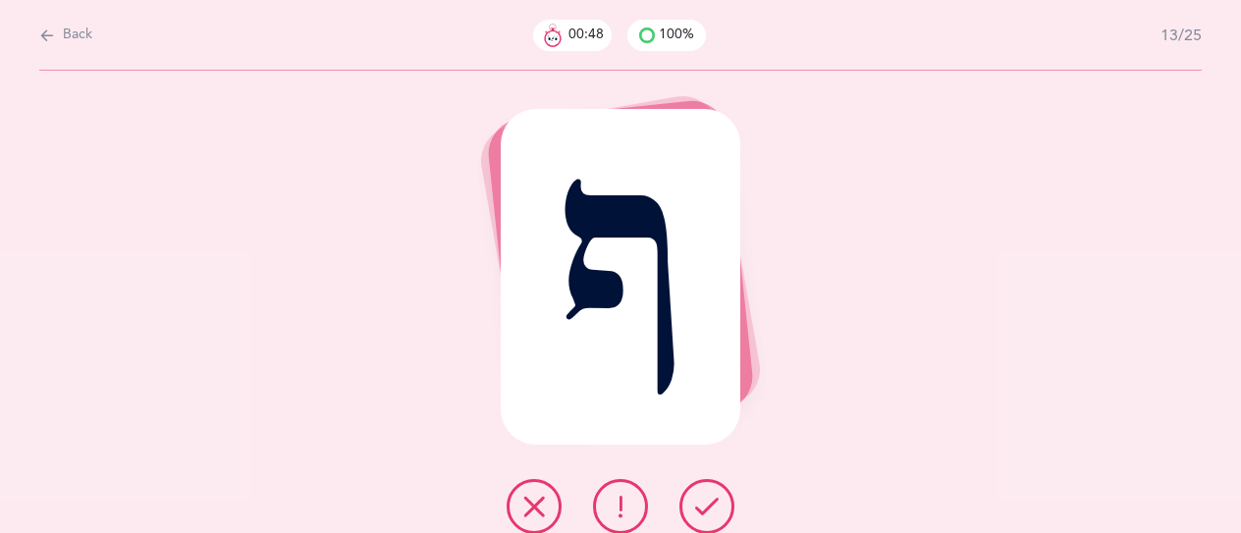
click at [727, 482] on div at bounding box center [620, 506] width 259 height 55
click at [721, 496] on button at bounding box center [706, 506] width 55 height 55
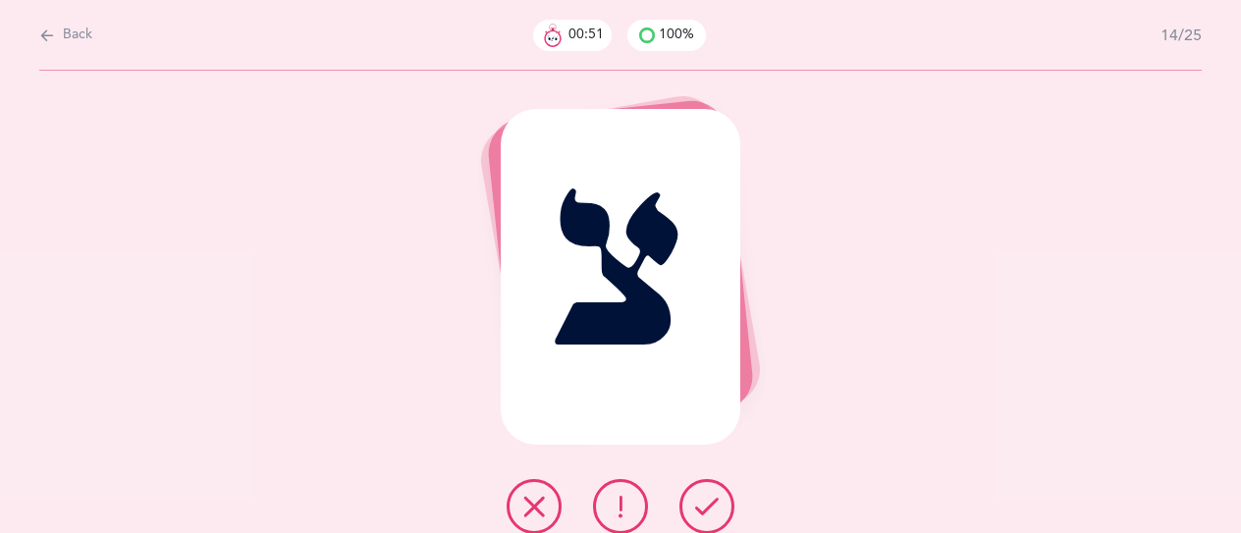
click at [721, 496] on button at bounding box center [706, 506] width 55 height 55
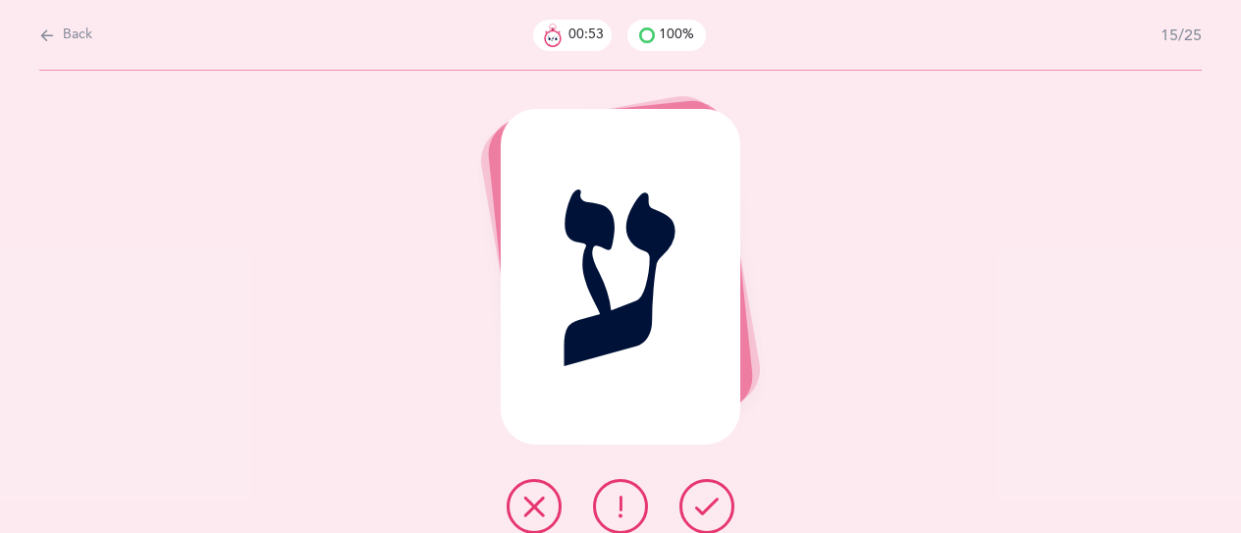
click at [712, 527] on button at bounding box center [706, 506] width 55 height 55
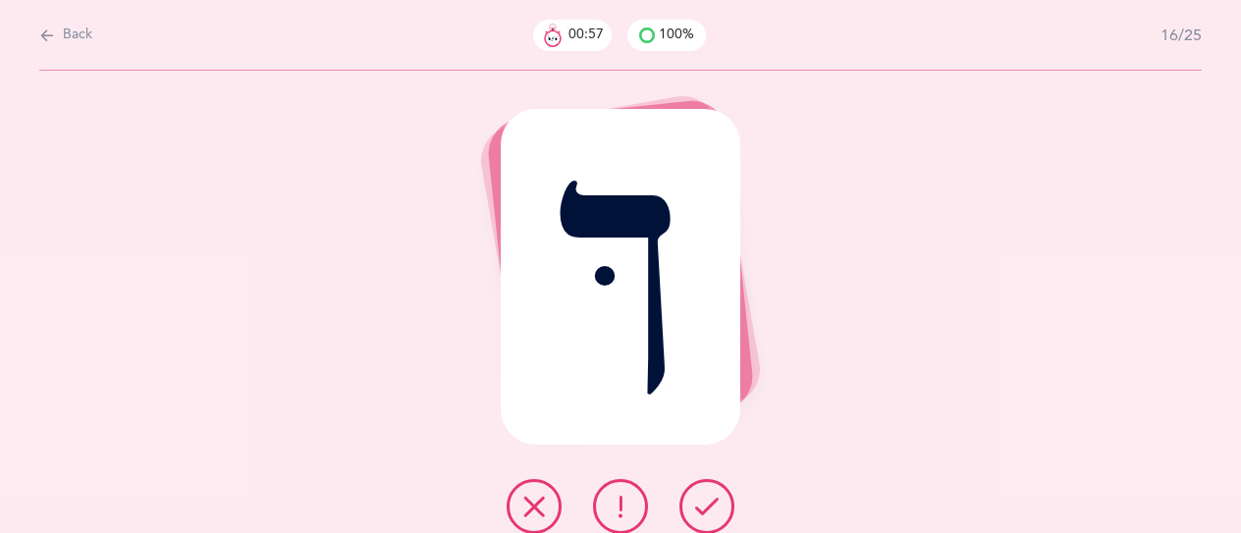
click at [722, 509] on button at bounding box center [706, 506] width 55 height 55
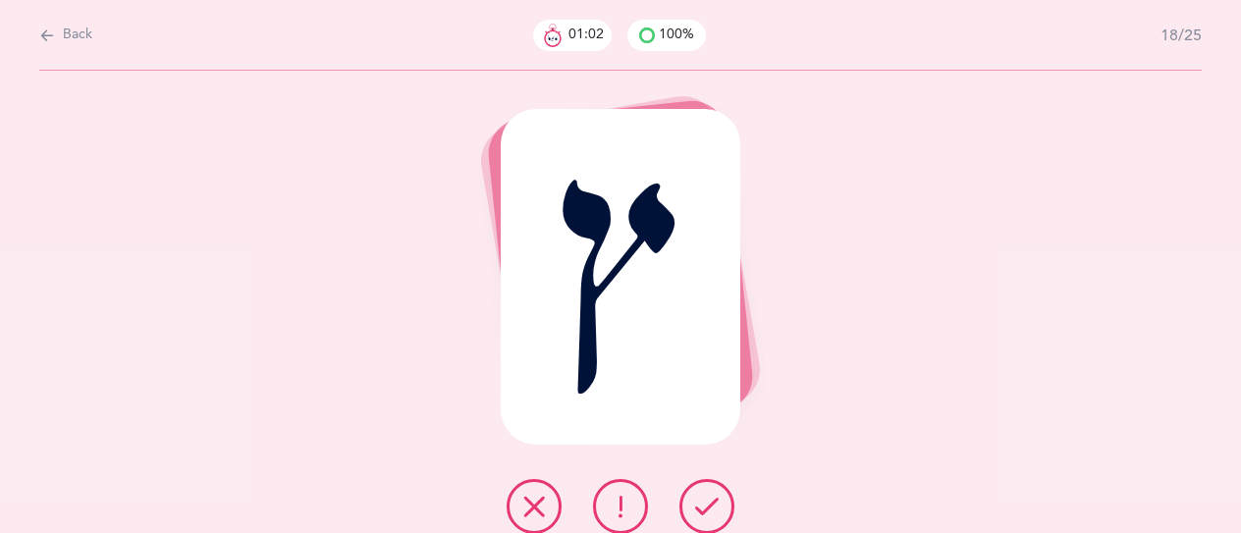
click at [722, 509] on button at bounding box center [706, 506] width 55 height 55
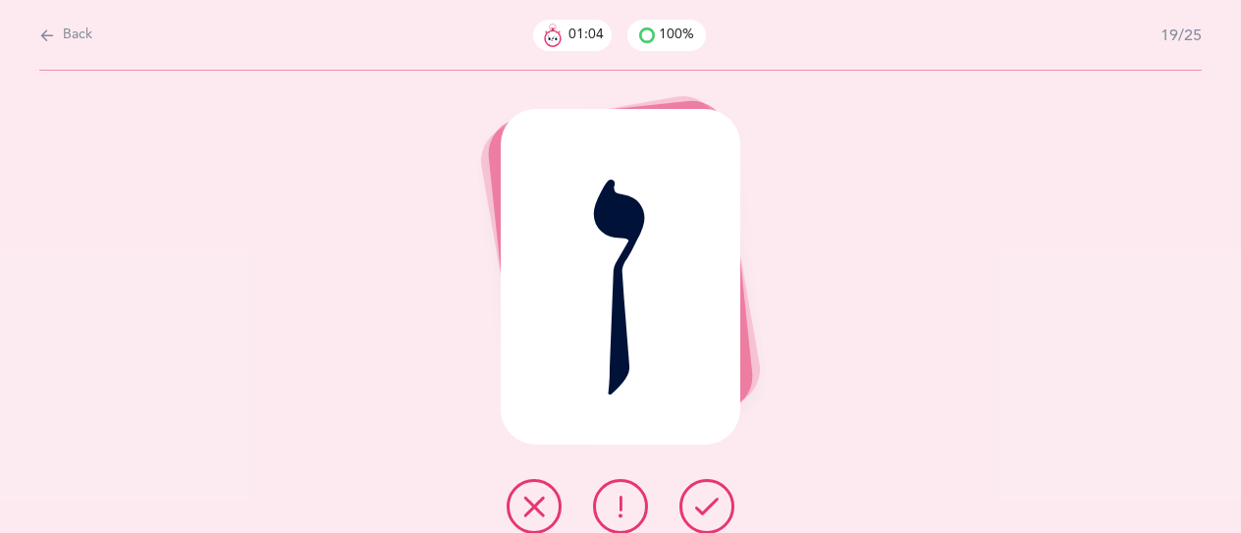
click at [722, 509] on button at bounding box center [706, 506] width 55 height 55
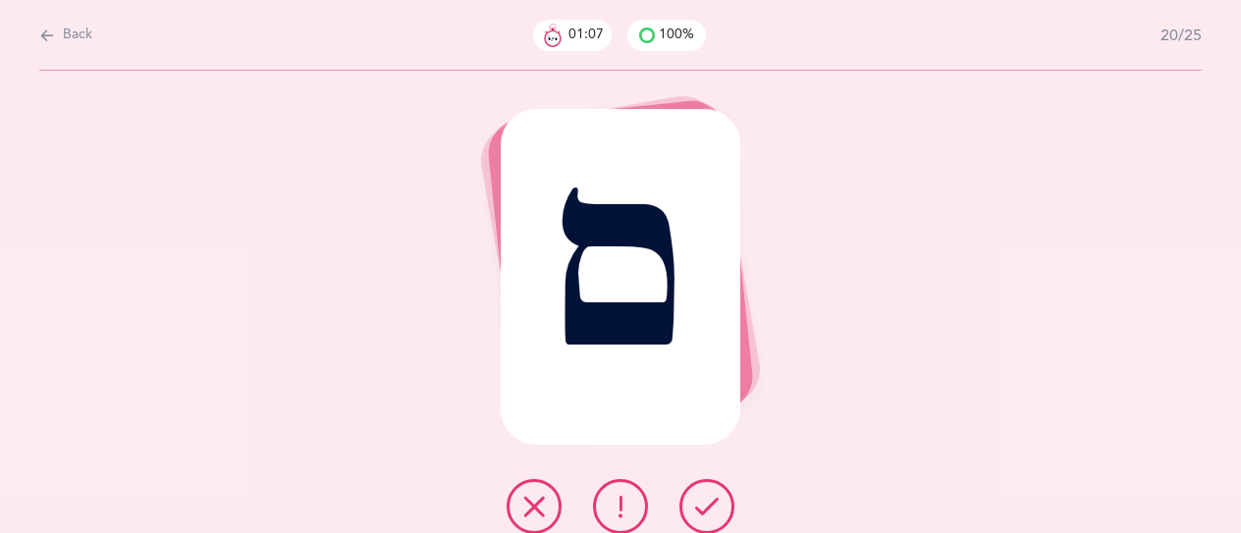
click at [722, 509] on button at bounding box center [706, 506] width 55 height 55
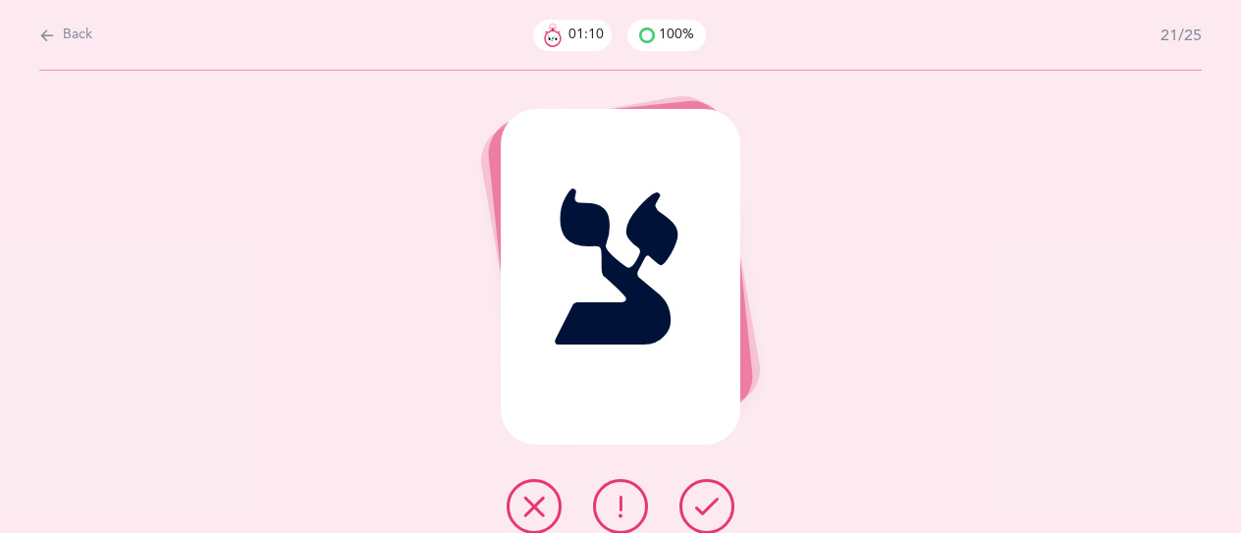
click at [722, 509] on button at bounding box center [706, 506] width 55 height 55
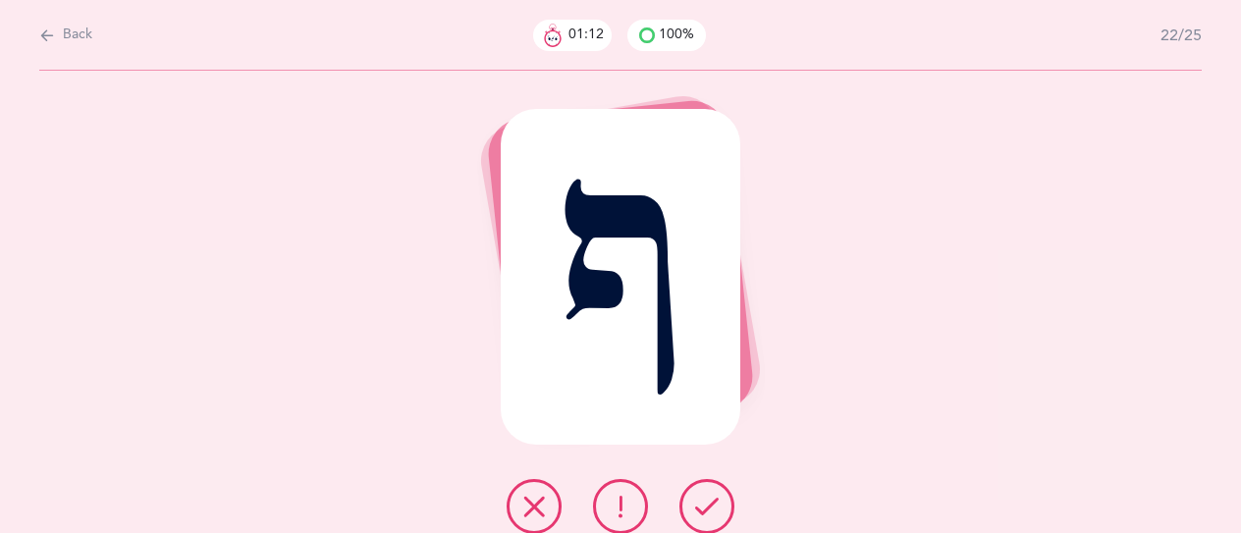
click at [722, 509] on button at bounding box center [706, 506] width 55 height 55
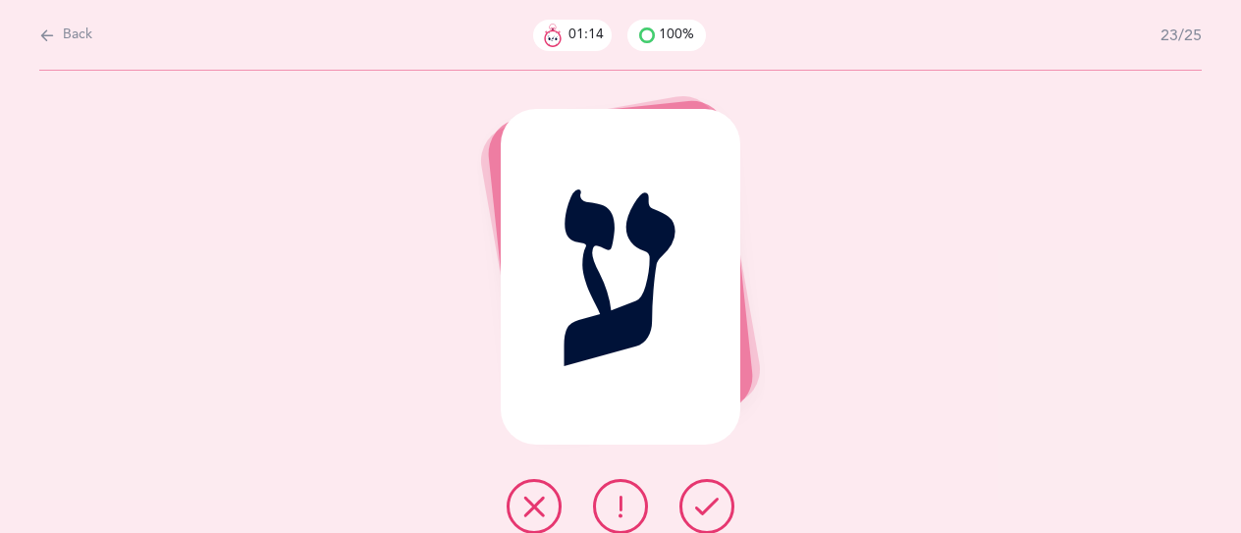
click at [722, 509] on button at bounding box center [706, 506] width 55 height 55
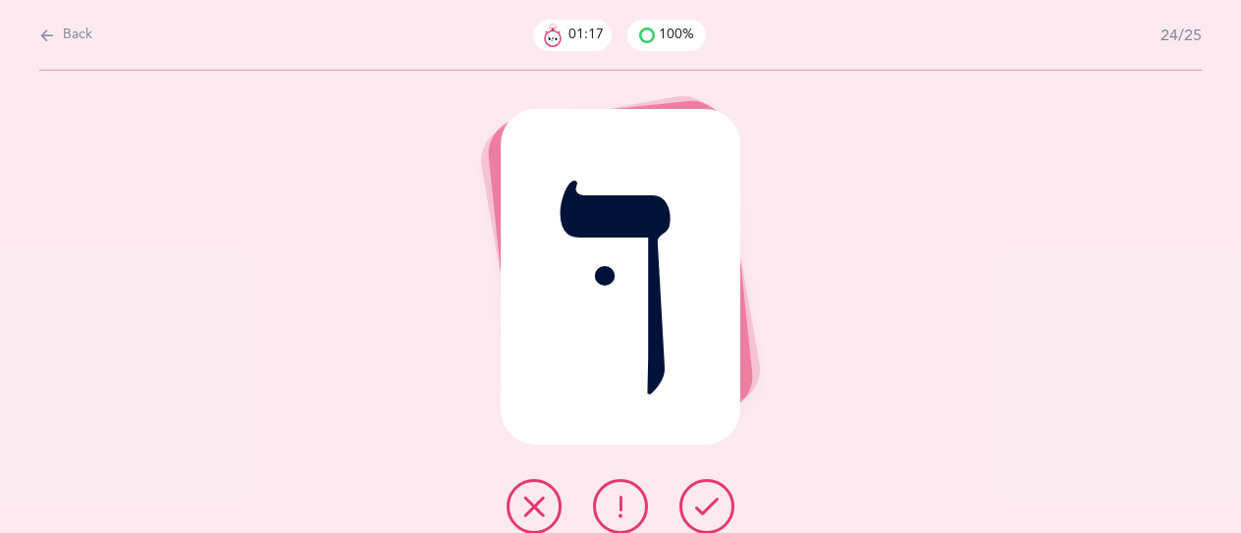
click at [722, 509] on button at bounding box center [706, 506] width 55 height 55
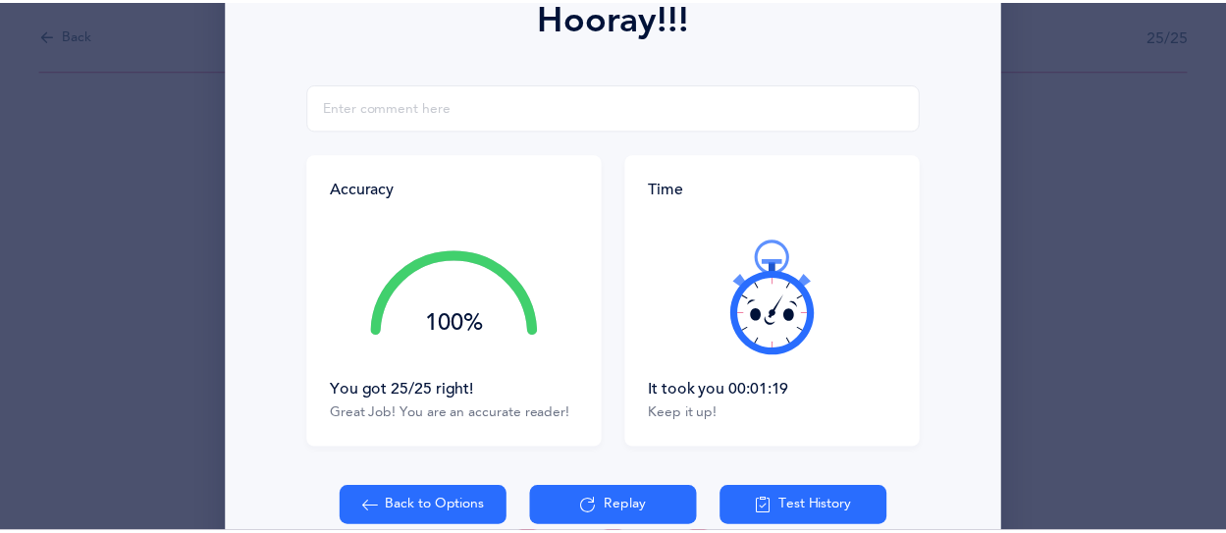
scroll to position [393, 0]
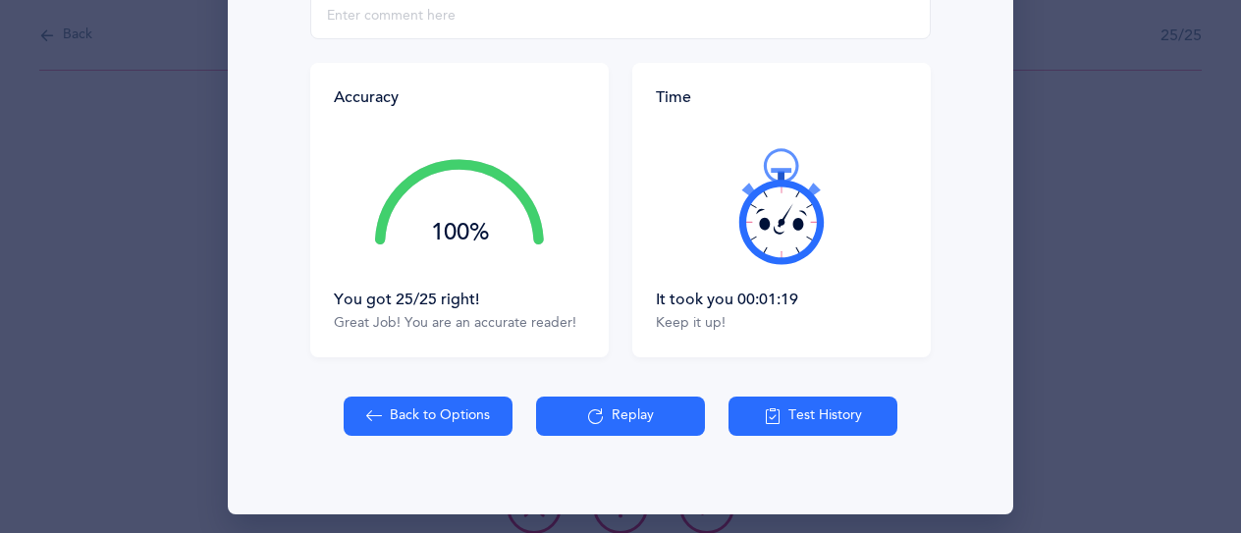
click at [406, 422] on button "Back to Options" at bounding box center [428, 416] width 169 height 39
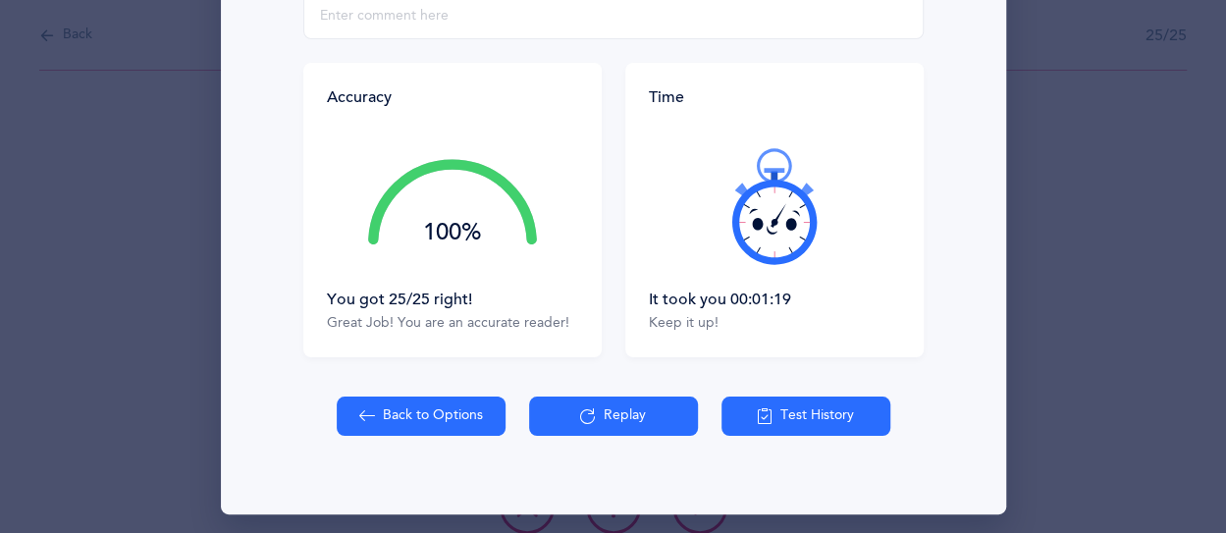
select select "83"
select select "single"
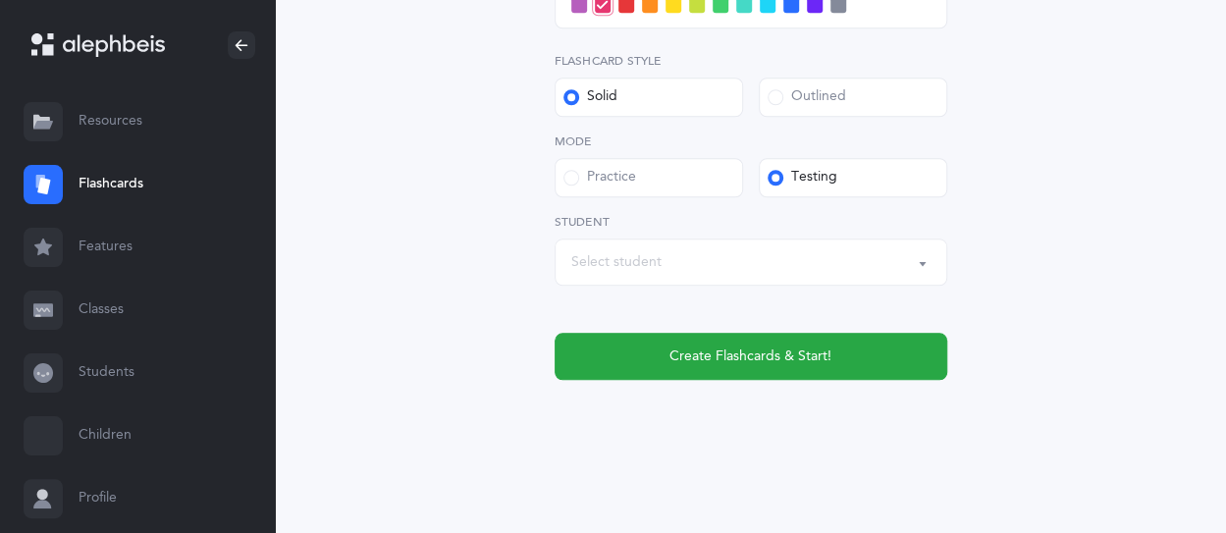
scroll to position [858, 0]
